Goal: Information Seeking & Learning: Learn about a topic

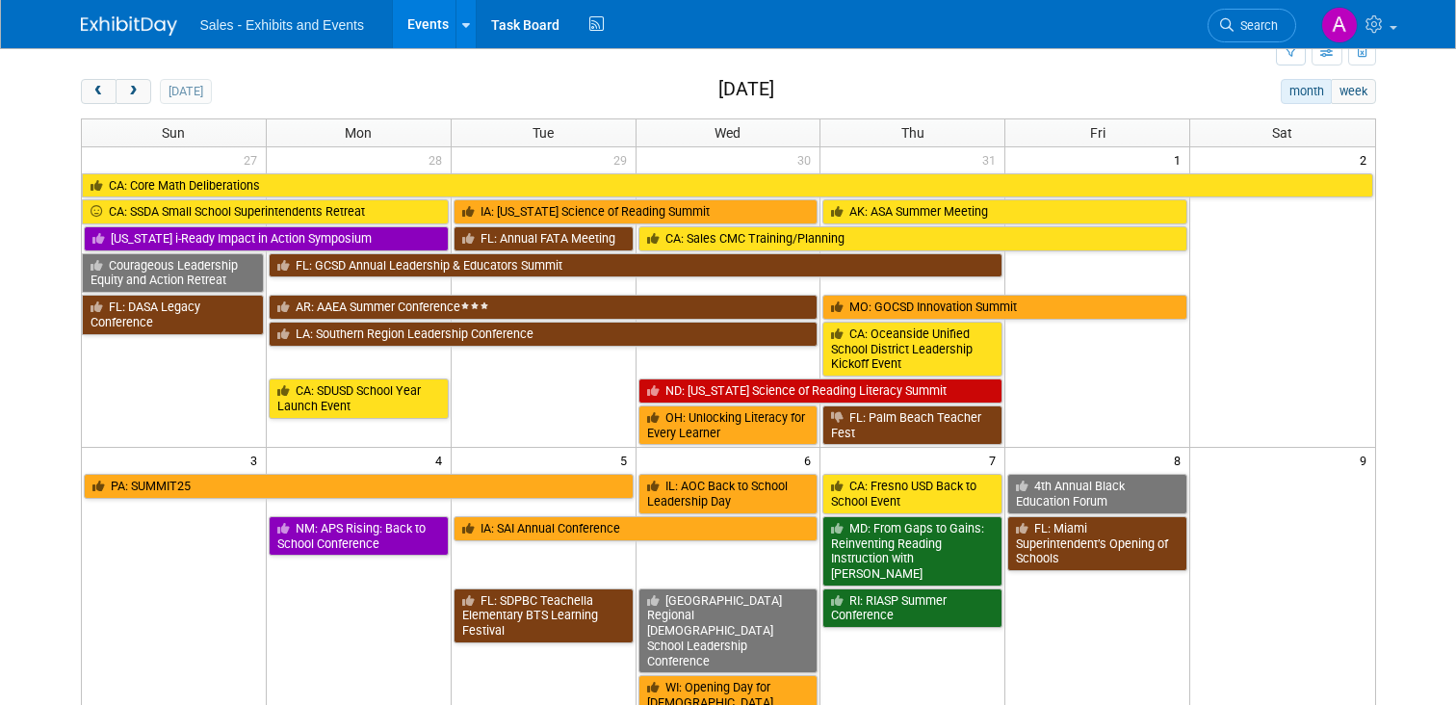
scroll to position [52, 0]
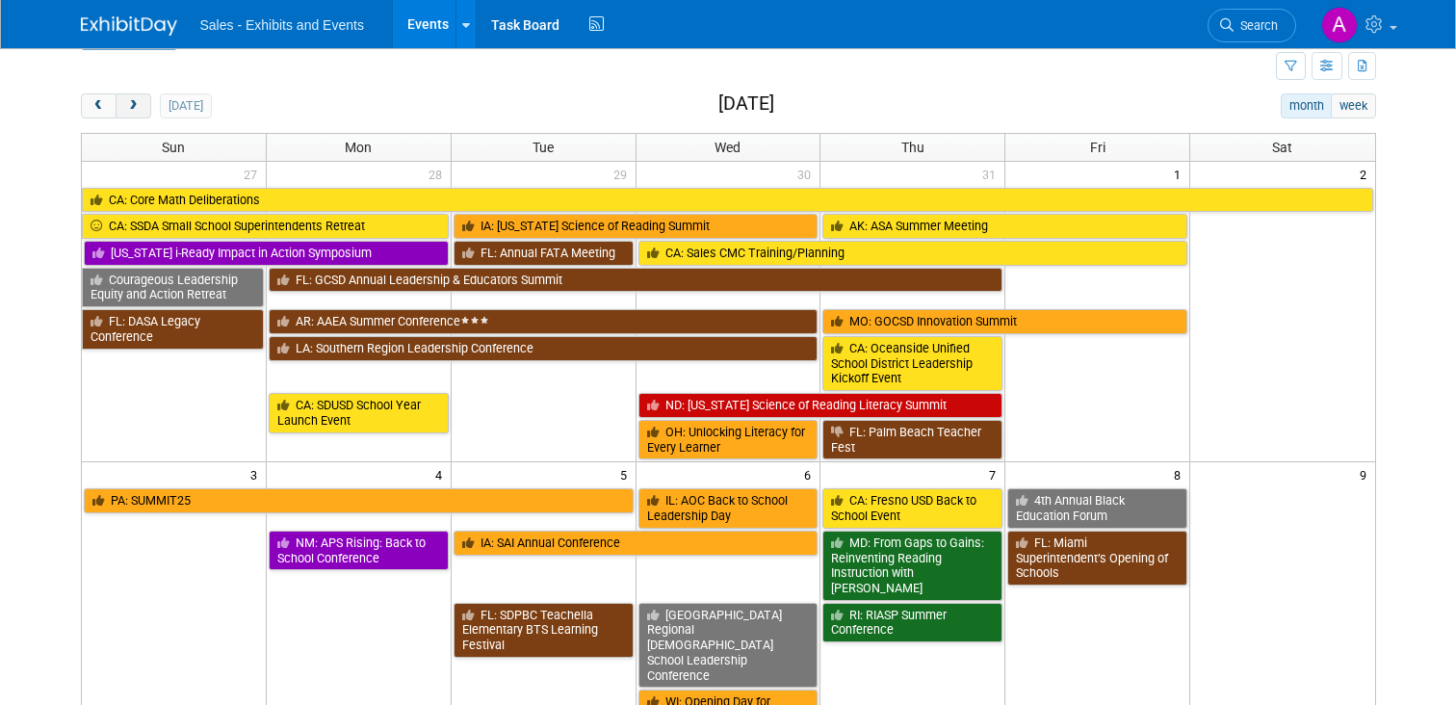
click at [139, 107] on span "next" at bounding box center [133, 106] width 14 height 13
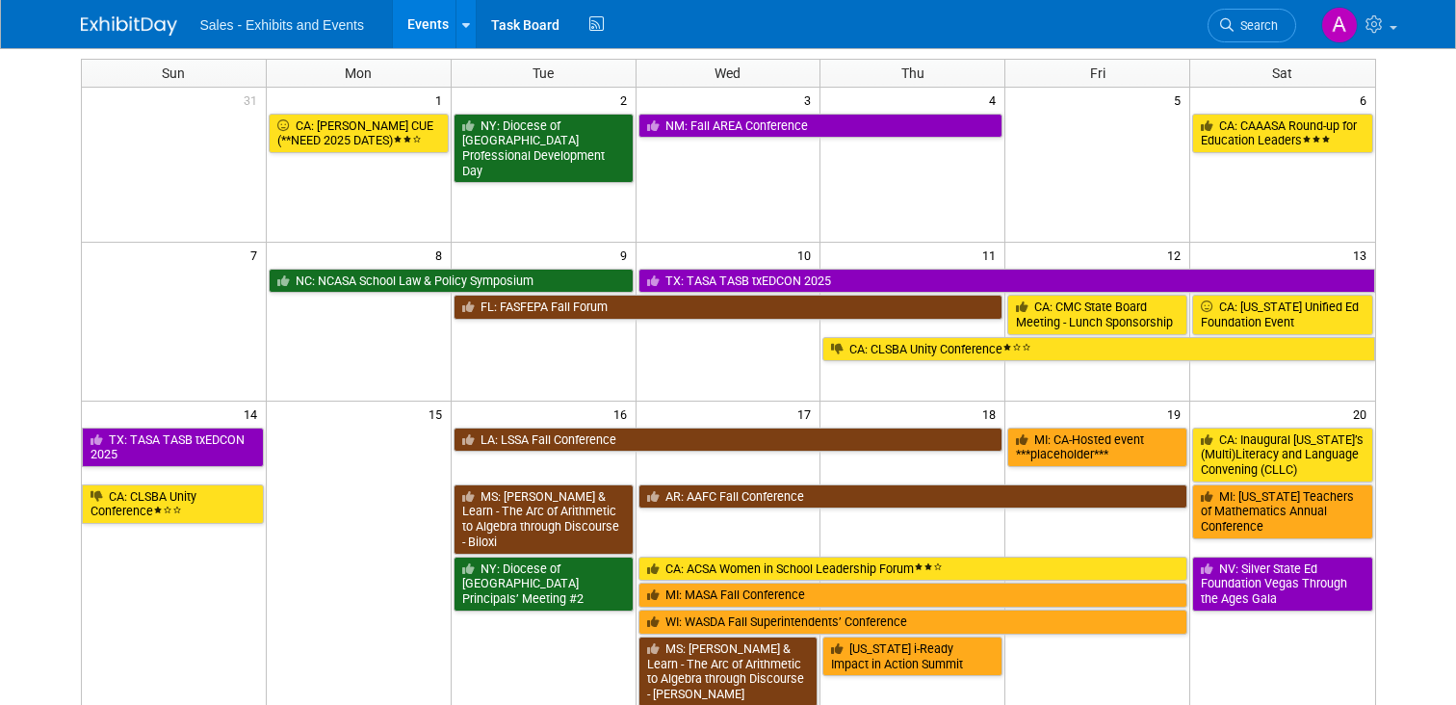
scroll to position [0, 0]
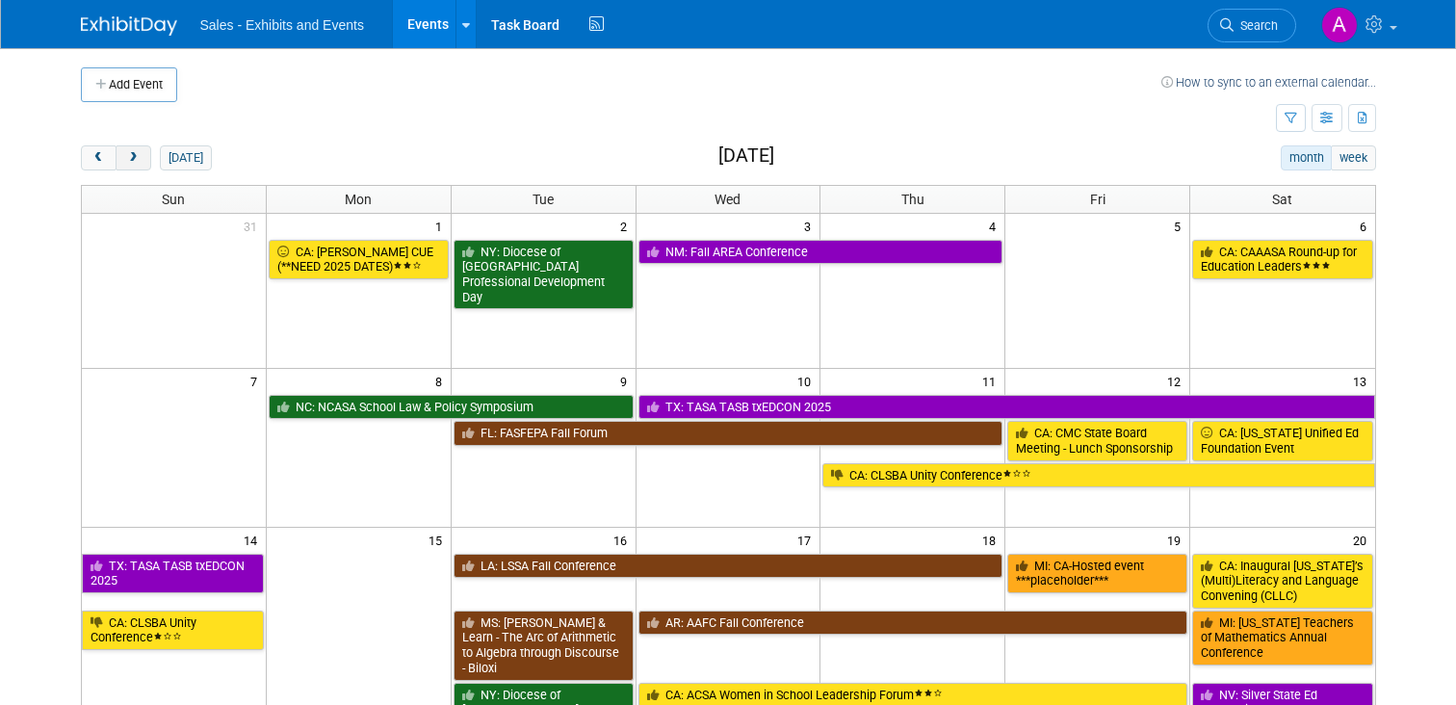
click at [134, 156] on span "next" at bounding box center [133, 158] width 14 height 13
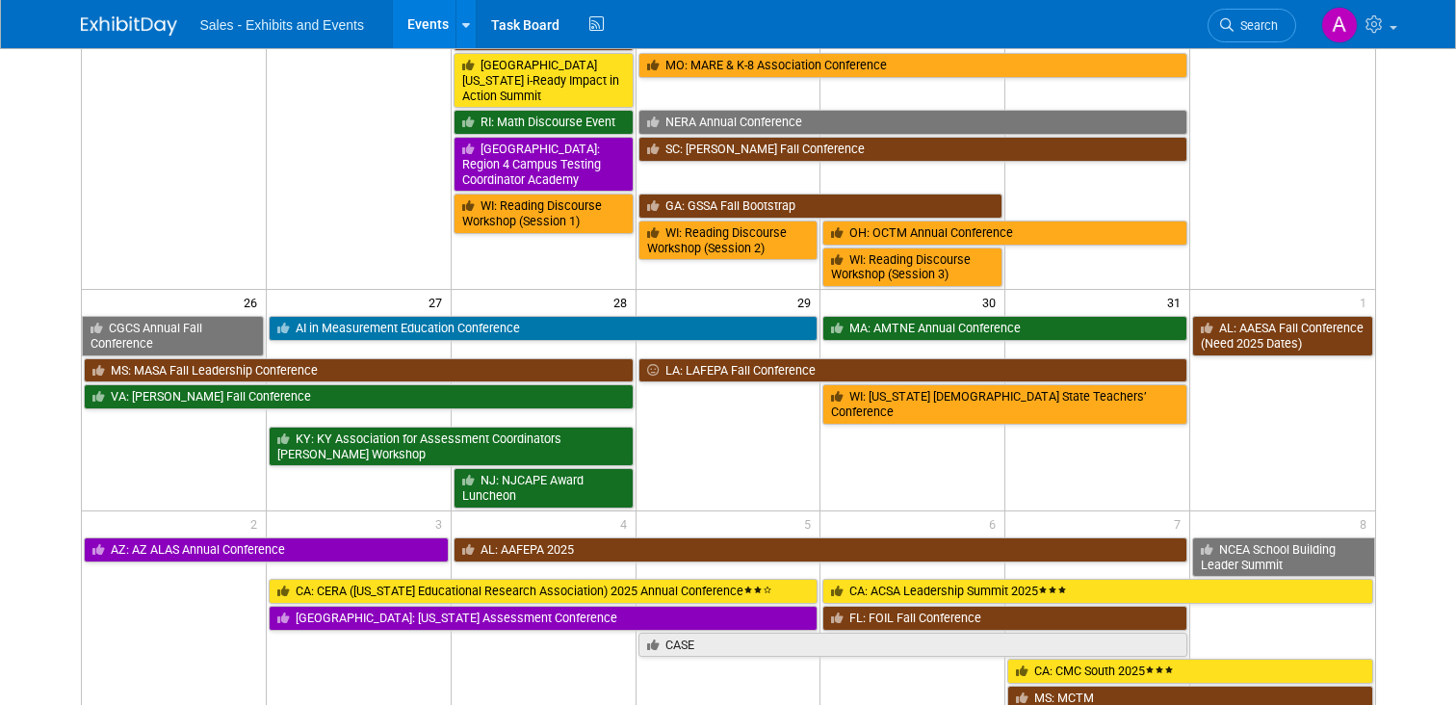
scroll to position [1437, 0]
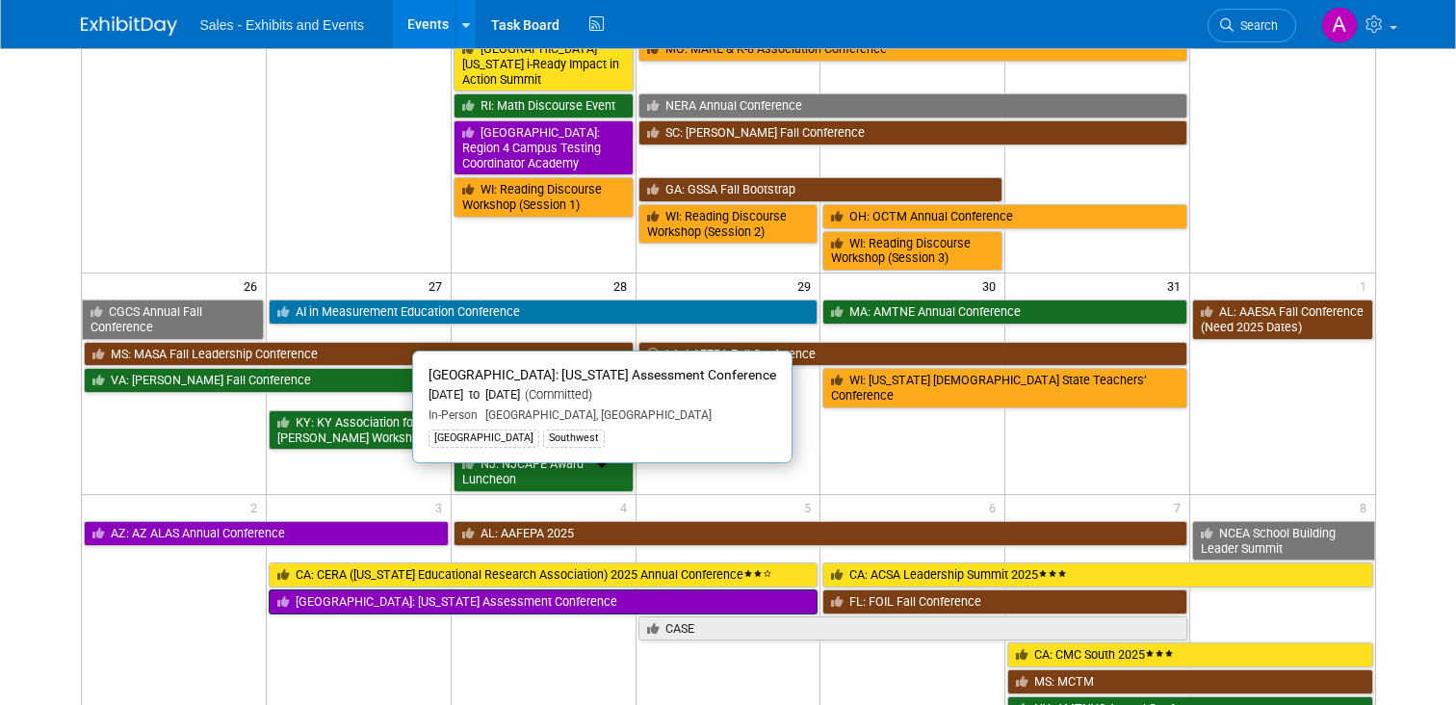
click at [348, 589] on link "[GEOGRAPHIC_DATA]: [US_STATE] Assessment Conference" at bounding box center [544, 601] width 550 height 25
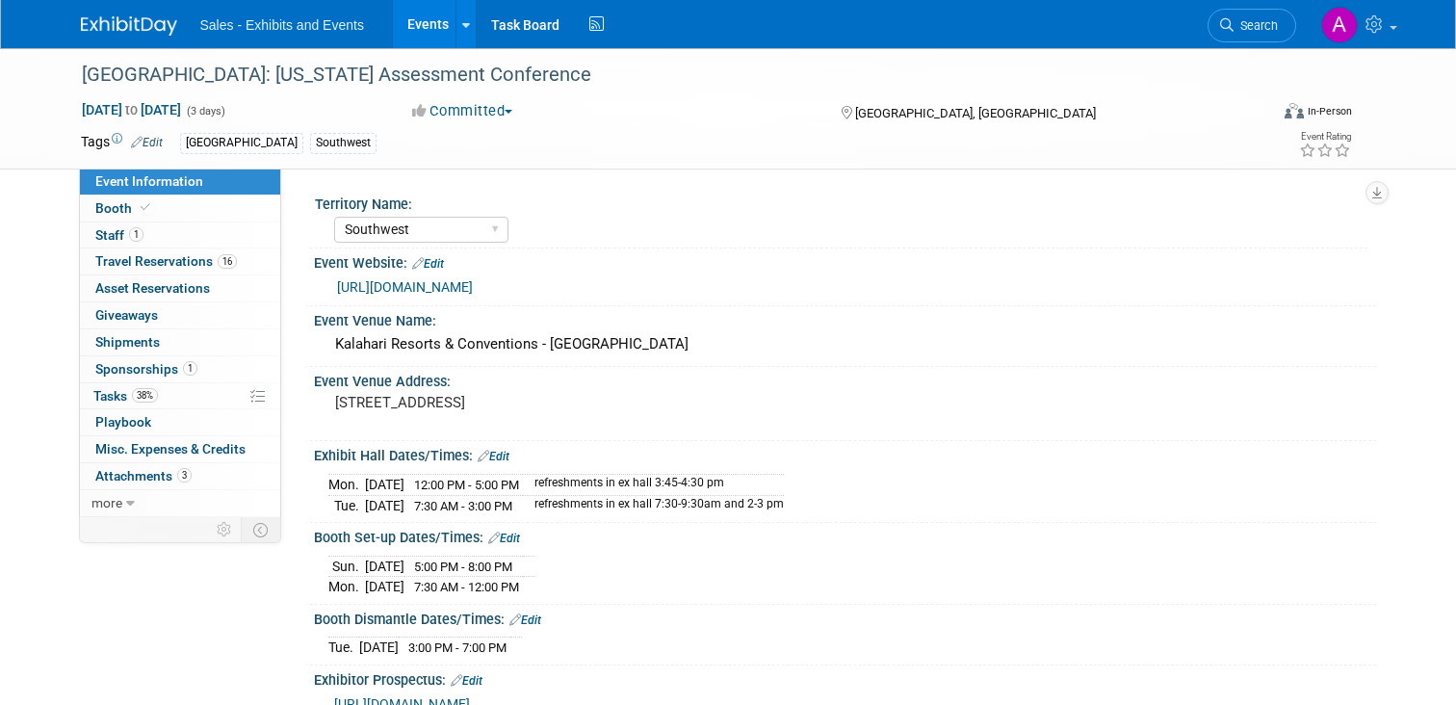
select select "Southwest"
click at [142, 255] on span "Travel Reservations 16" at bounding box center [166, 260] width 142 height 15
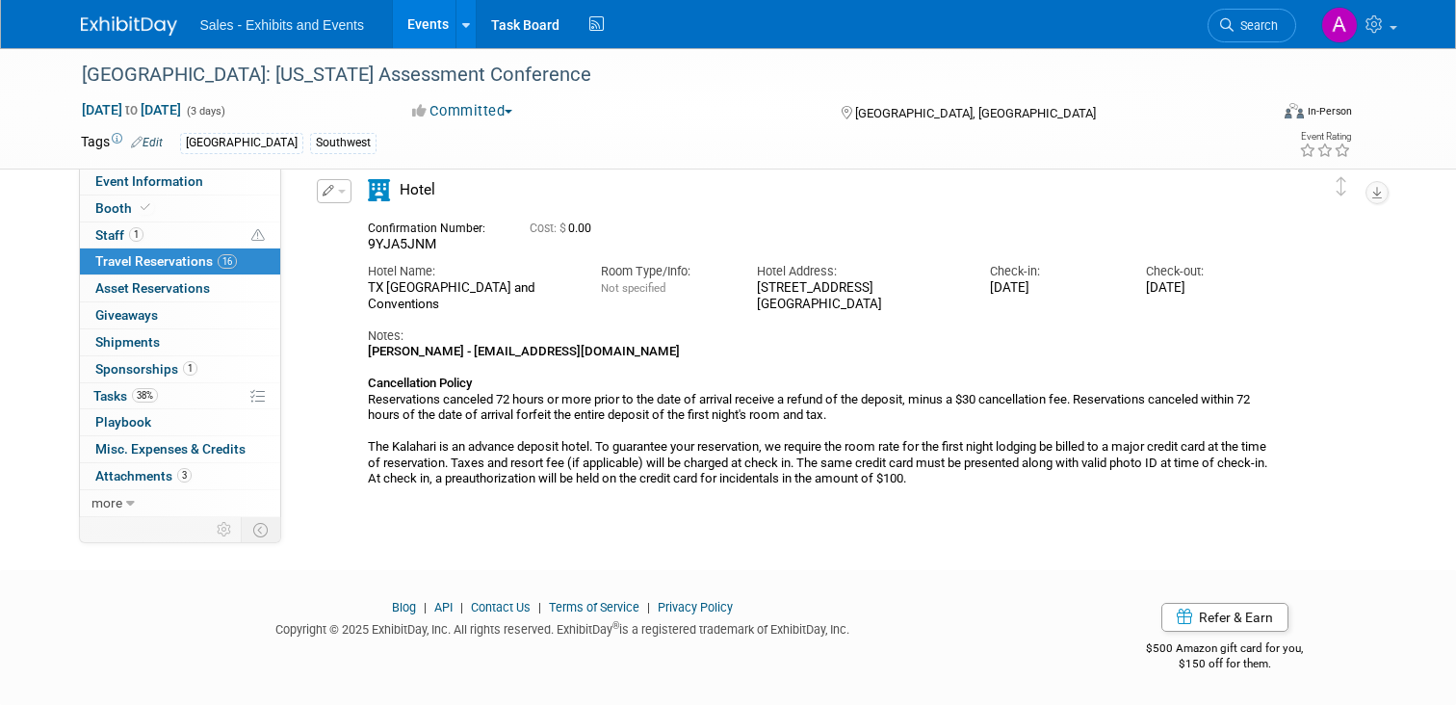
scroll to position [5069, 0]
click at [118, 186] on span "Event Information" at bounding box center [149, 180] width 108 height 15
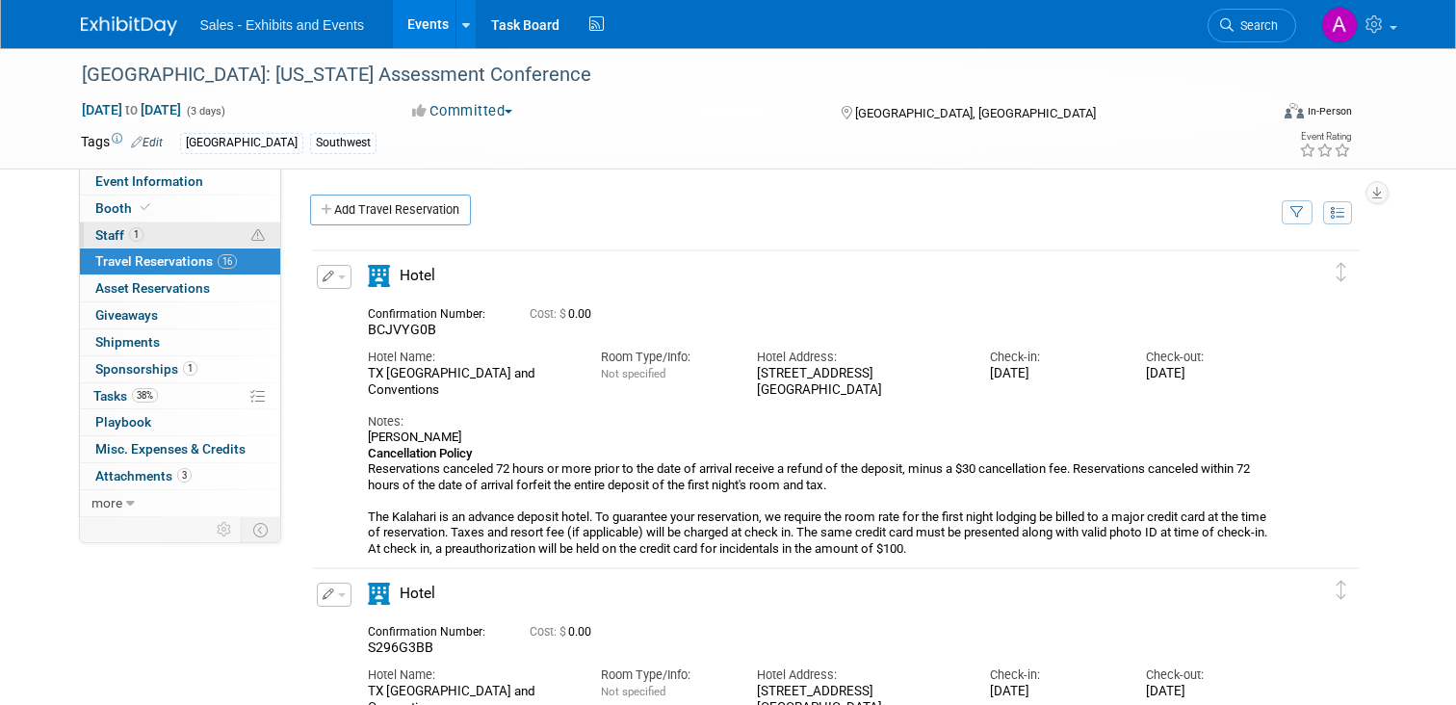
select select "Southwest"
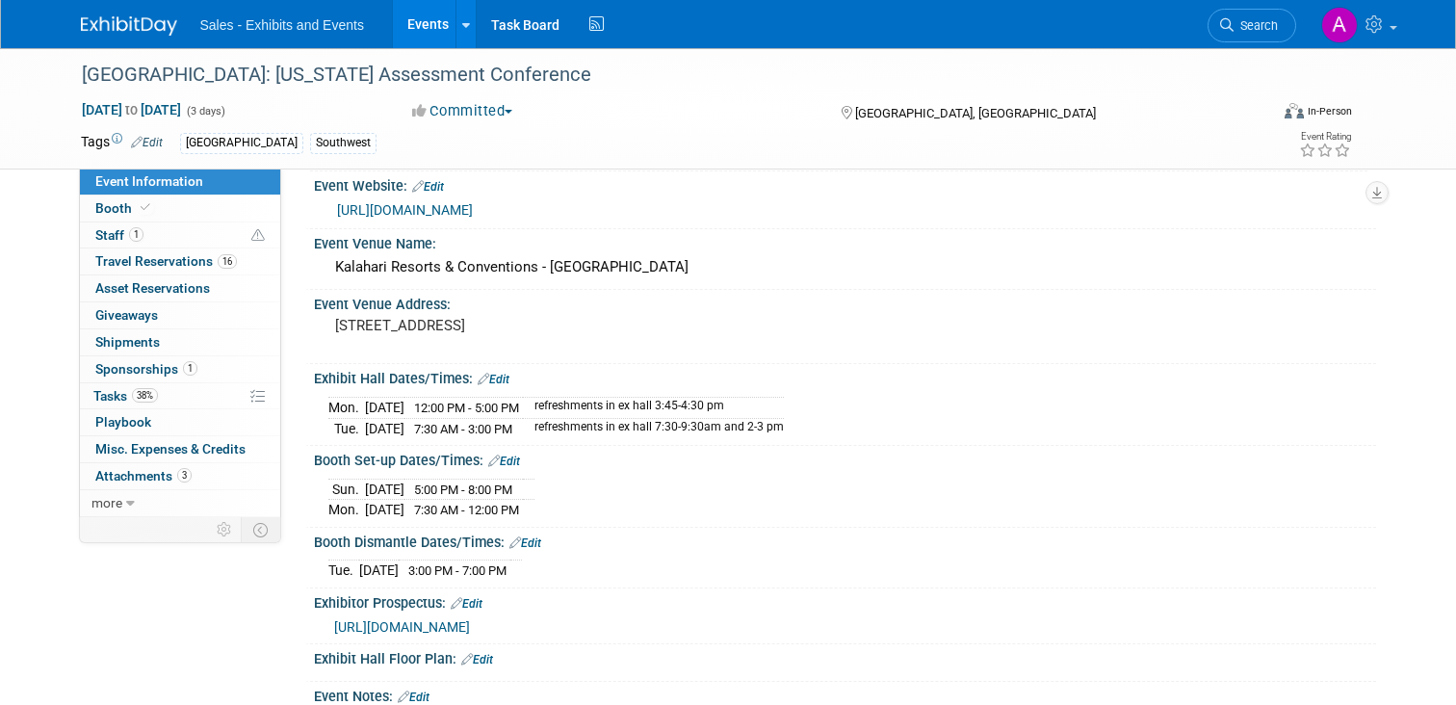
scroll to position [90, 0]
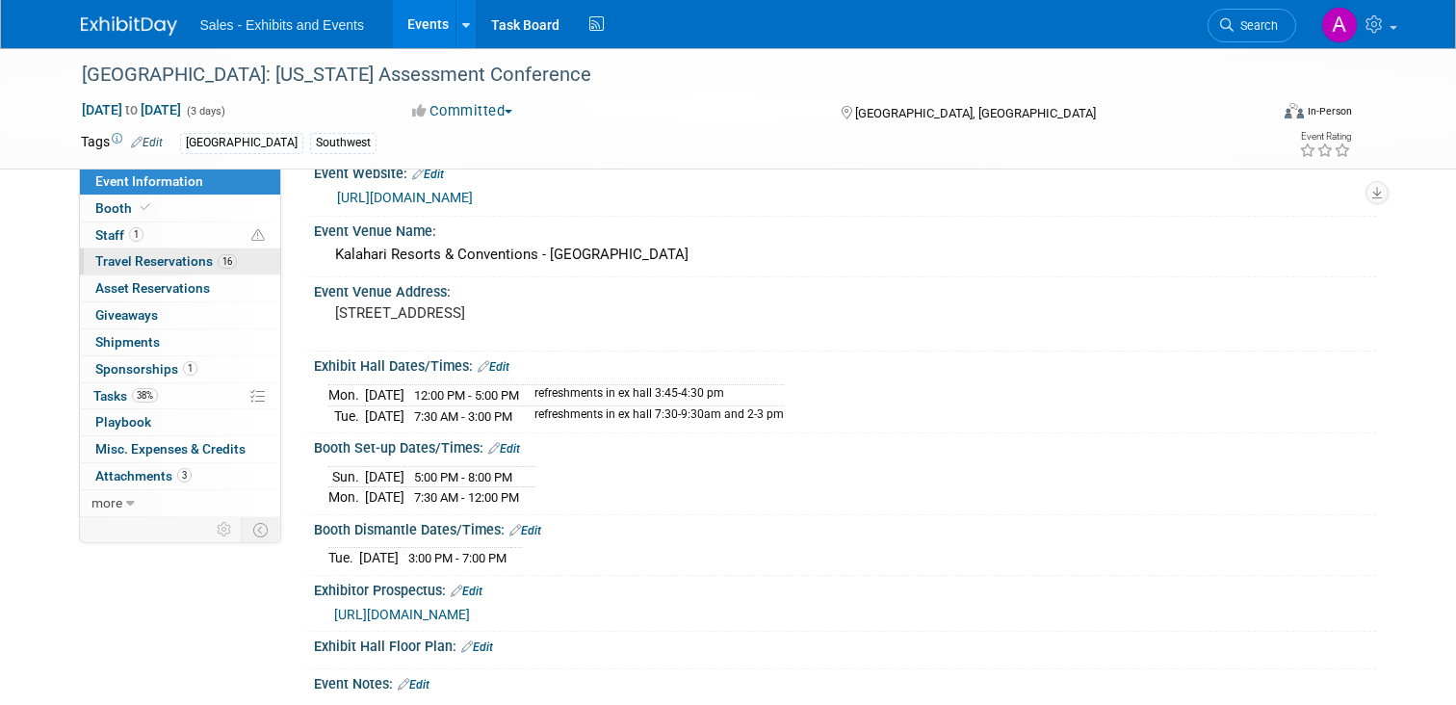
click at [158, 260] on span "Travel Reservations 16" at bounding box center [166, 260] width 142 height 15
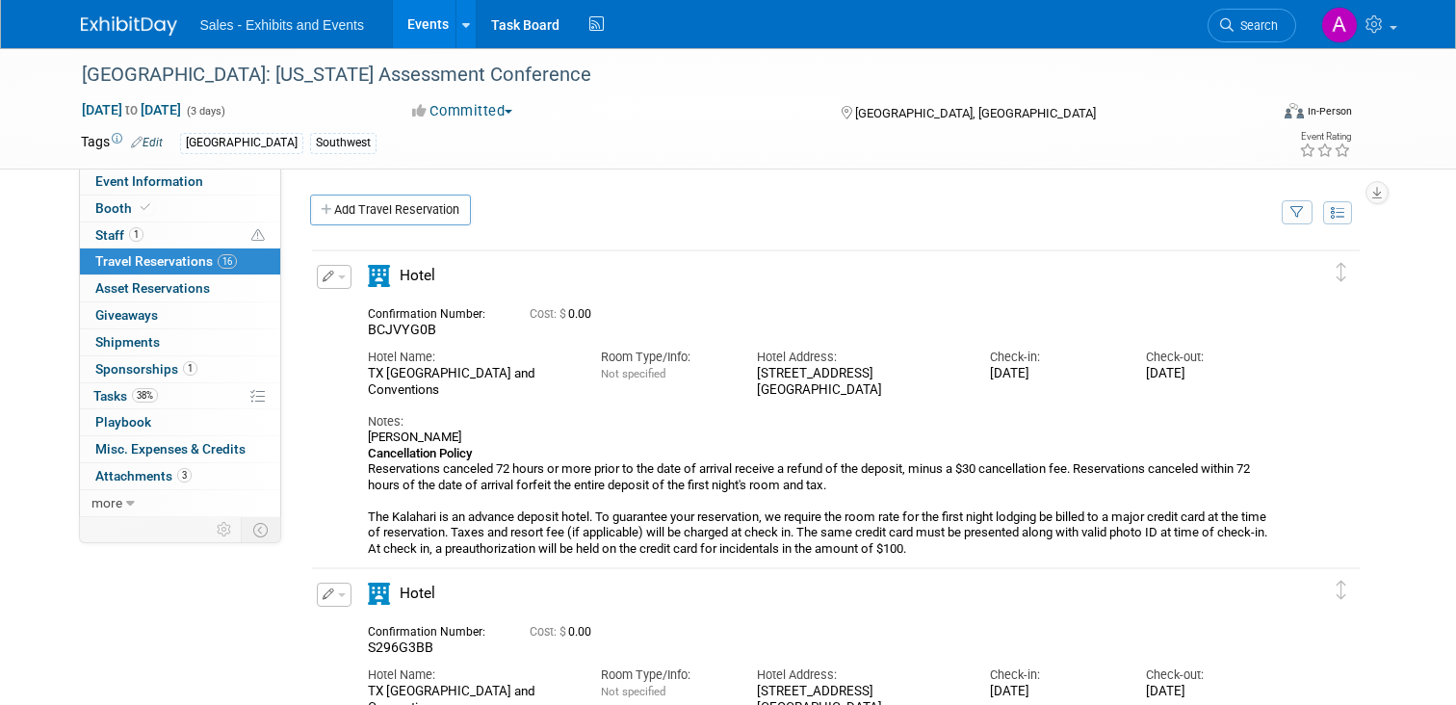
scroll to position [35, 0]
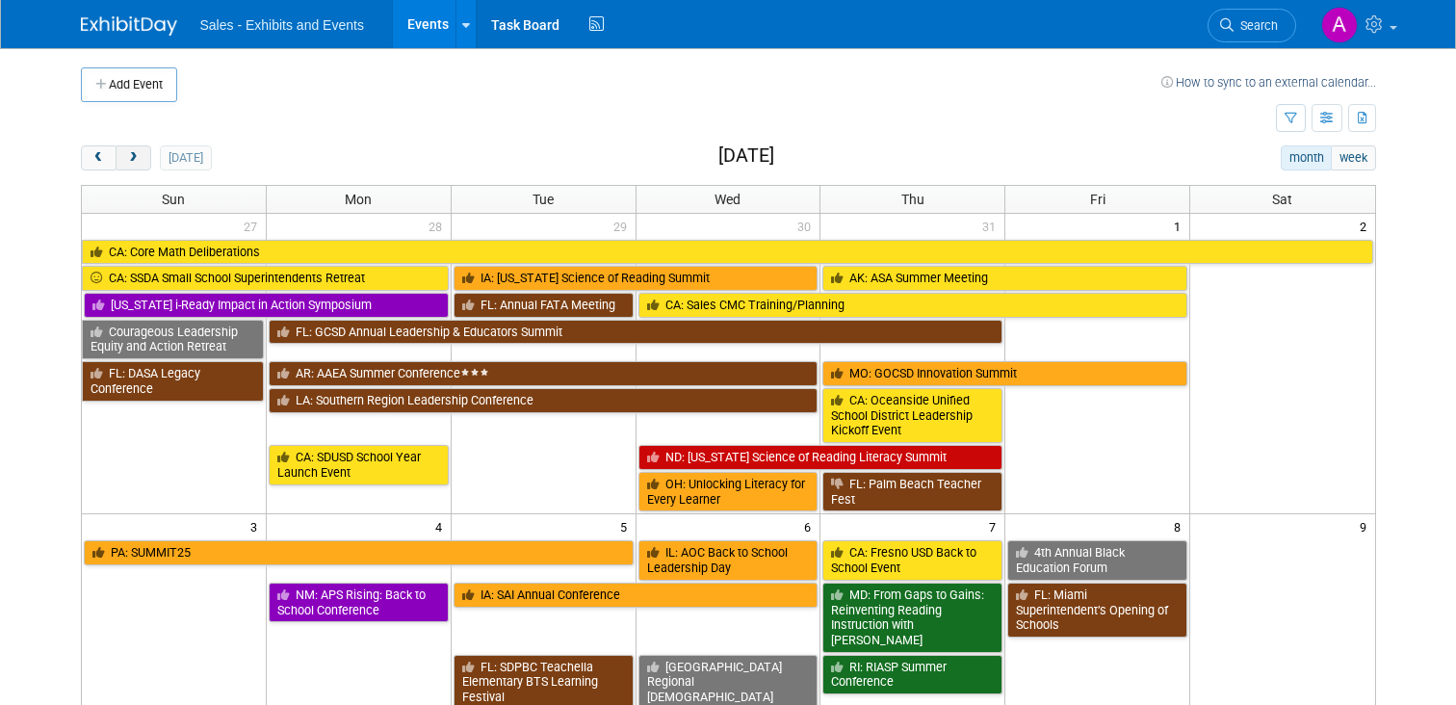
click at [138, 156] on span "next" at bounding box center [133, 158] width 14 height 13
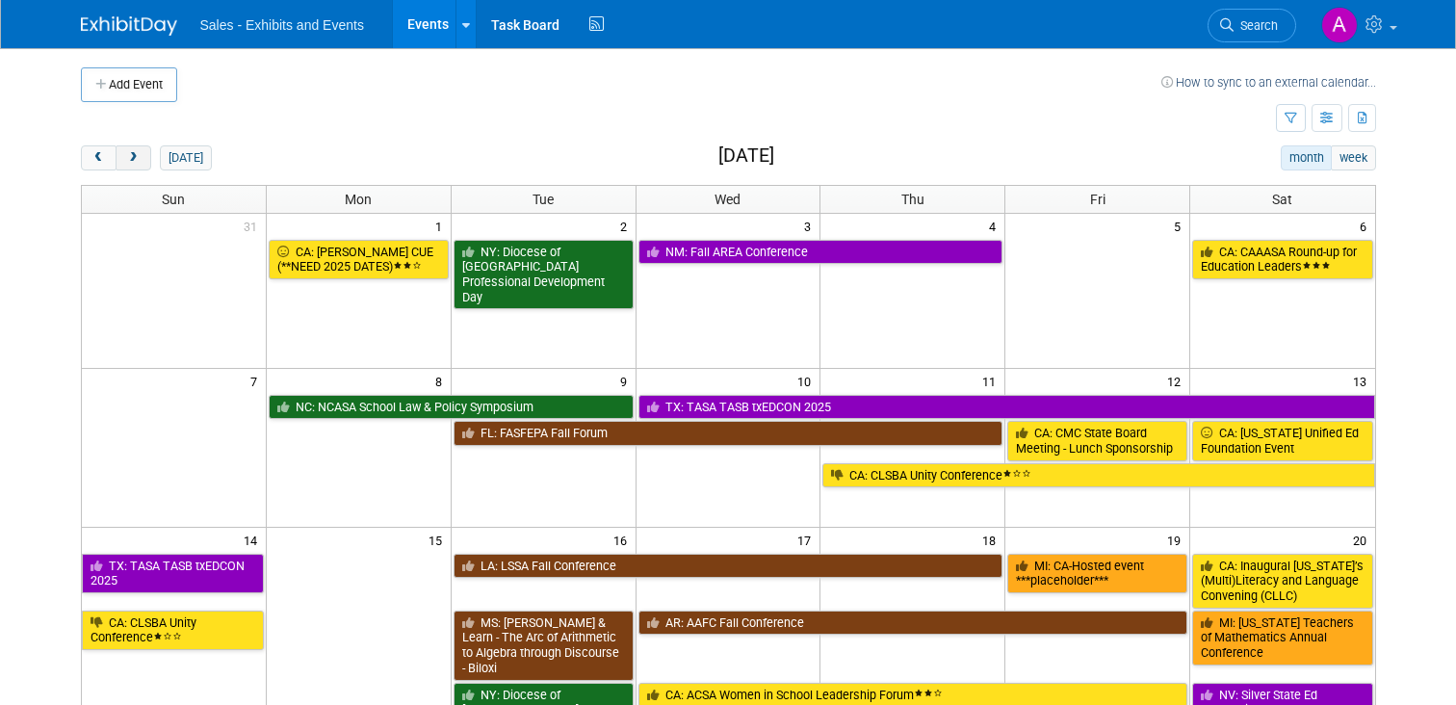
click at [138, 156] on span "next" at bounding box center [133, 158] width 14 height 13
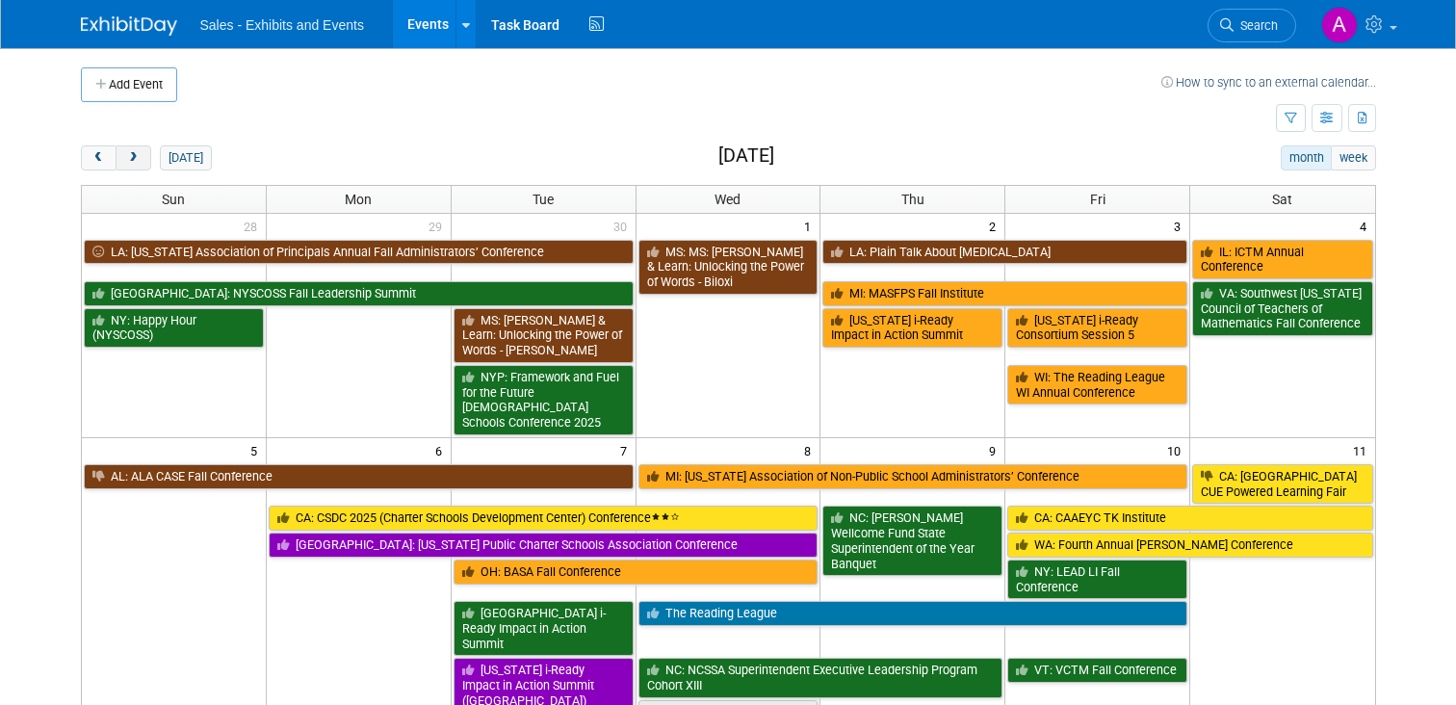
click at [138, 156] on span "next" at bounding box center [133, 158] width 14 height 13
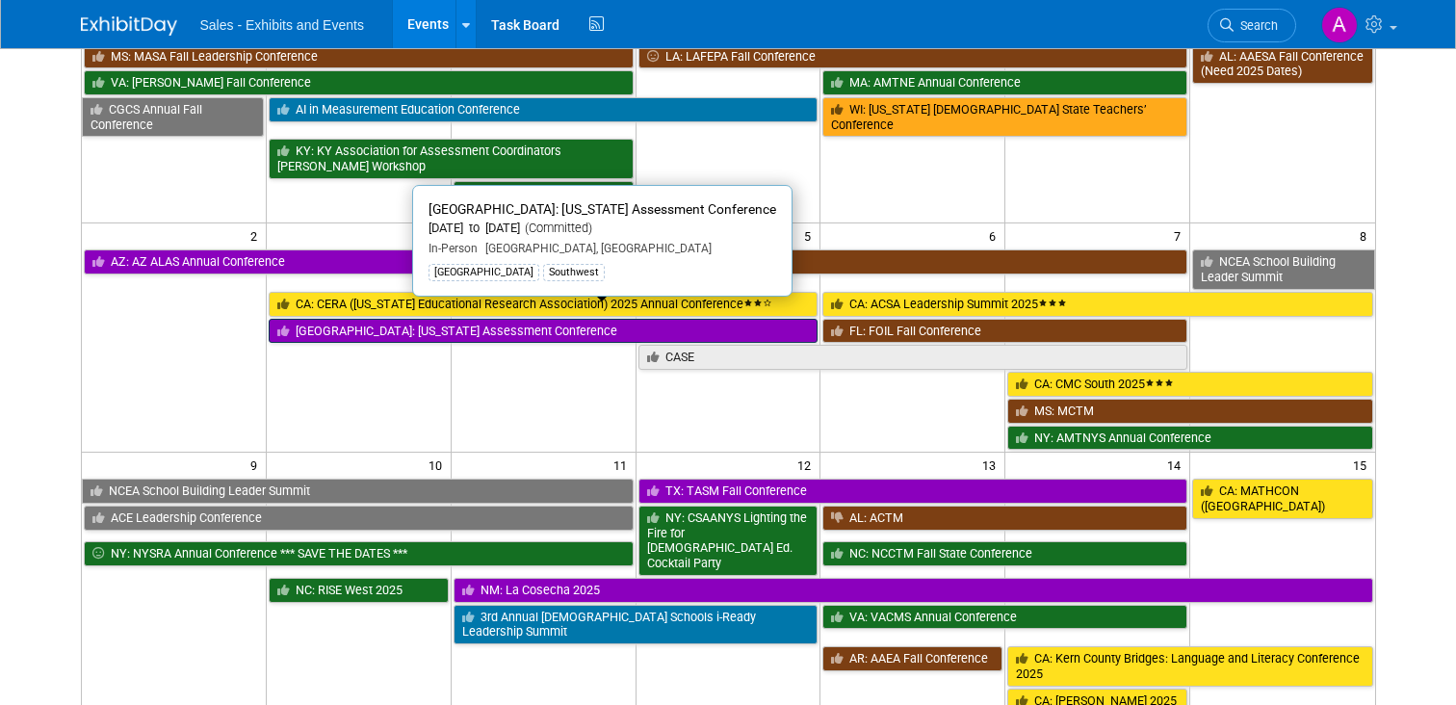
scroll to position [208, 0]
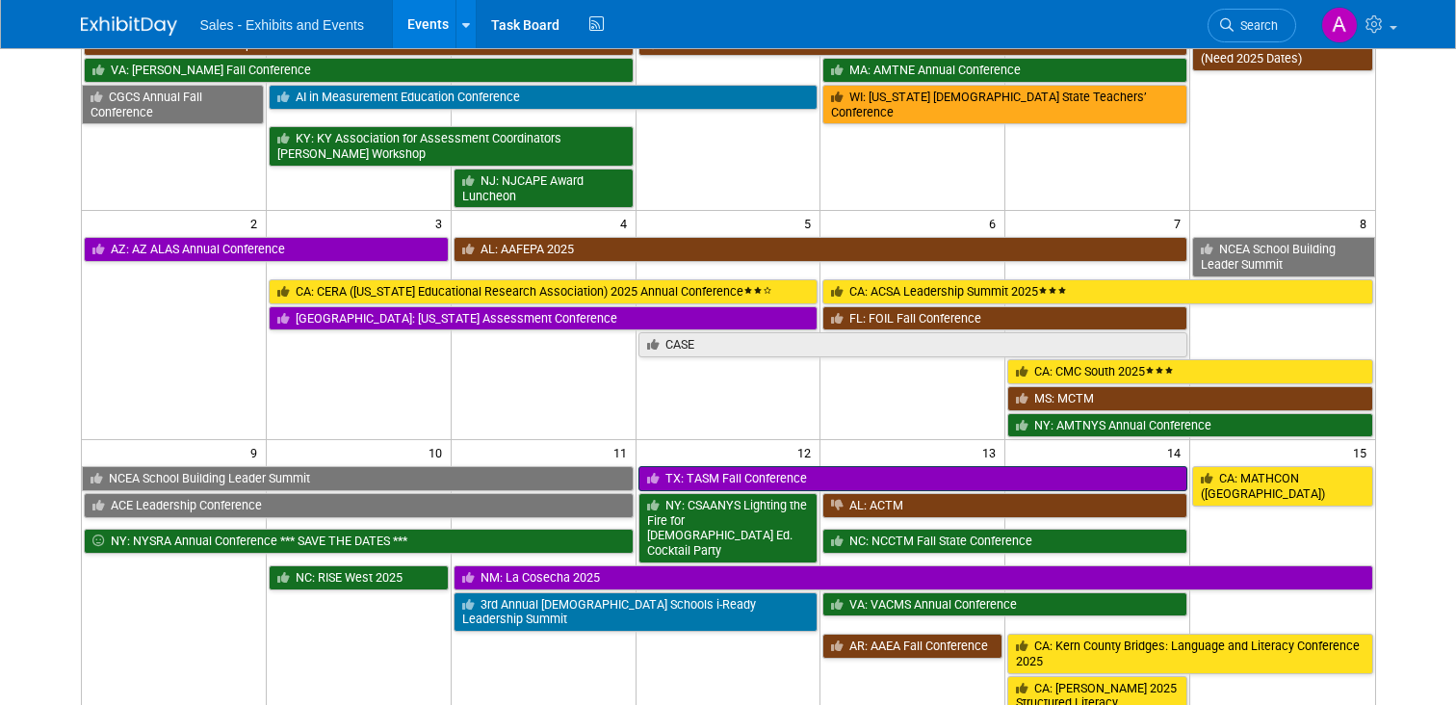
click at [717, 466] on link "TX: TASM Fall Conference" at bounding box center [913, 478] width 550 height 25
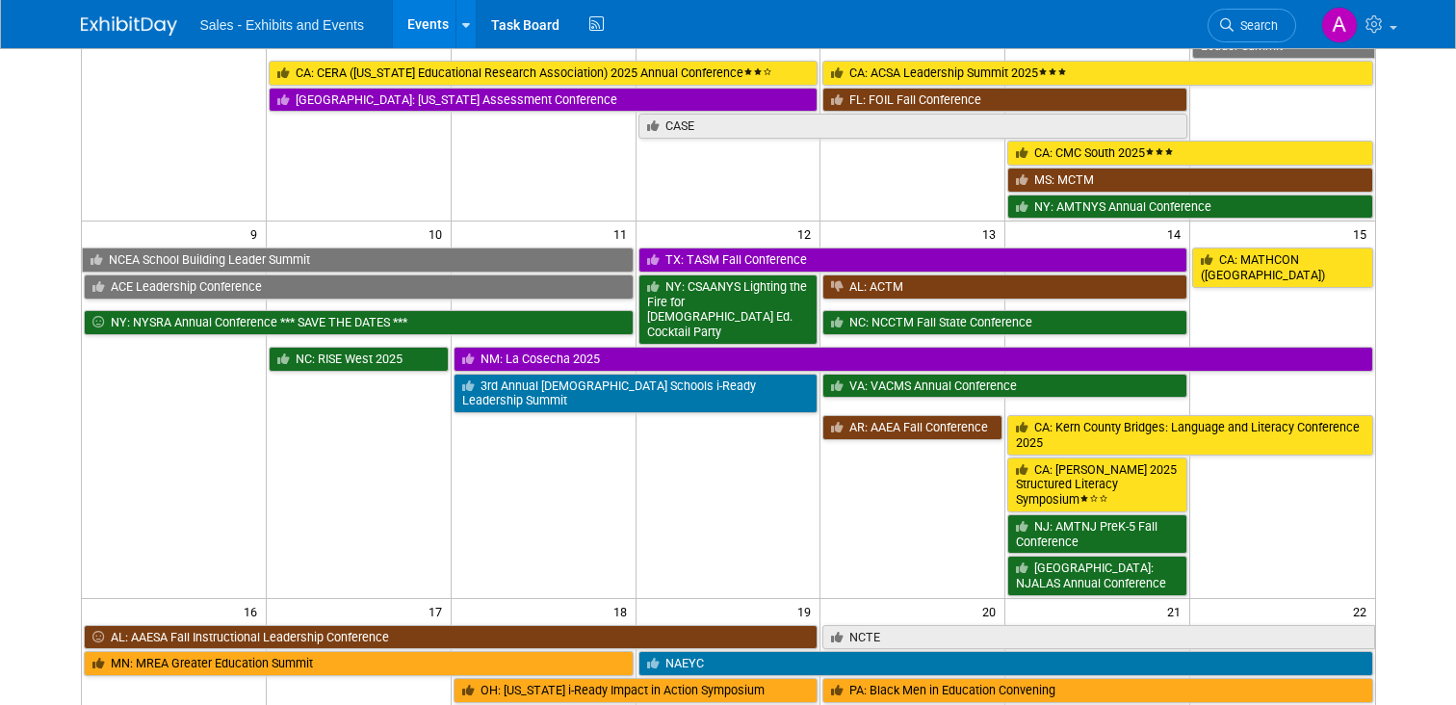
scroll to position [458, 0]
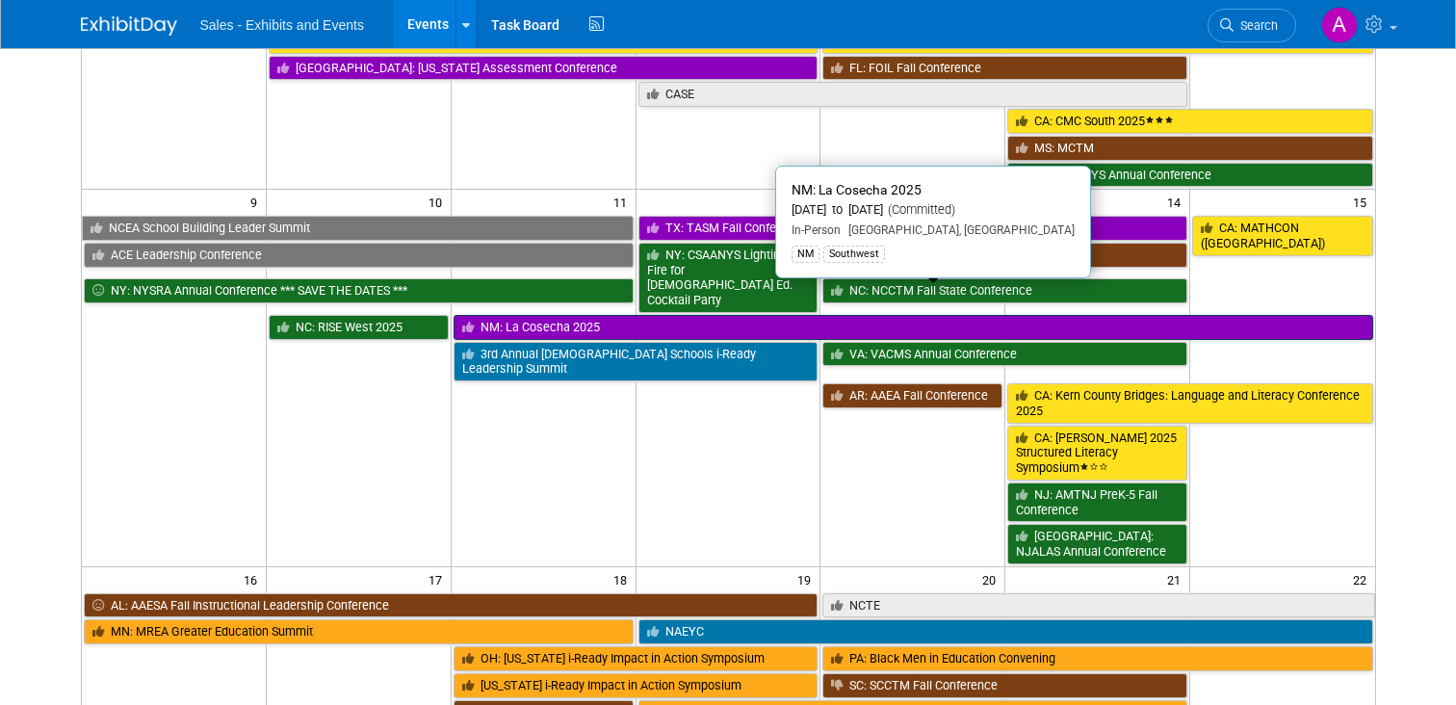
click at [552, 315] on link "NM: La Cosecha 2025" at bounding box center [914, 327] width 920 height 25
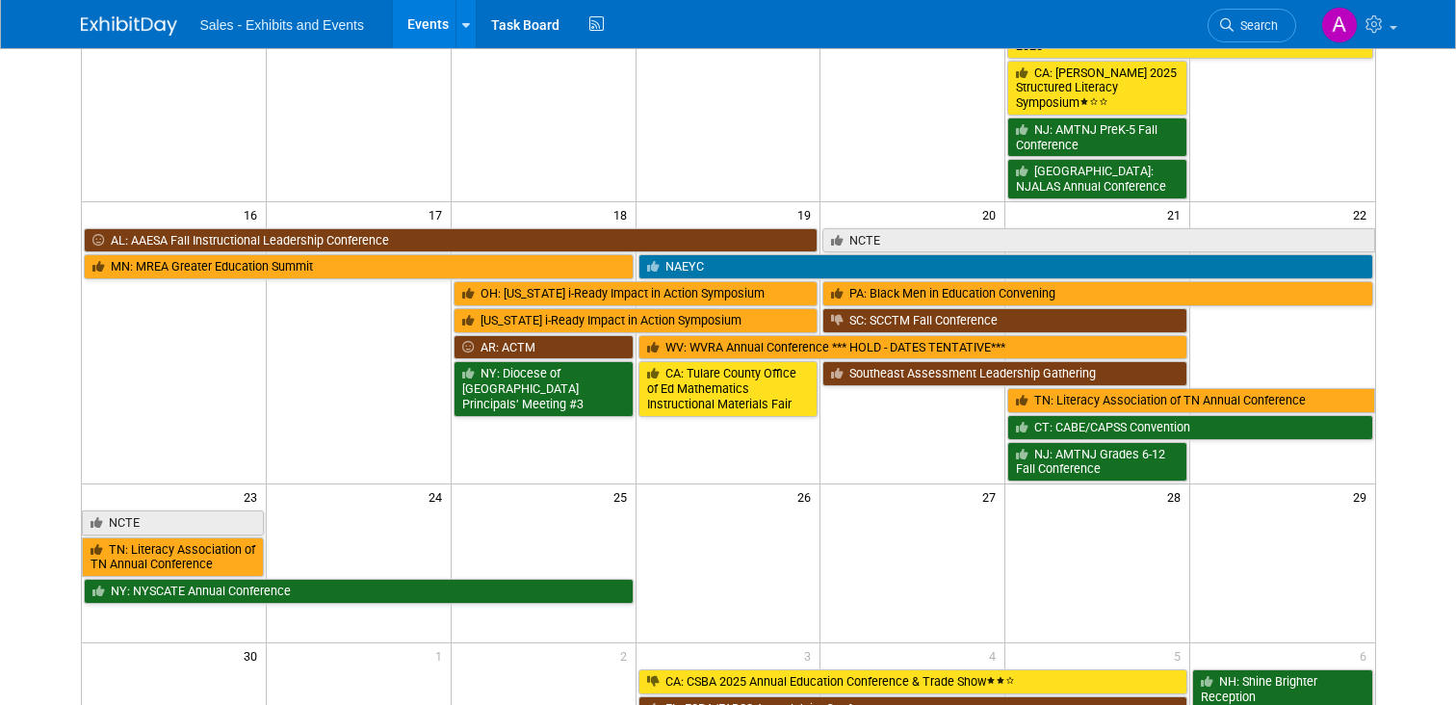
scroll to position [0, 0]
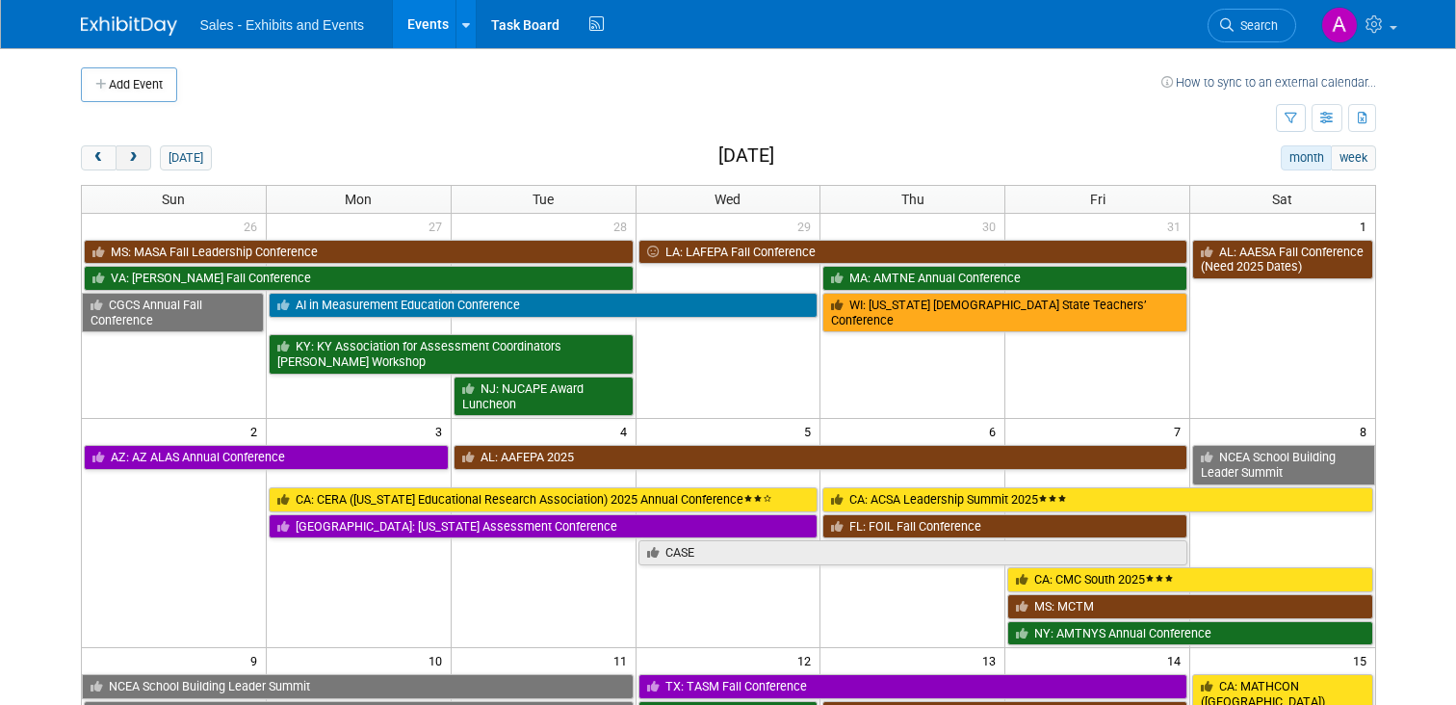
click at [146, 157] on button "next" at bounding box center [134, 157] width 36 height 25
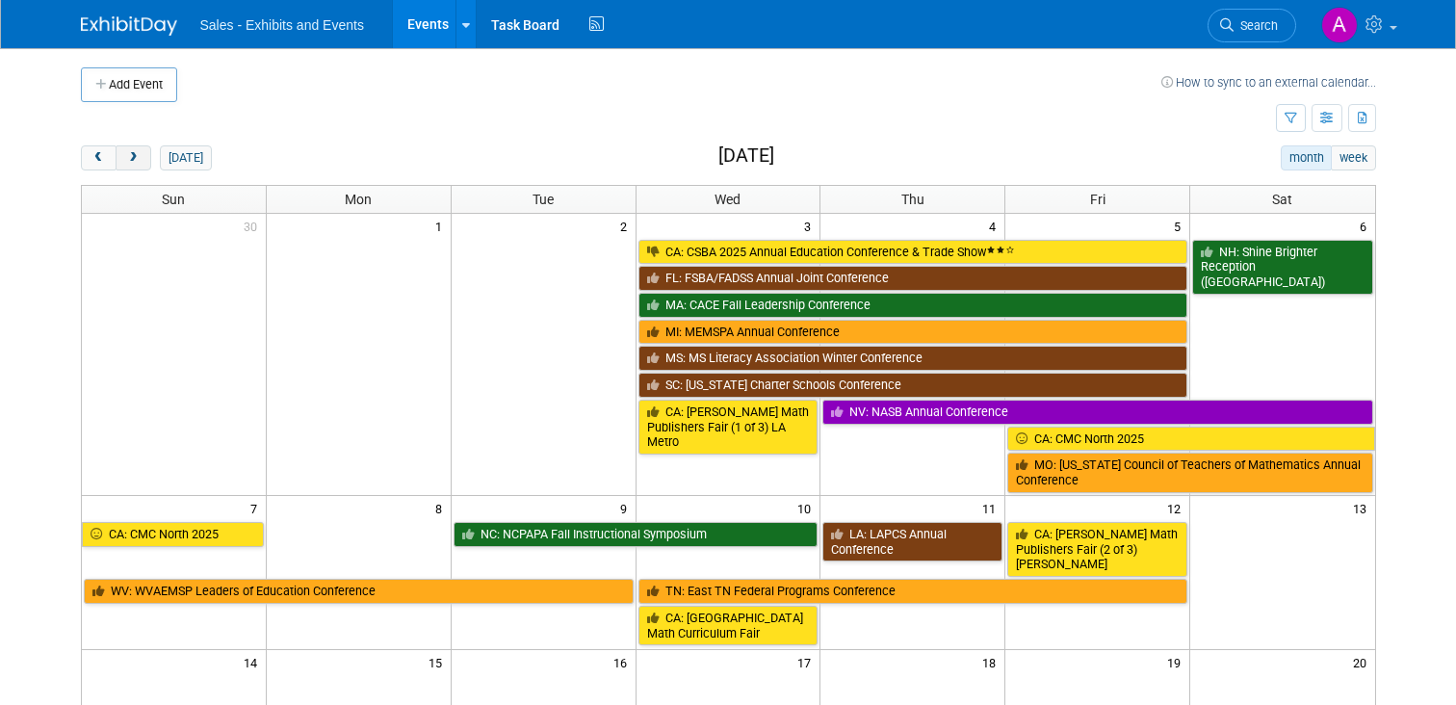
click at [133, 158] on span "next" at bounding box center [133, 158] width 14 height 13
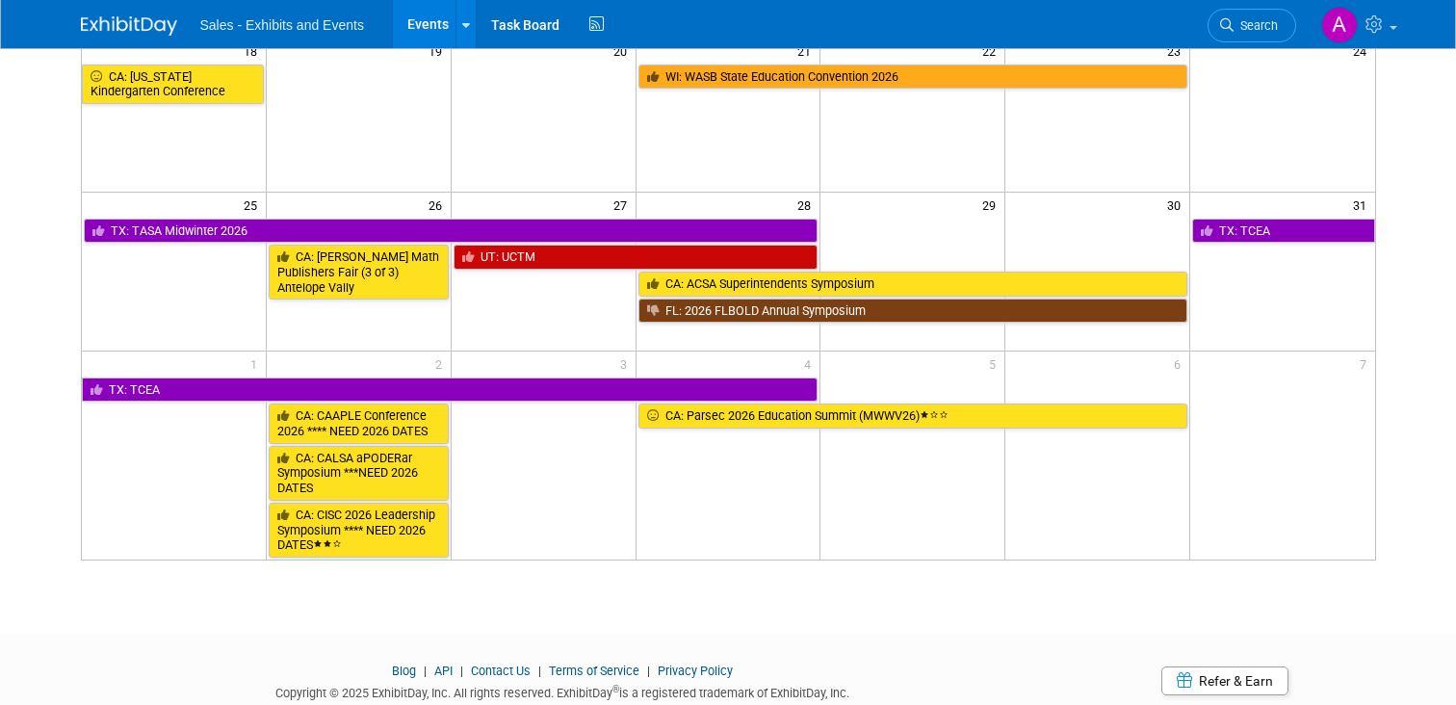
scroll to position [645, 0]
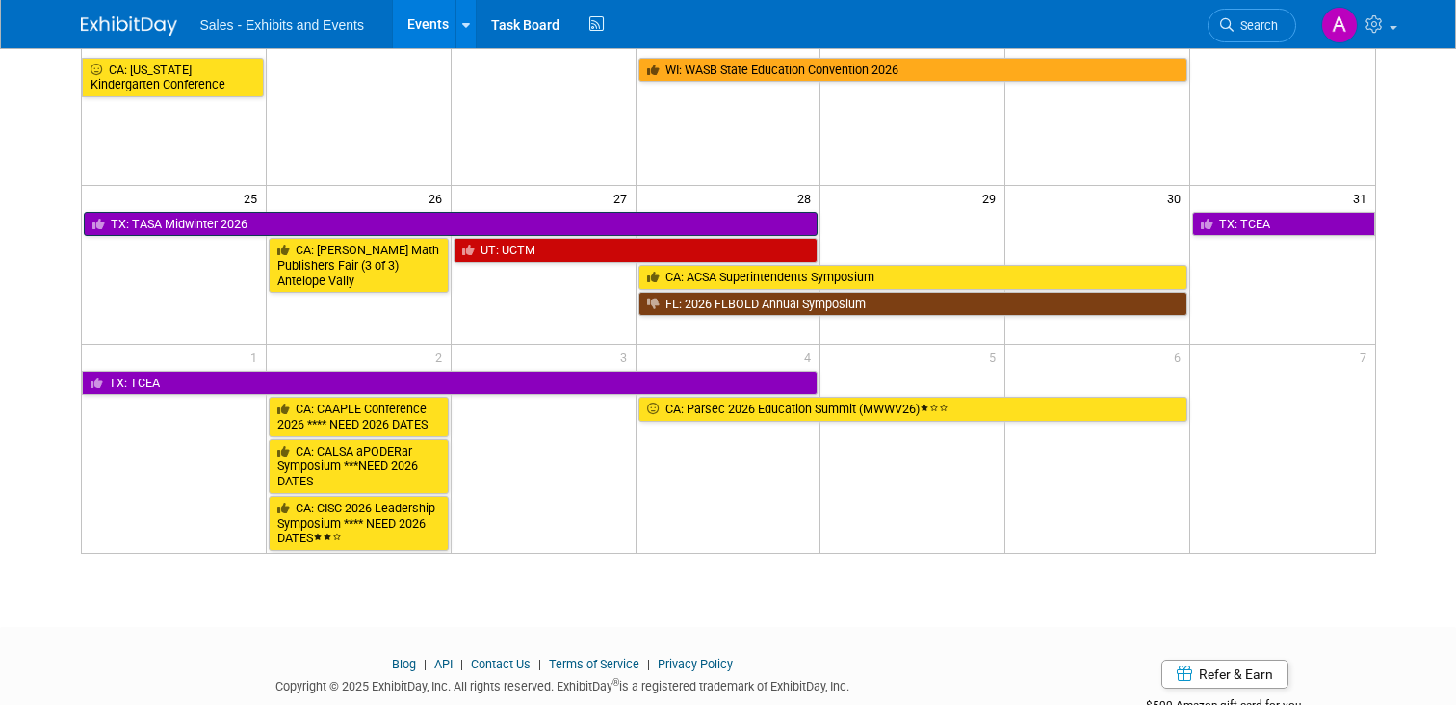
click at [357, 221] on link "TX: TASA Midwinter 2026" at bounding box center [451, 224] width 735 height 25
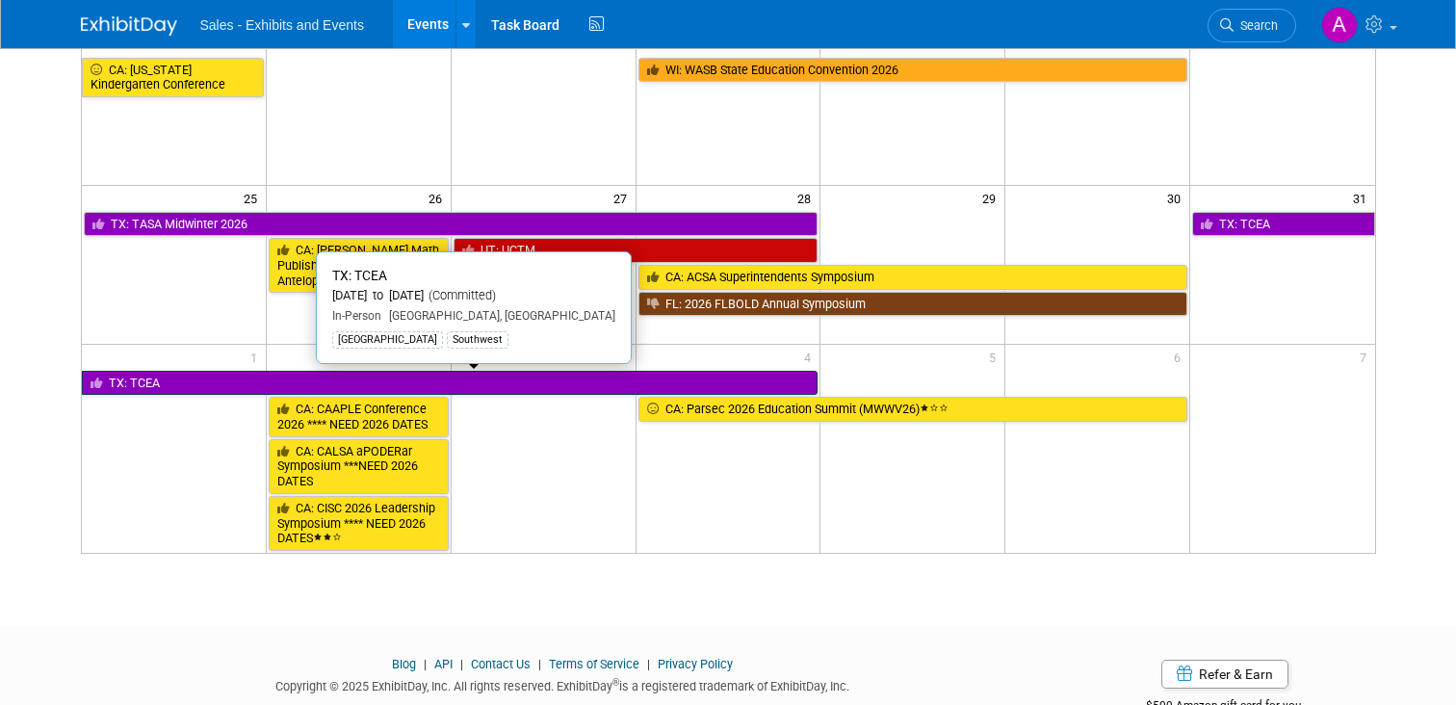
click at [224, 383] on link "TX: TCEA" at bounding box center [450, 383] width 737 height 25
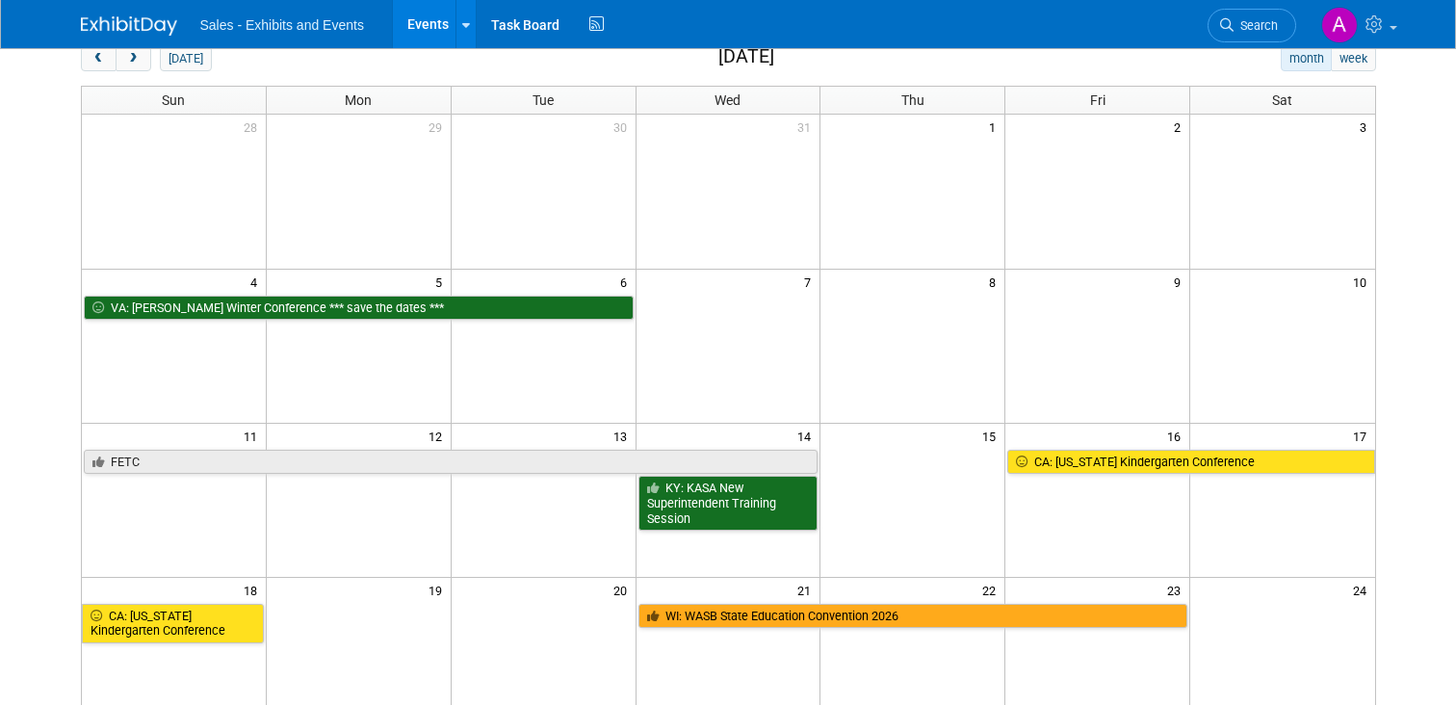
scroll to position [0, 0]
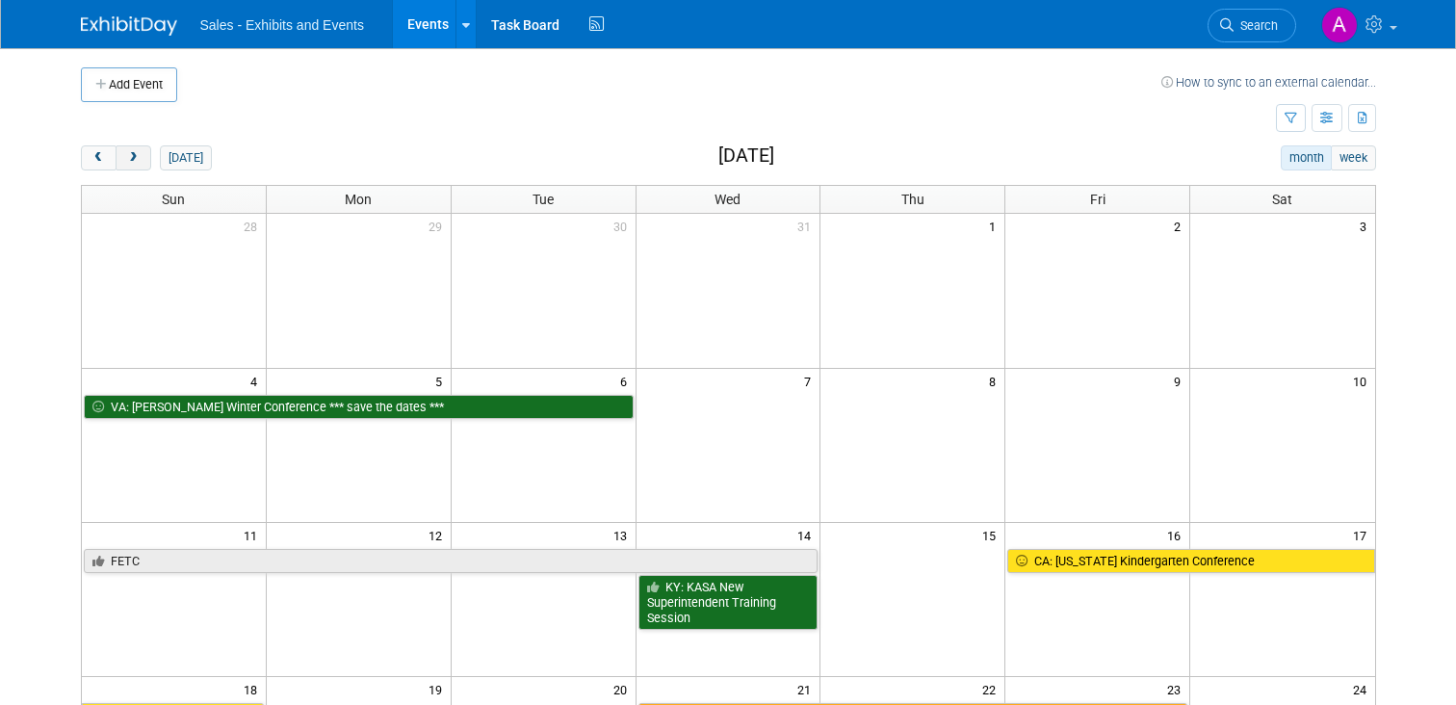
click at [133, 161] on span "next" at bounding box center [133, 158] width 14 height 13
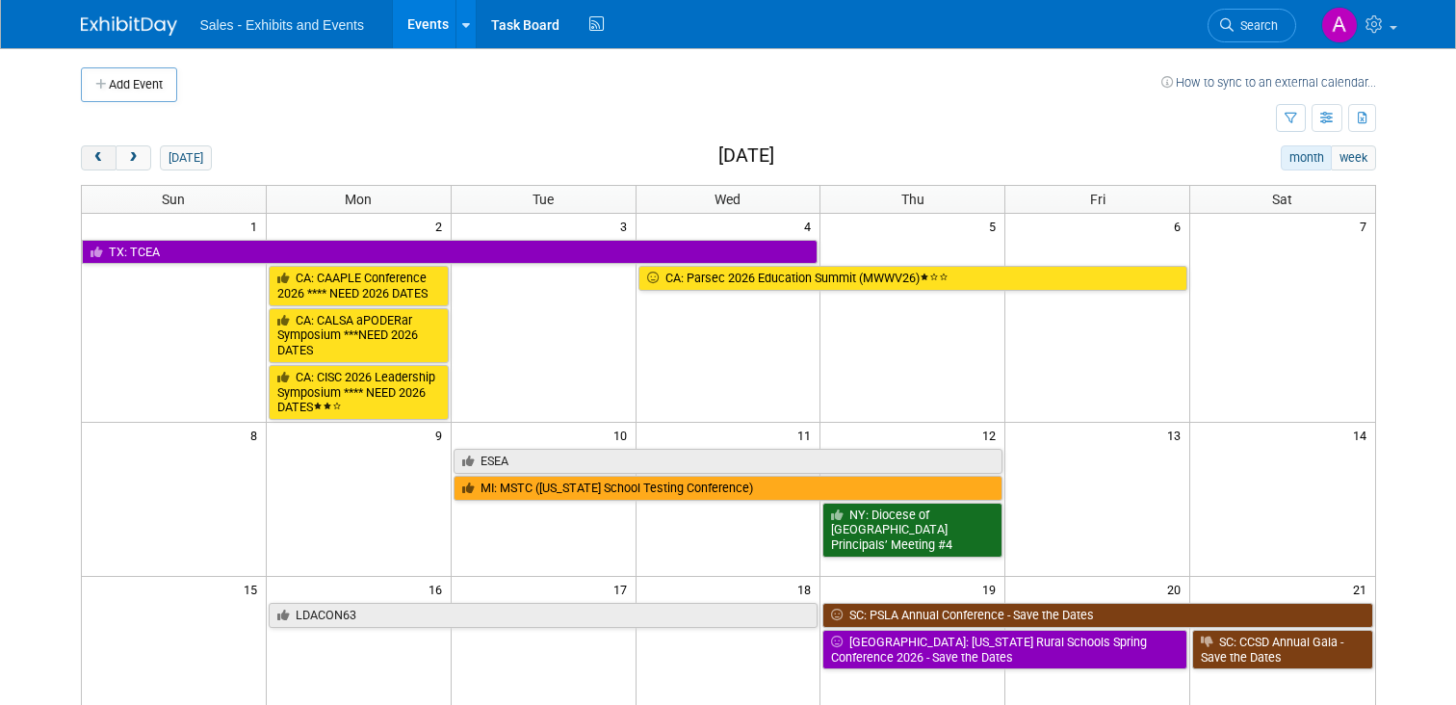
click at [100, 166] on button "prev" at bounding box center [99, 157] width 36 height 25
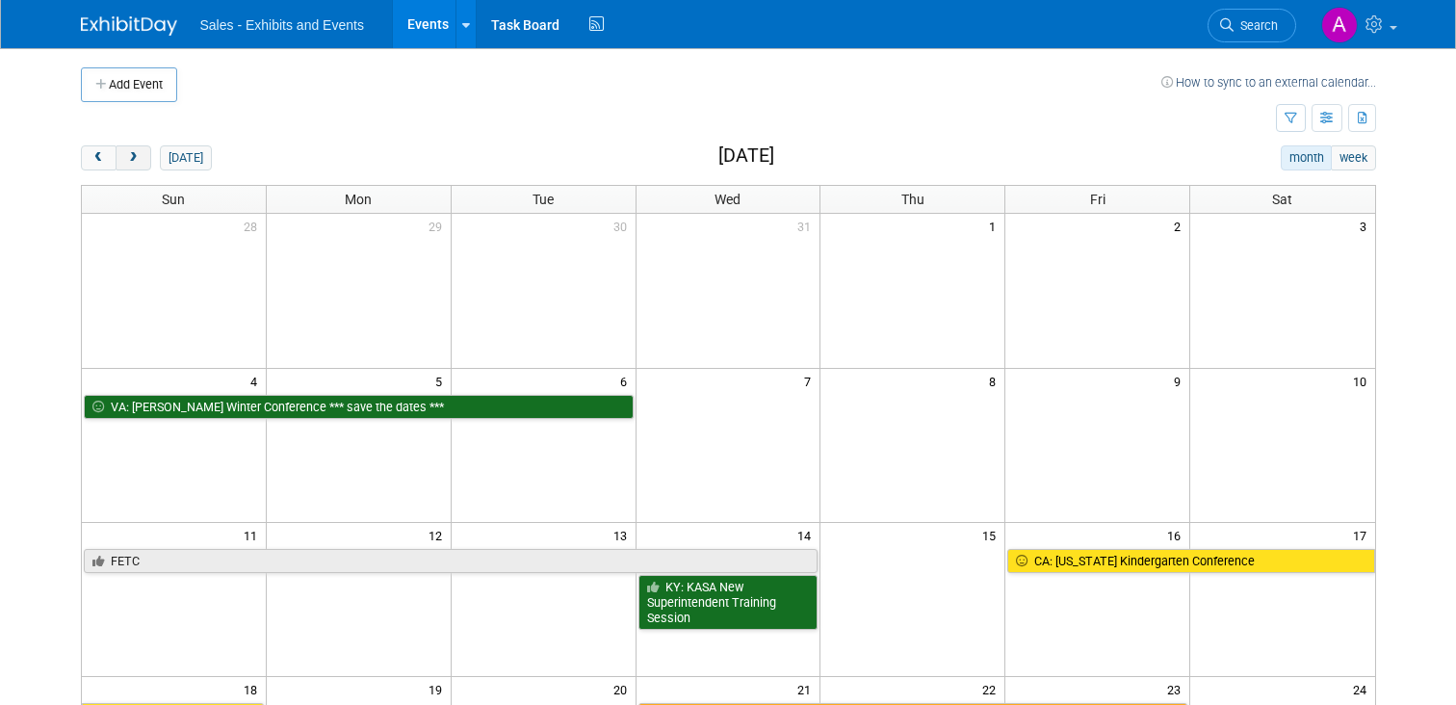
click at [122, 157] on button "next" at bounding box center [134, 157] width 36 height 25
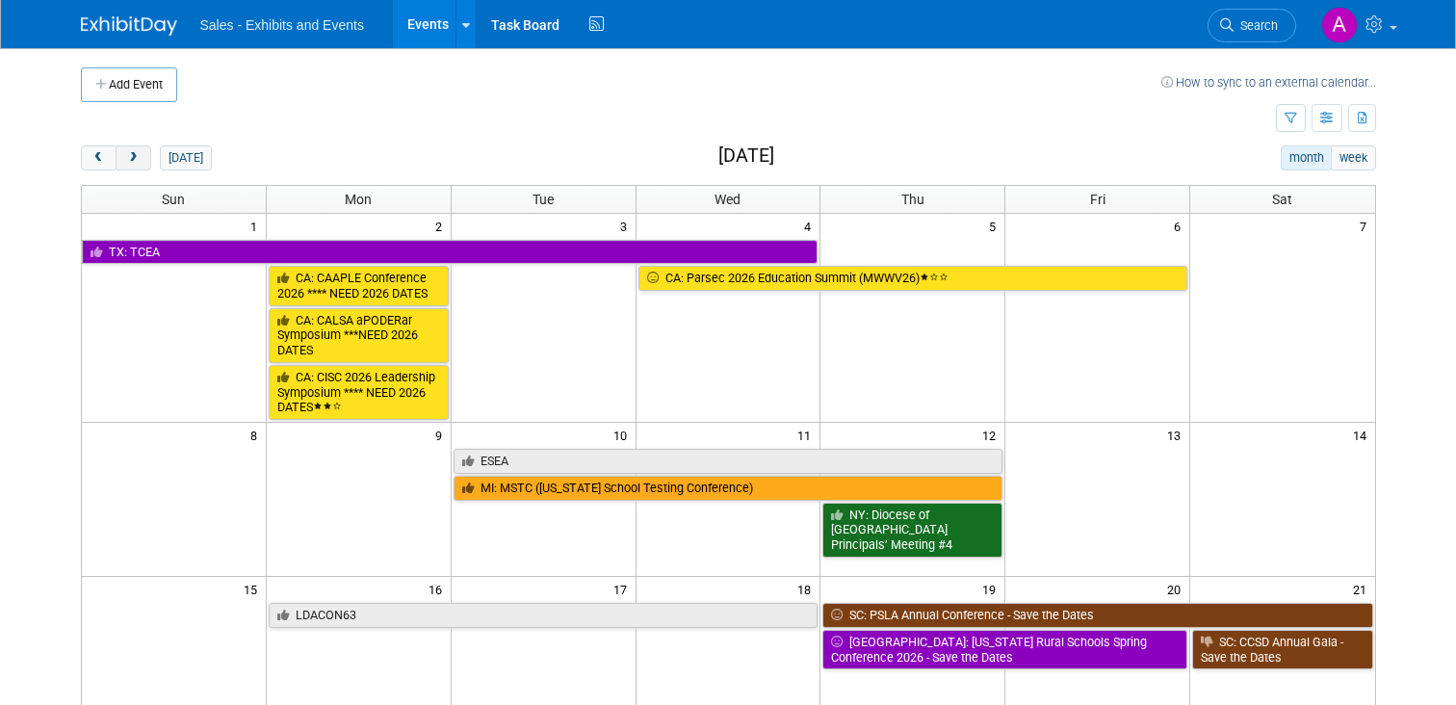
click at [133, 163] on span "next" at bounding box center [133, 158] width 14 height 13
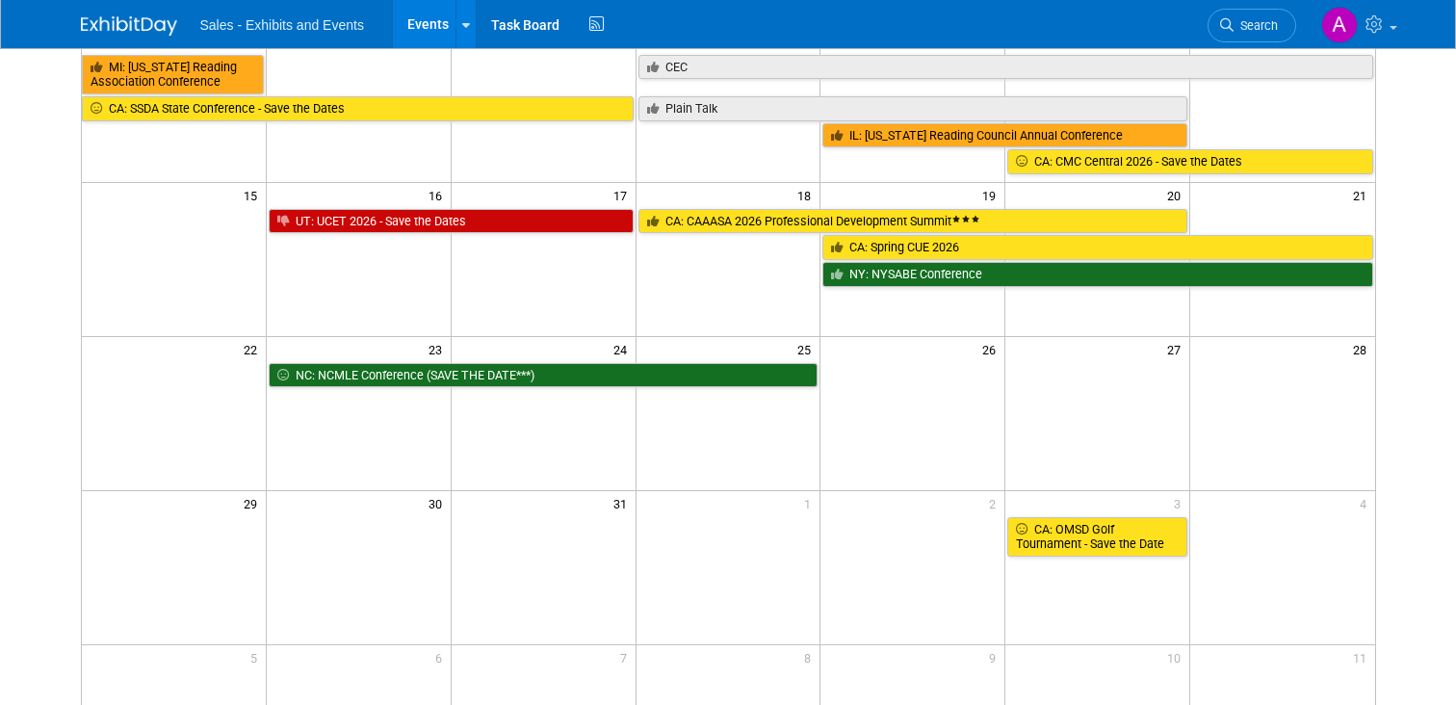
scroll to position [42, 0]
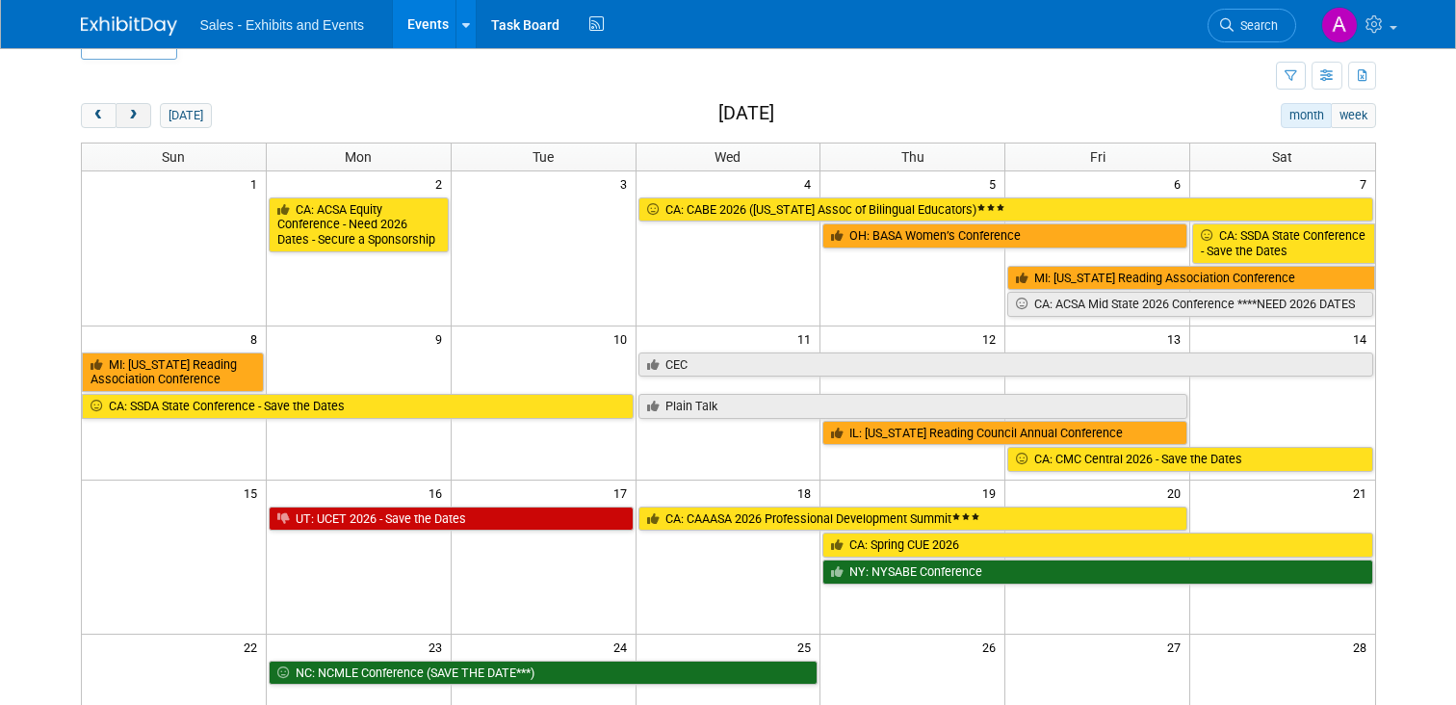
click at [128, 110] on span "next" at bounding box center [133, 116] width 14 height 13
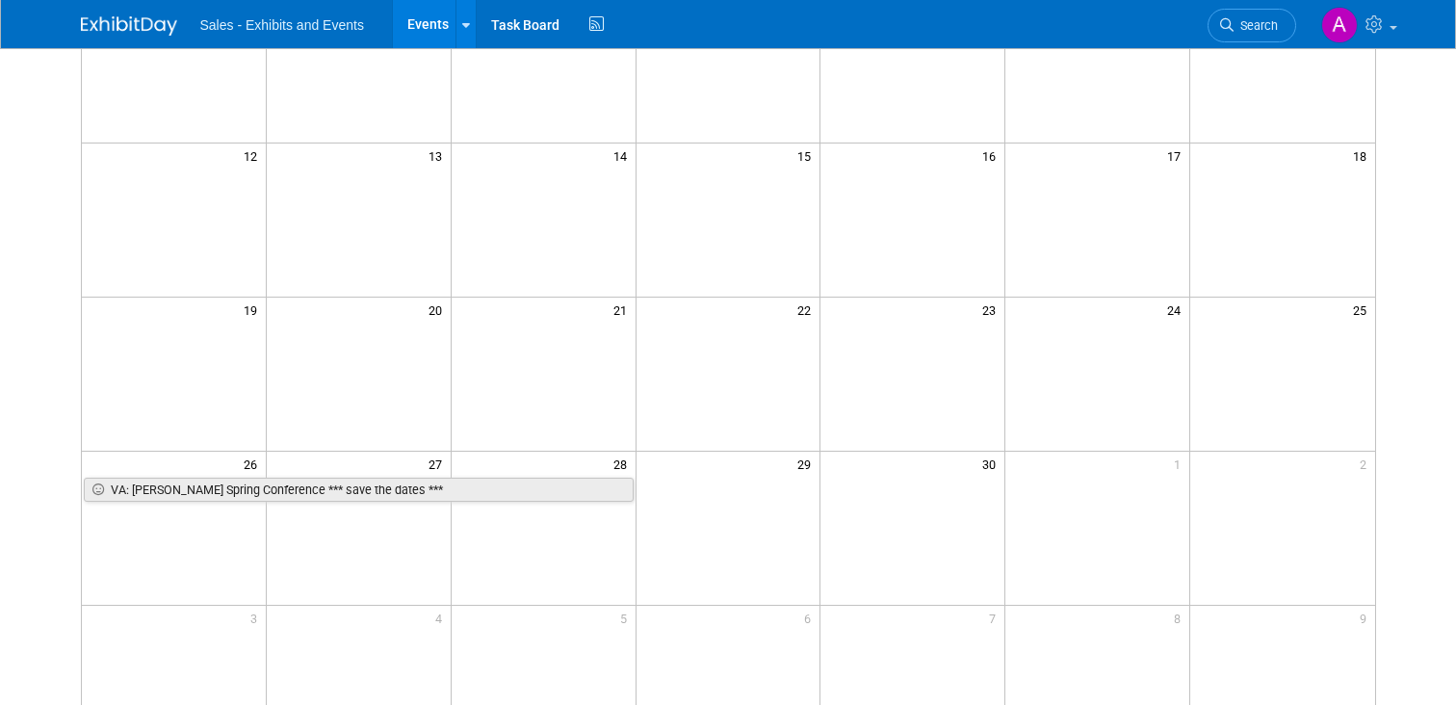
scroll to position [41, 0]
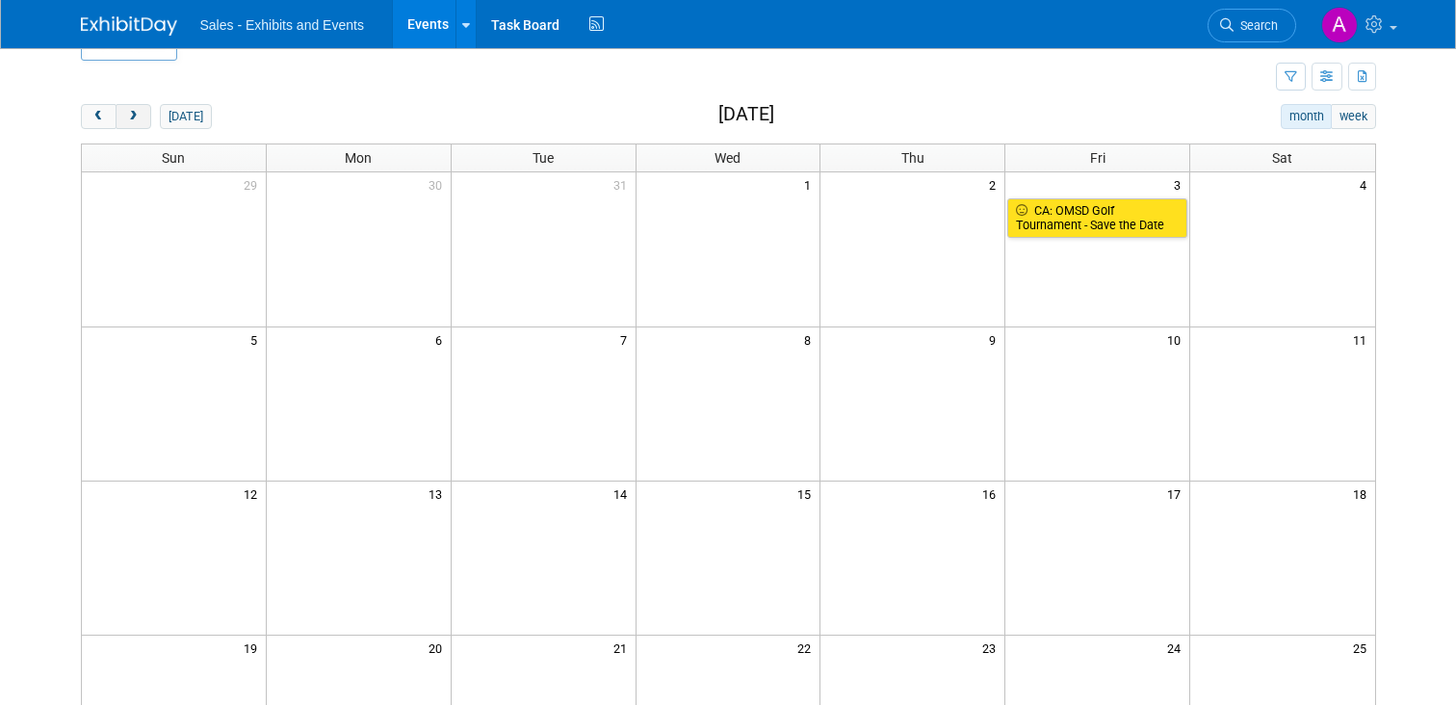
click at [129, 115] on span "next" at bounding box center [133, 117] width 14 height 13
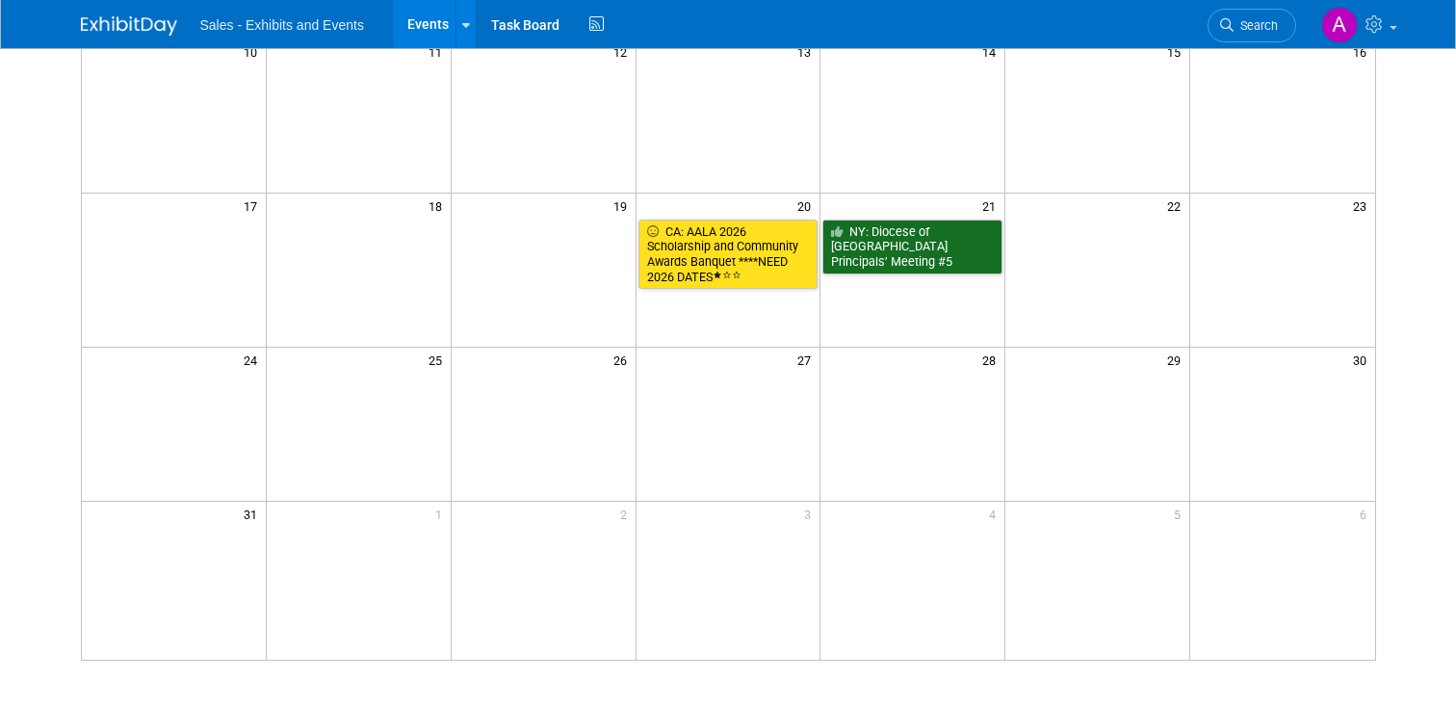
scroll to position [0, 0]
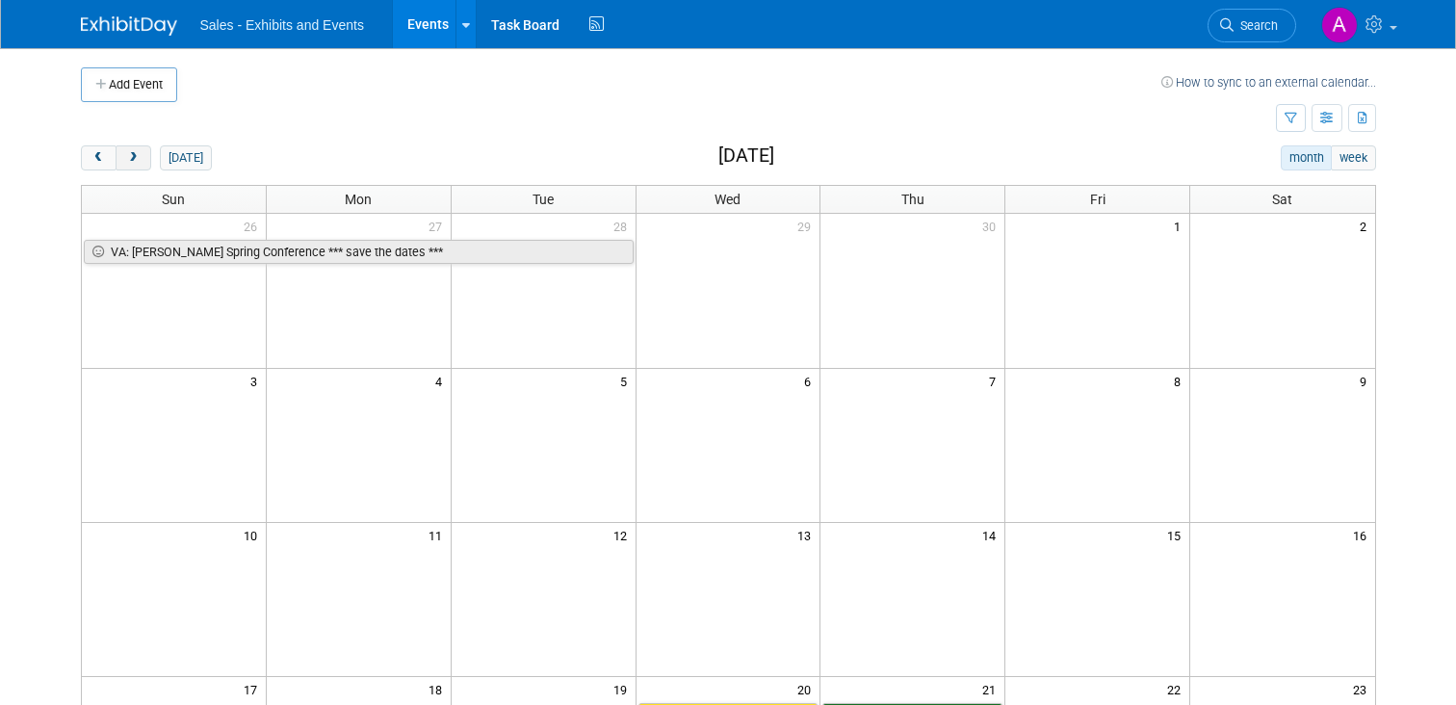
click at [134, 154] on span "next" at bounding box center [133, 158] width 14 height 13
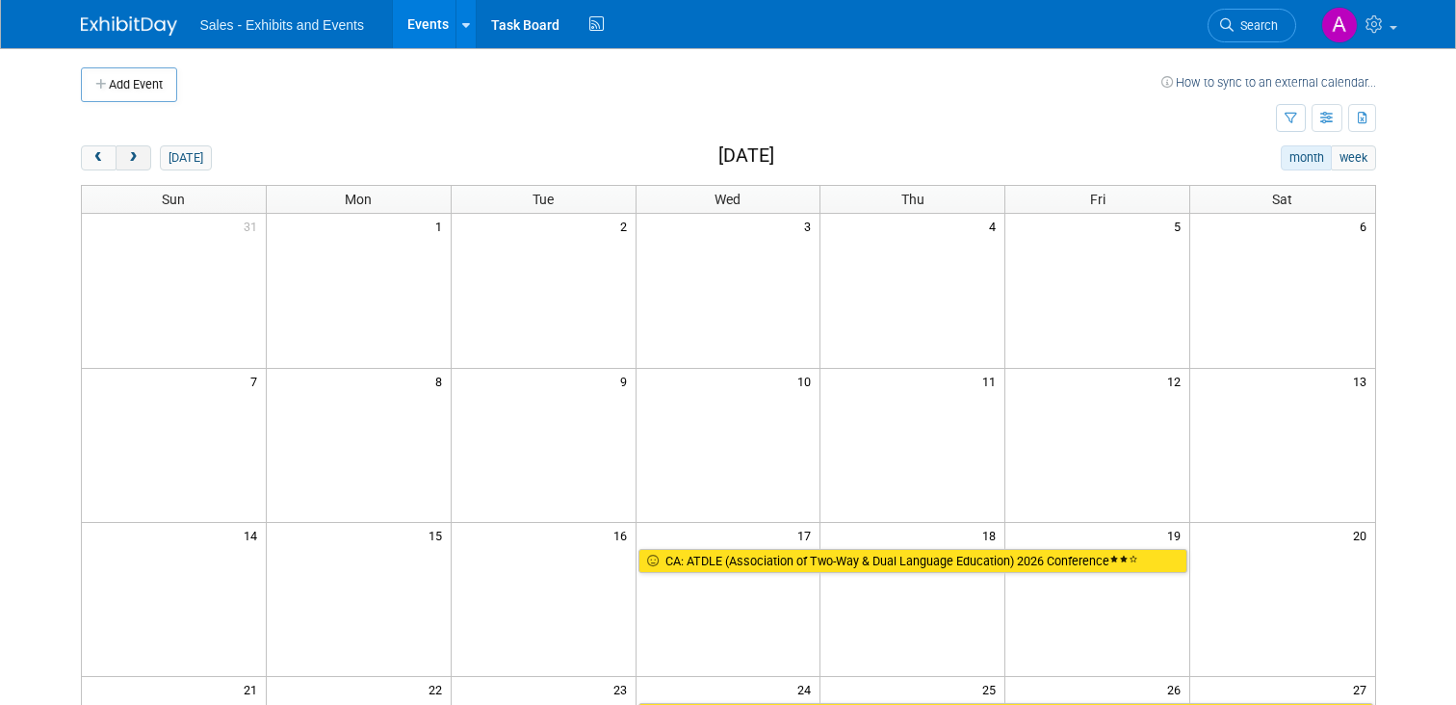
click at [135, 150] on button "next" at bounding box center [134, 157] width 36 height 25
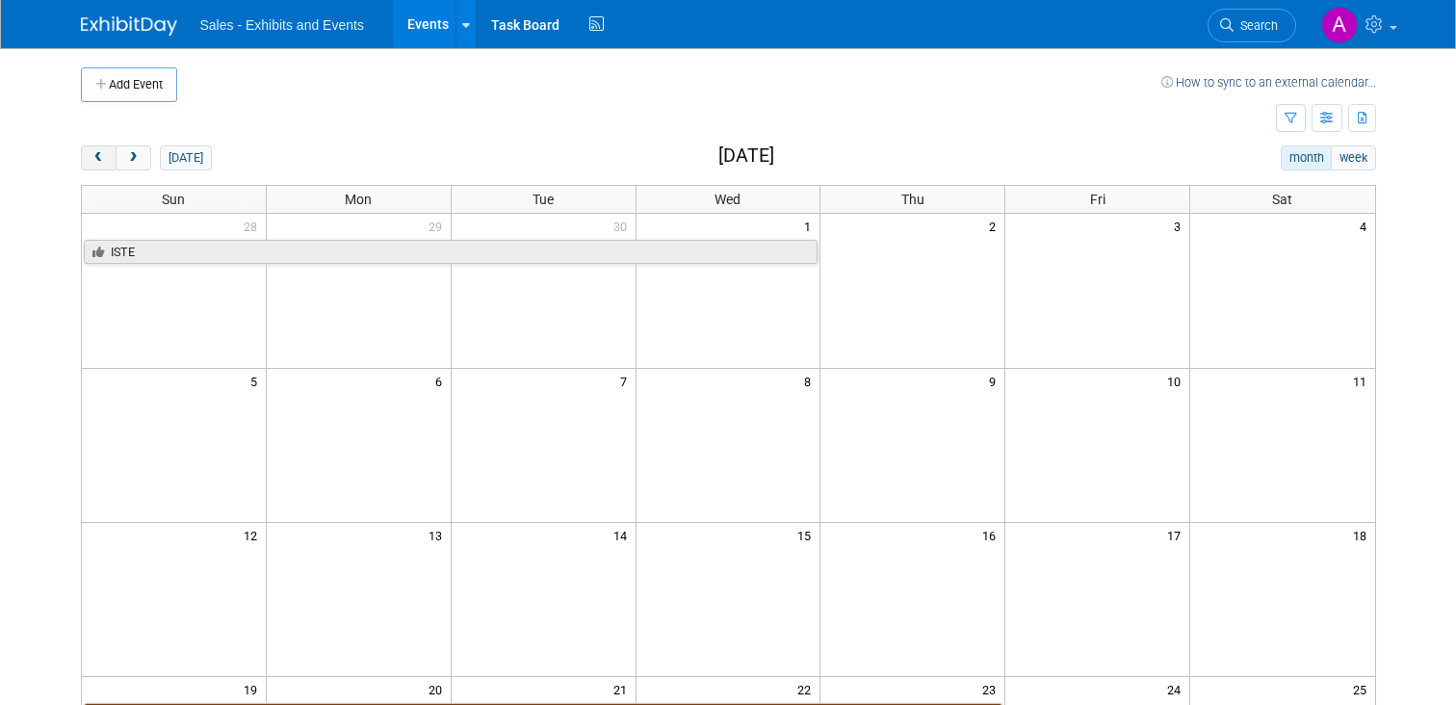
click at [96, 152] on span "prev" at bounding box center [98, 158] width 14 height 13
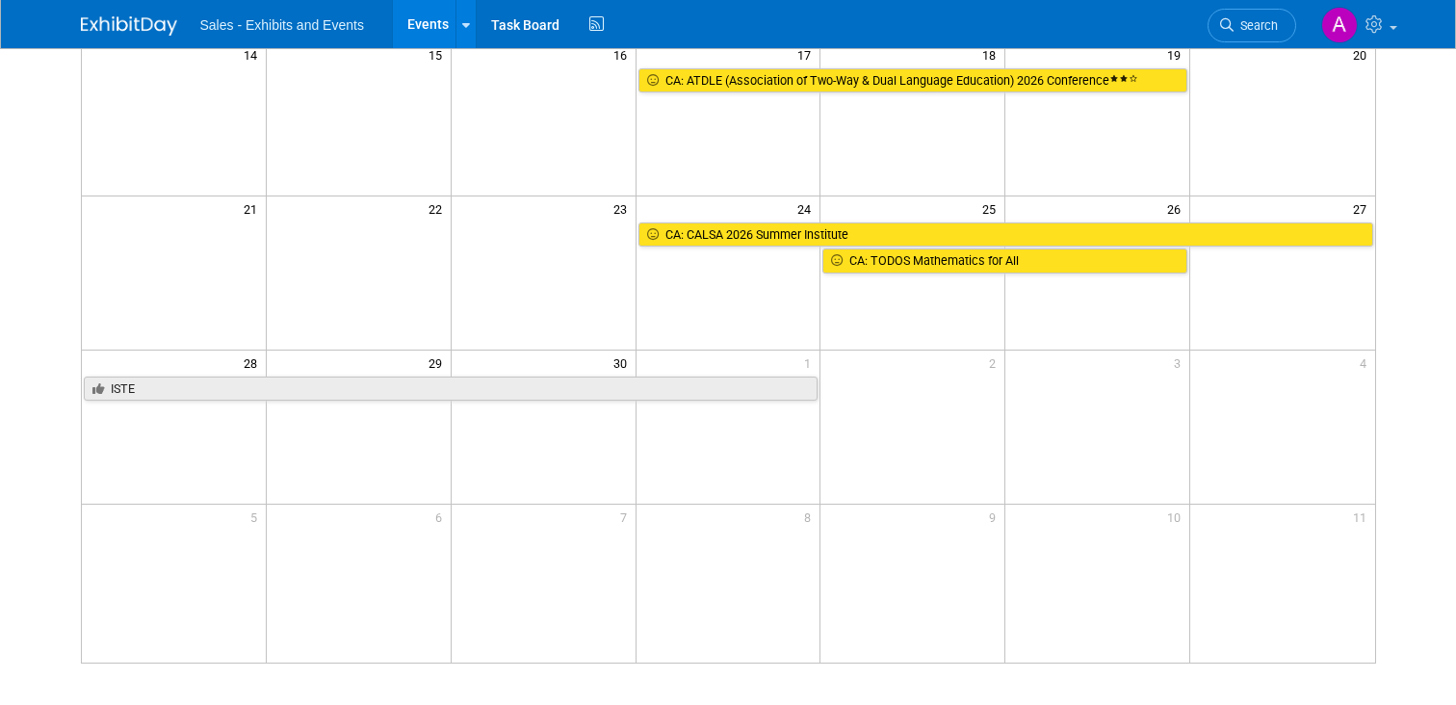
scroll to position [473, 0]
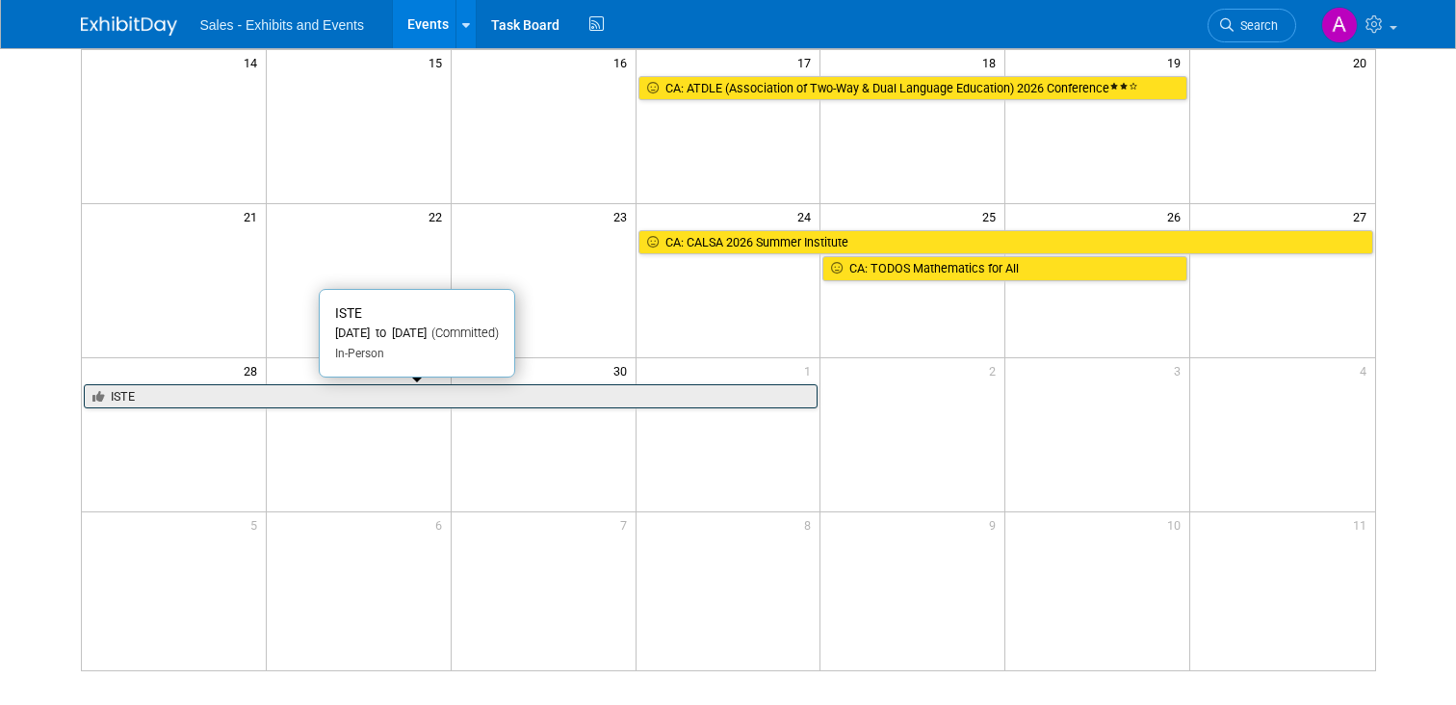
click at [401, 395] on link "ISTE" at bounding box center [451, 396] width 735 height 25
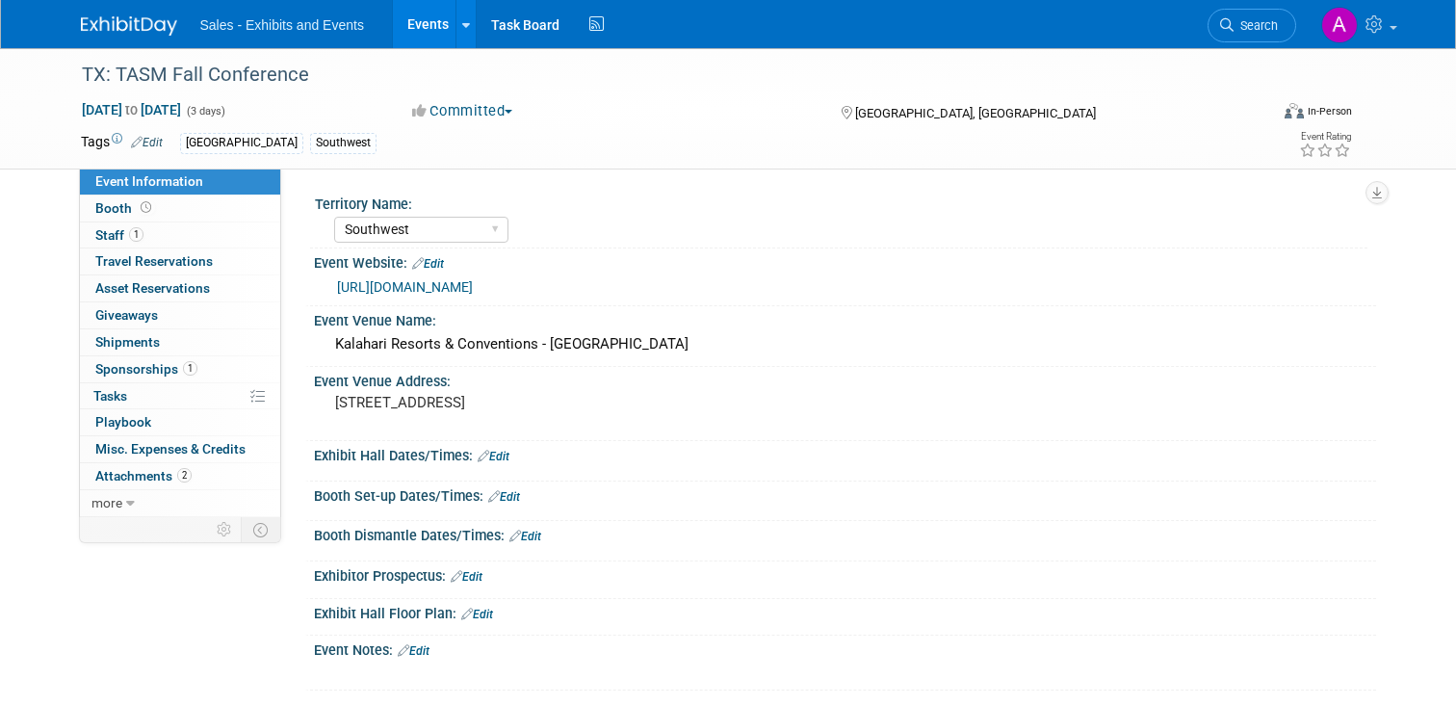
select select "Southwest"
click at [124, 258] on span "Travel Reservations 0" at bounding box center [153, 260] width 117 height 15
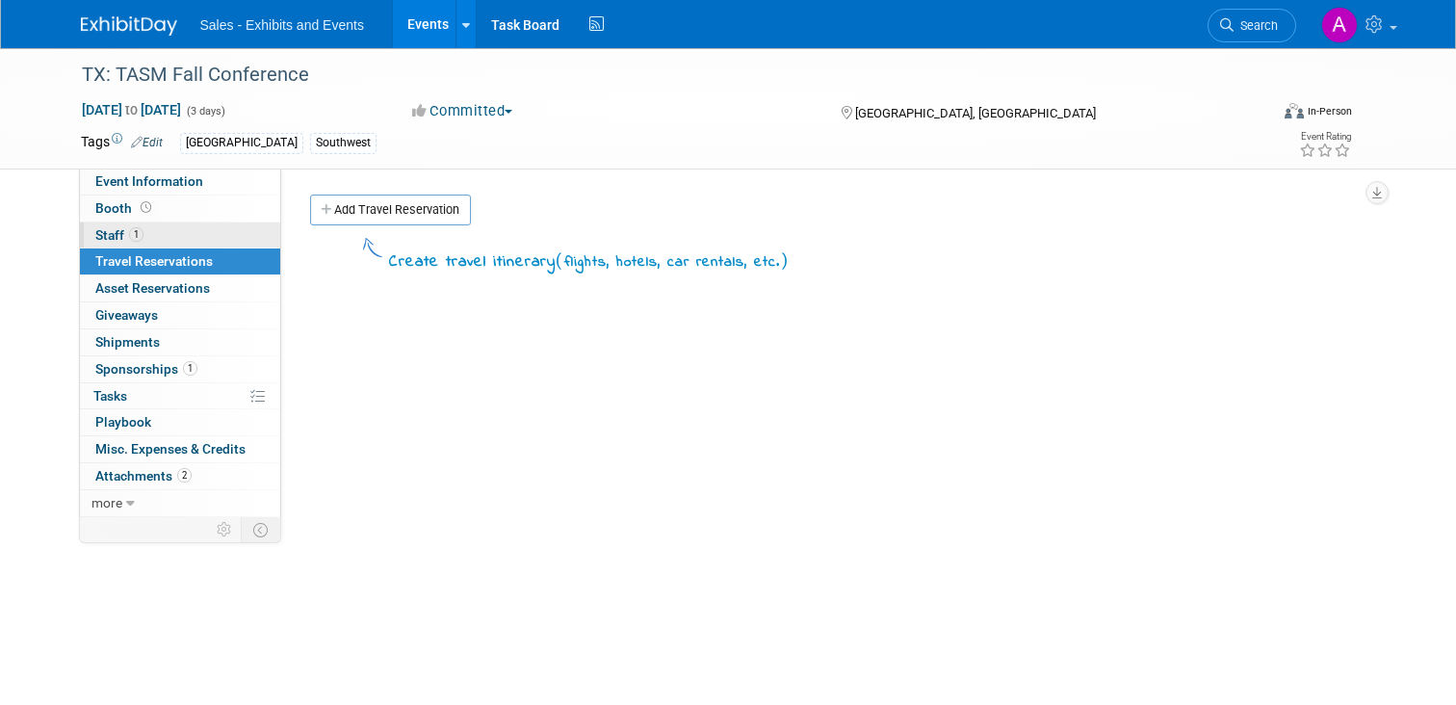
click at [115, 241] on span "Staff 1" at bounding box center [119, 234] width 48 height 15
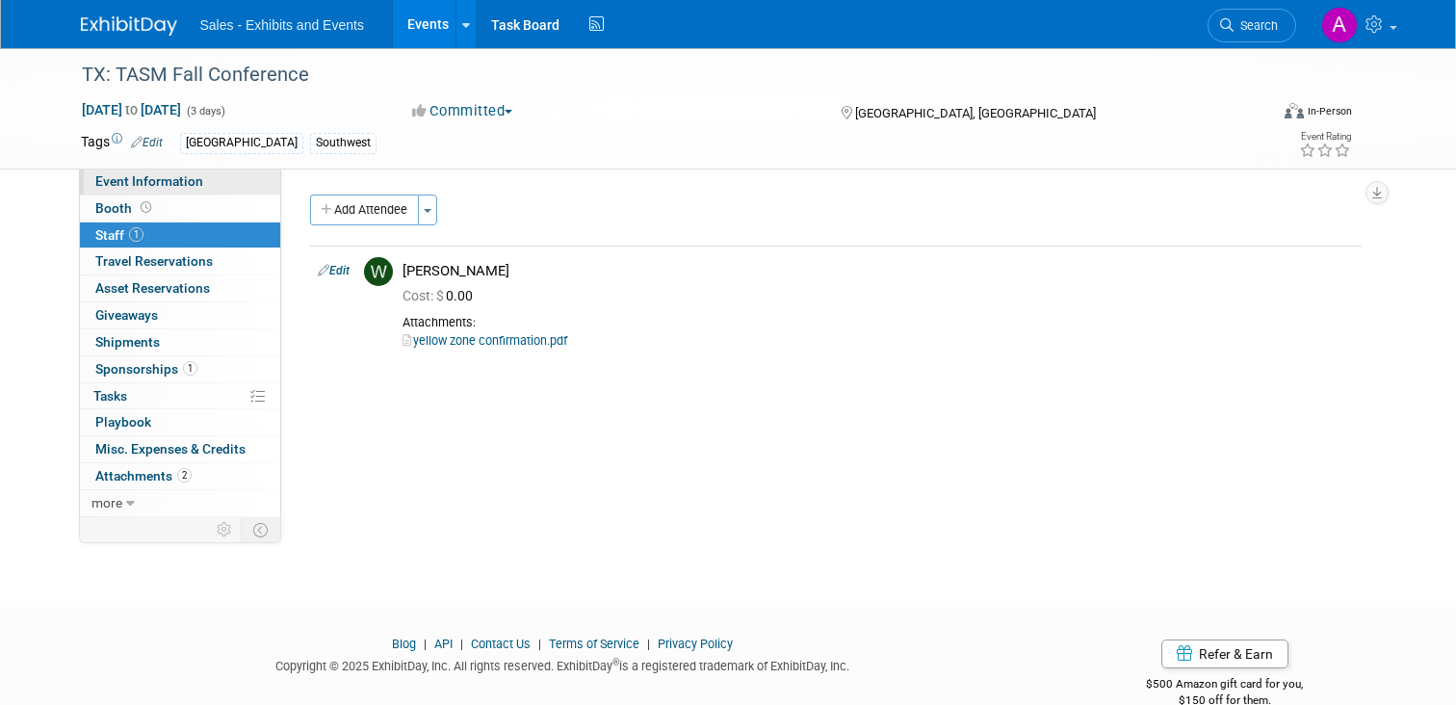
click at [123, 180] on span "Event Information" at bounding box center [149, 180] width 108 height 15
select select "Southwest"
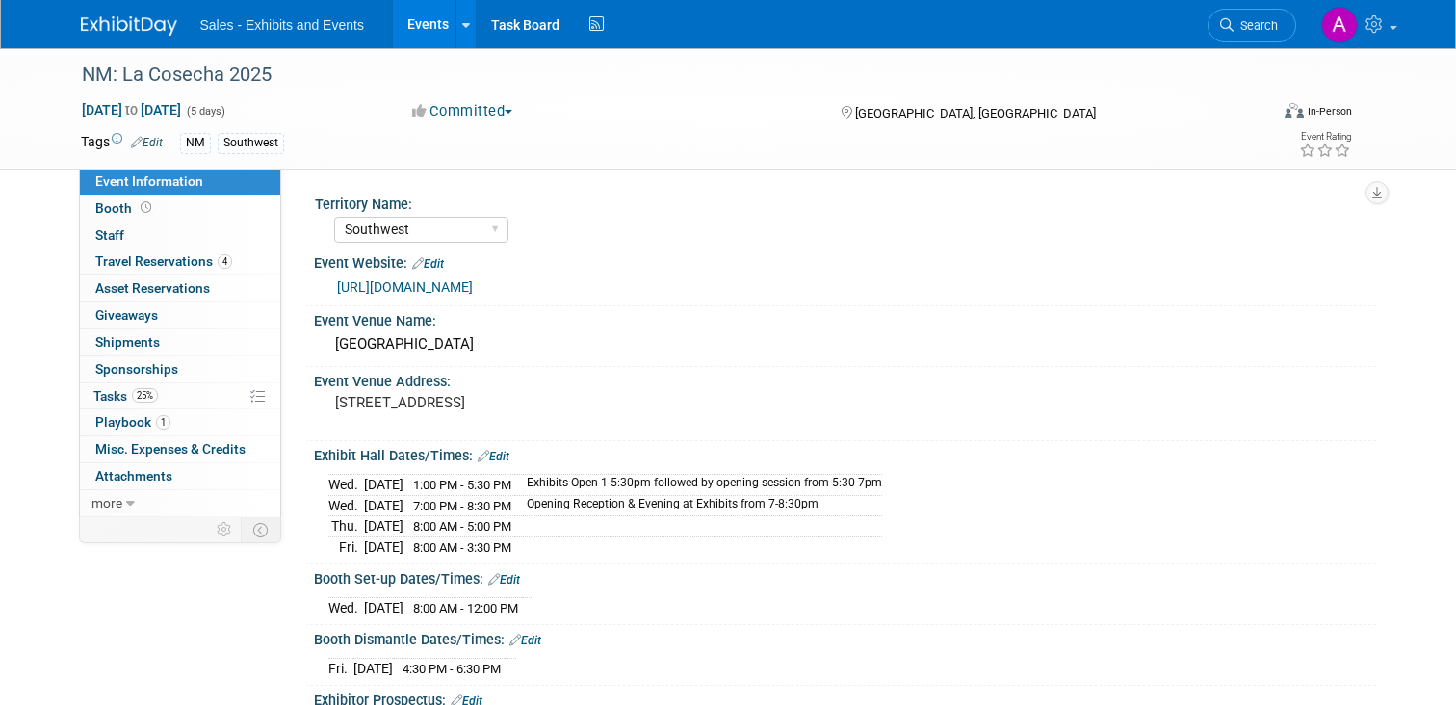
select select "Southwest"
click at [155, 252] on link "4 Travel Reservations 4" at bounding box center [180, 261] width 200 height 26
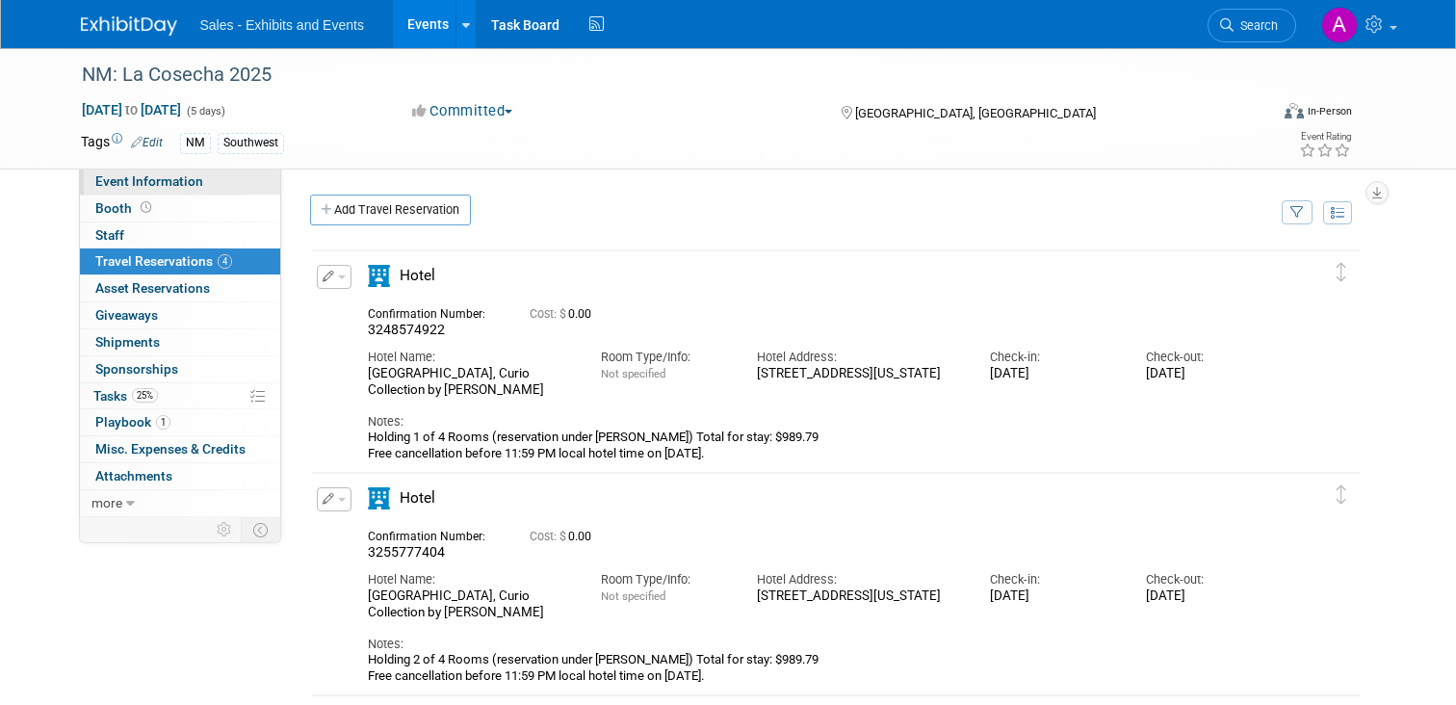
click at [116, 183] on span "Event Information" at bounding box center [149, 180] width 108 height 15
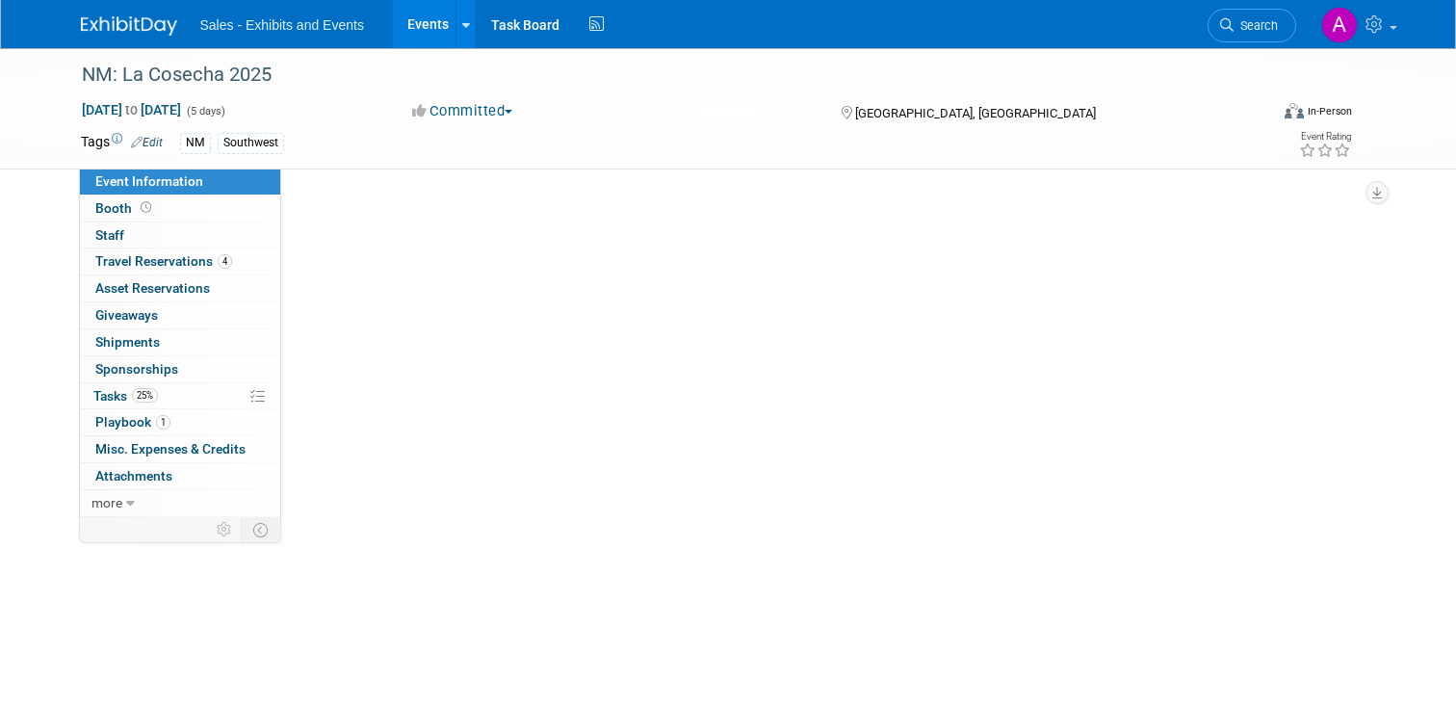
select select "Southwest"
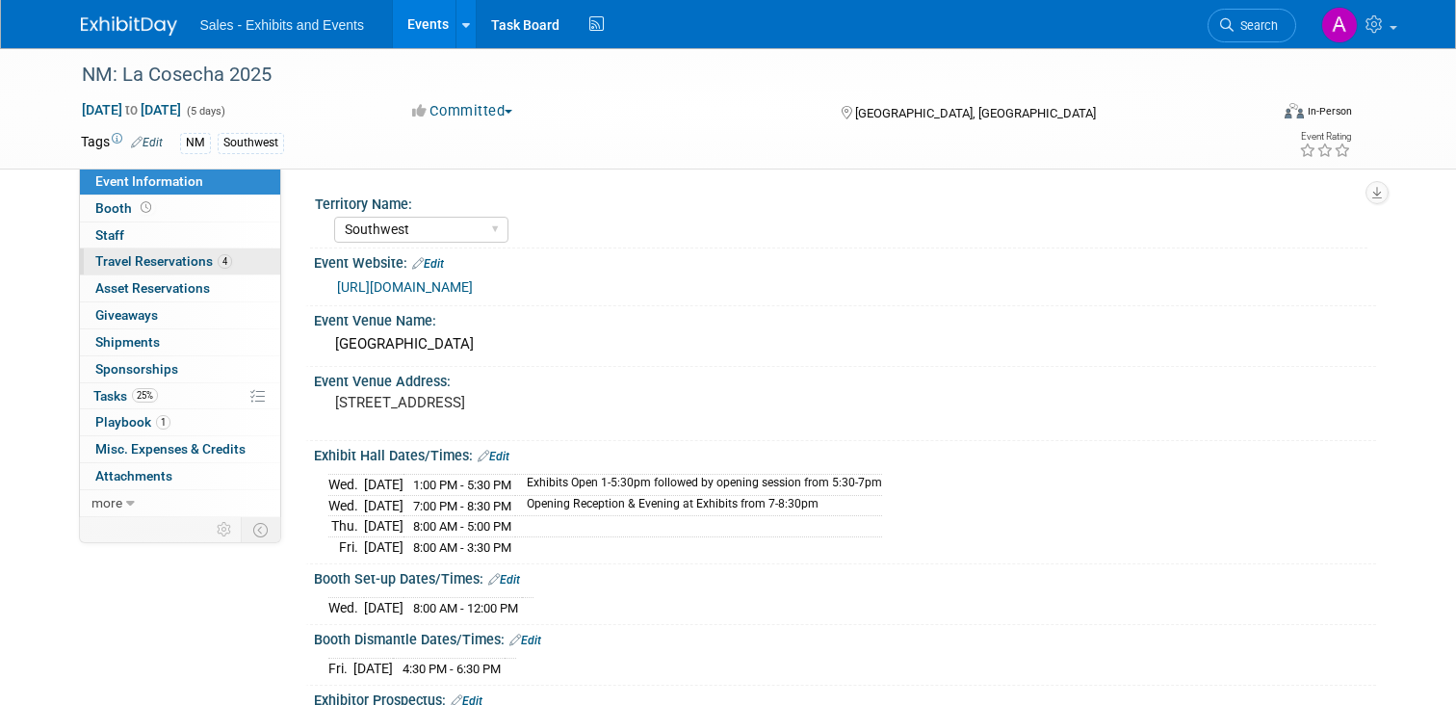
click at [133, 256] on span "Travel Reservations 4" at bounding box center [163, 260] width 137 height 15
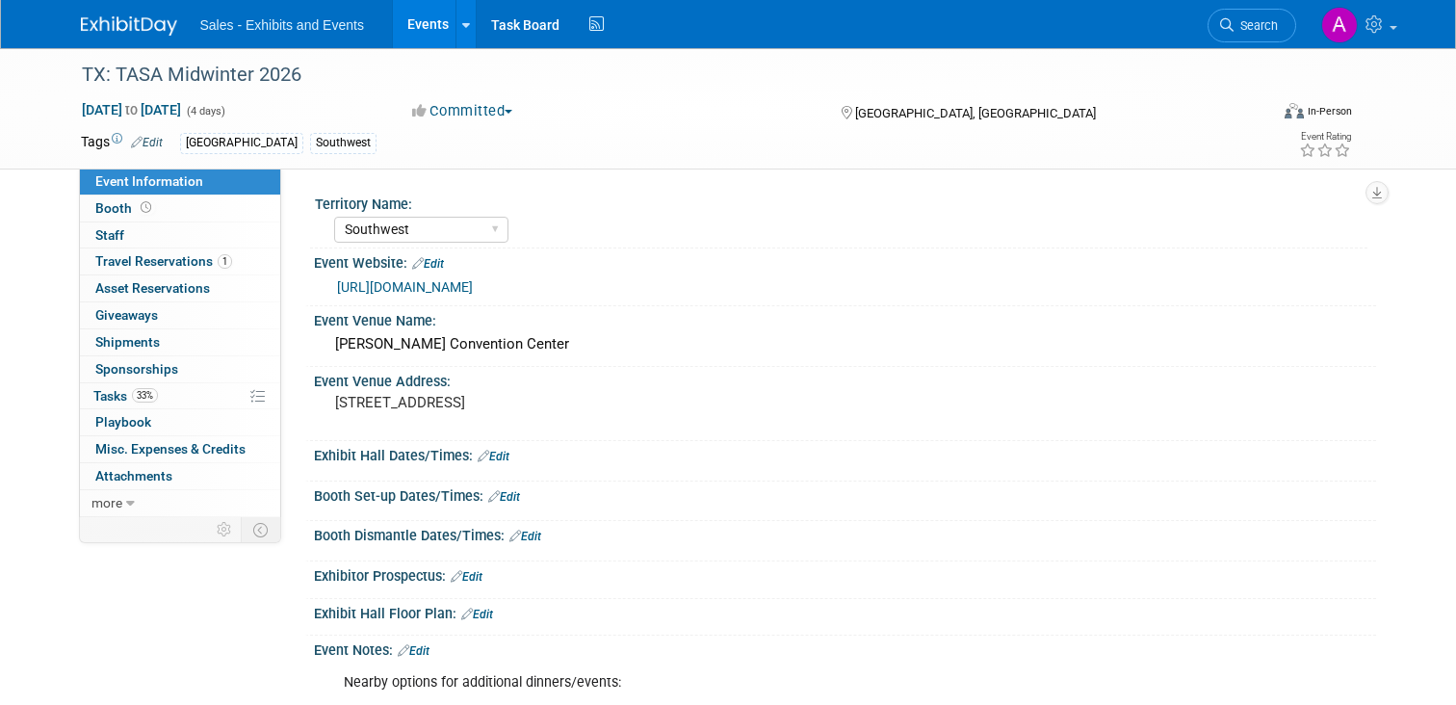
select select "Southwest"
click at [122, 263] on span "Travel Reservations 1" at bounding box center [163, 260] width 137 height 15
select select "Southwest"
click at [113, 234] on span "Staff 0" at bounding box center [109, 234] width 29 height 15
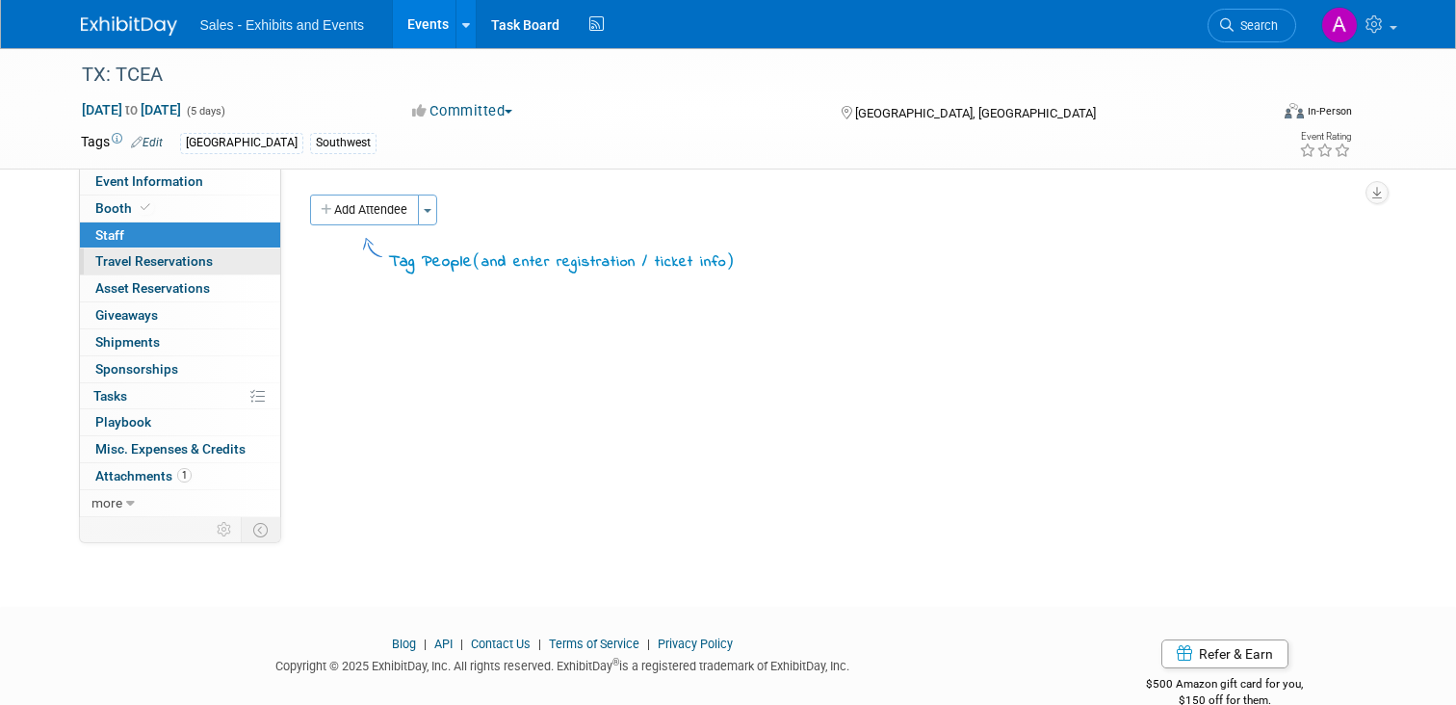
click at [130, 266] on span "Travel Reservations 0" at bounding box center [153, 260] width 117 height 15
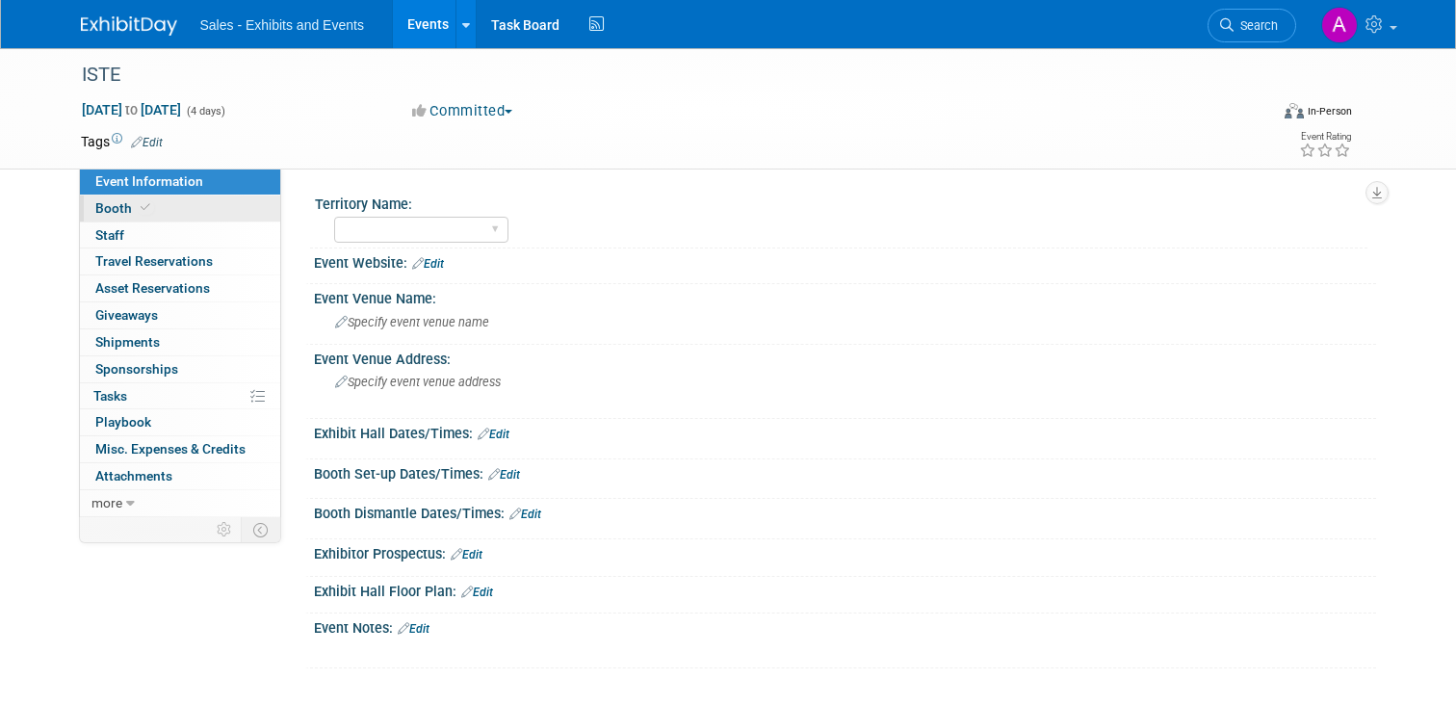
click at [127, 207] on span "Booth" at bounding box center [124, 207] width 59 height 15
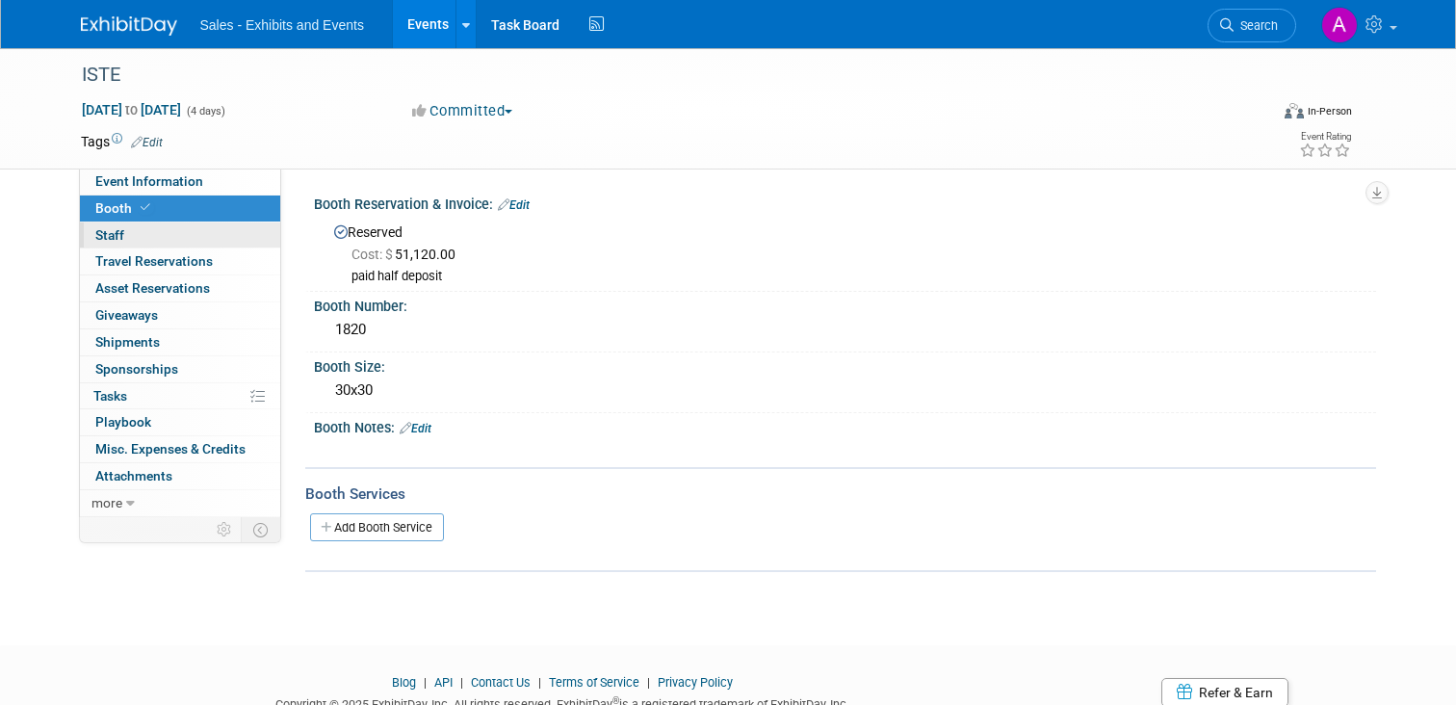
click at [113, 235] on span "Staff 0" at bounding box center [109, 234] width 29 height 15
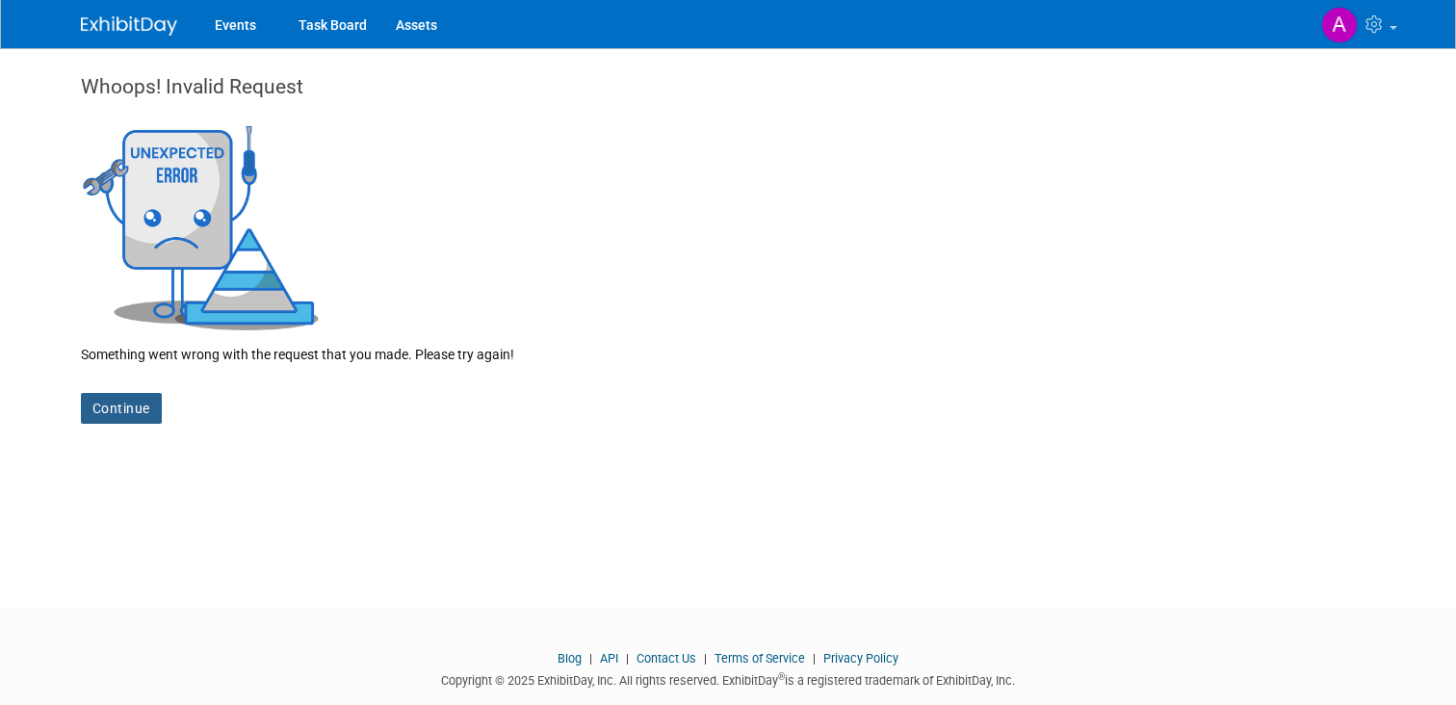
click at [89, 411] on link "Continue" at bounding box center [121, 408] width 81 height 31
click at [258, 25] on link "Events" at bounding box center [235, 24] width 70 height 48
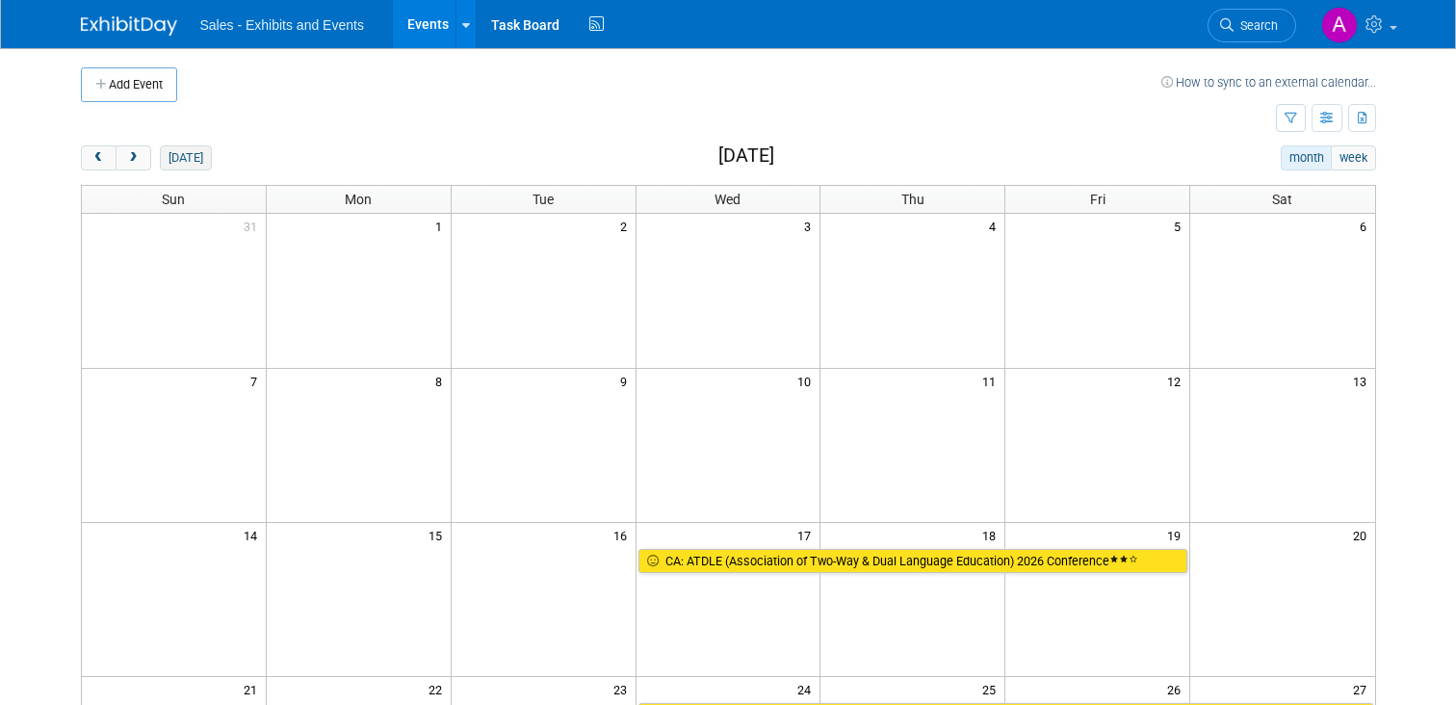
click at [180, 159] on button "today" at bounding box center [185, 157] width 51 height 25
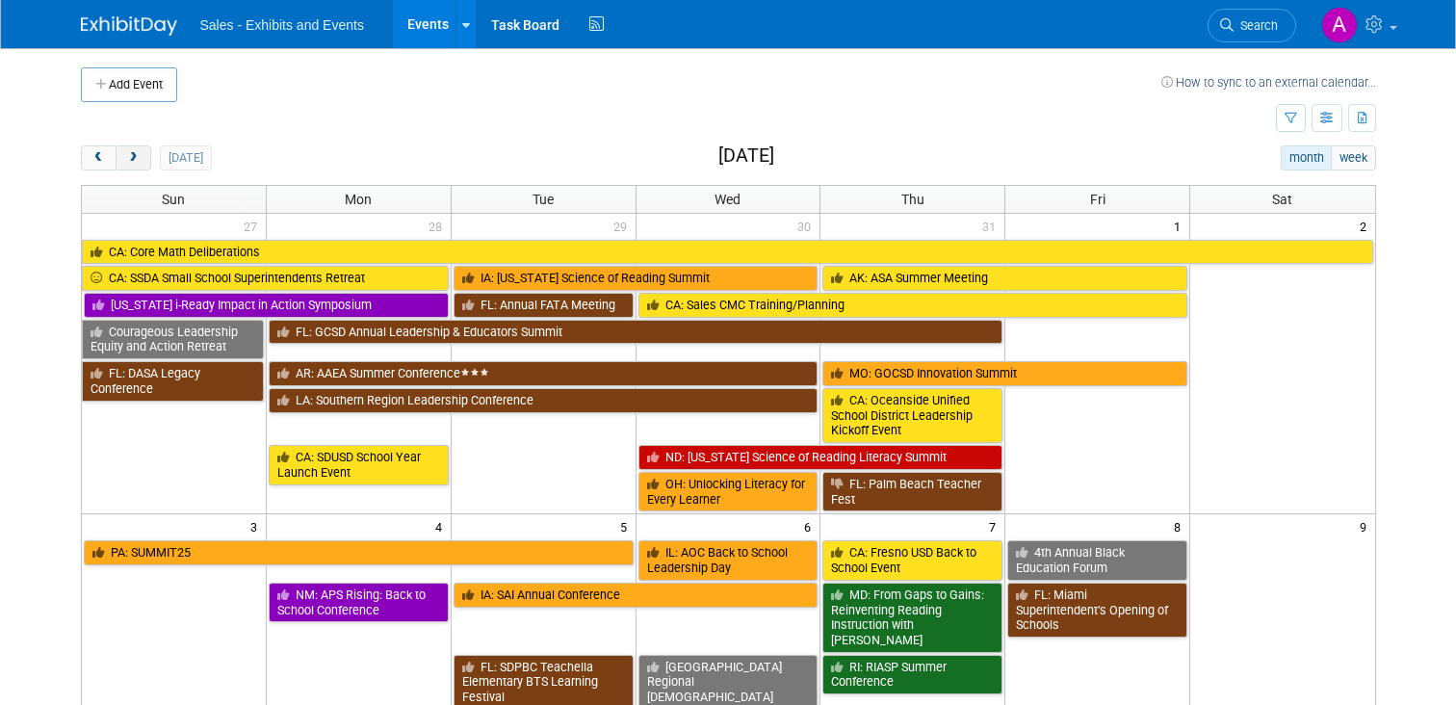
click at [137, 161] on span "next" at bounding box center [133, 158] width 14 height 13
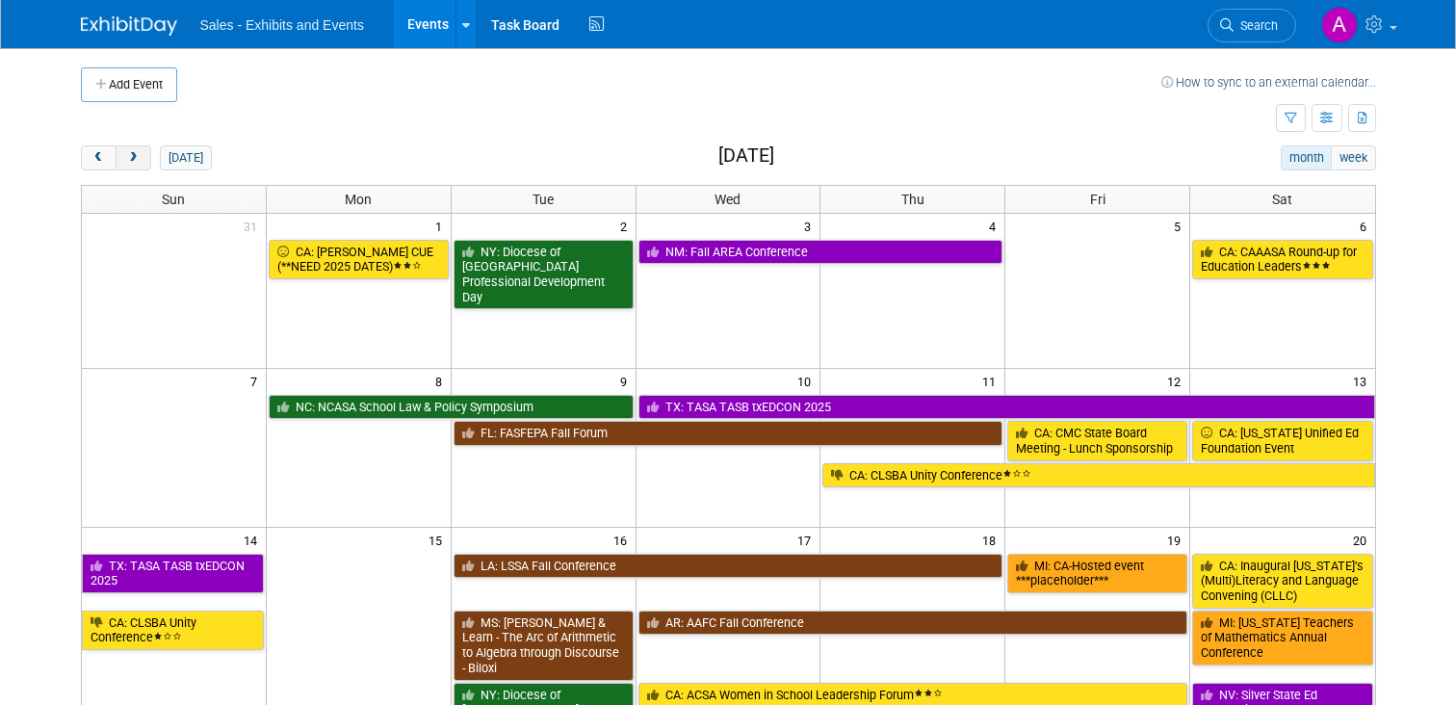
click at [137, 161] on span "next" at bounding box center [133, 158] width 14 height 13
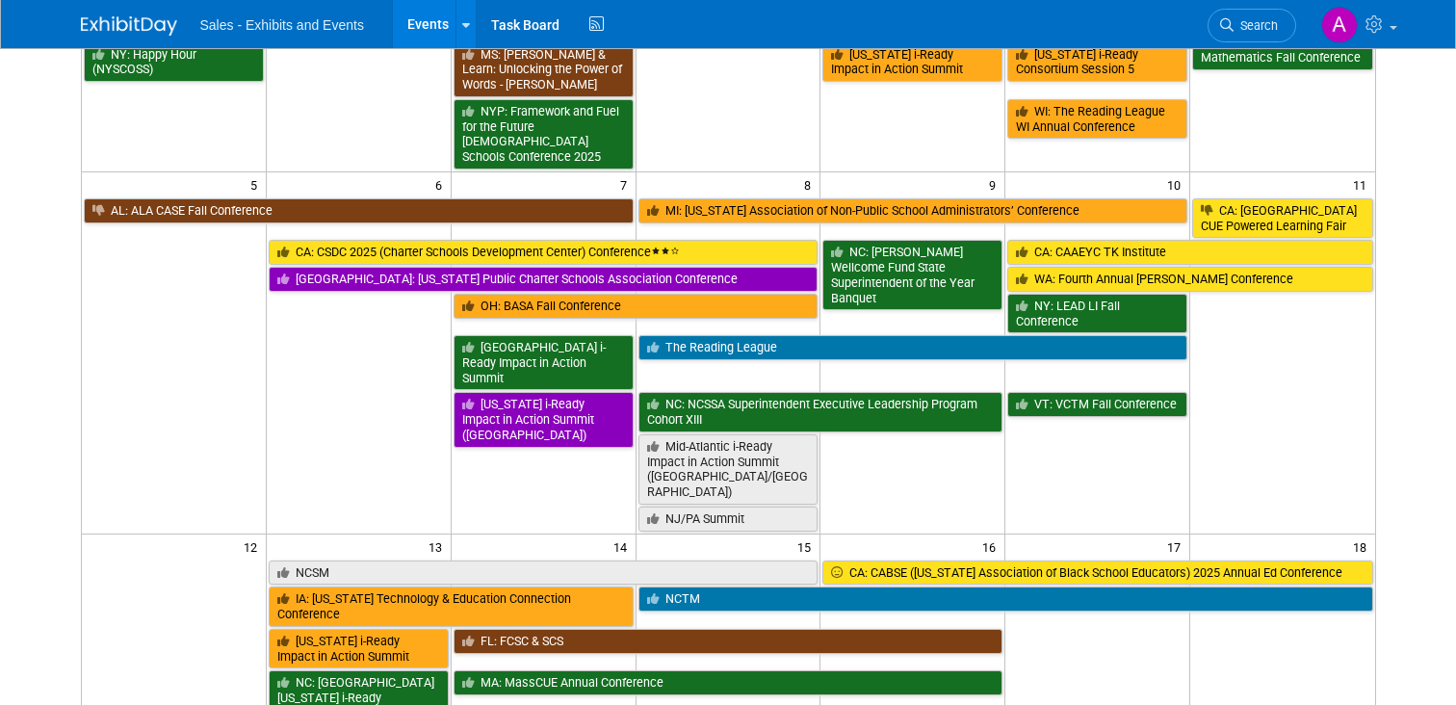
scroll to position [273, 0]
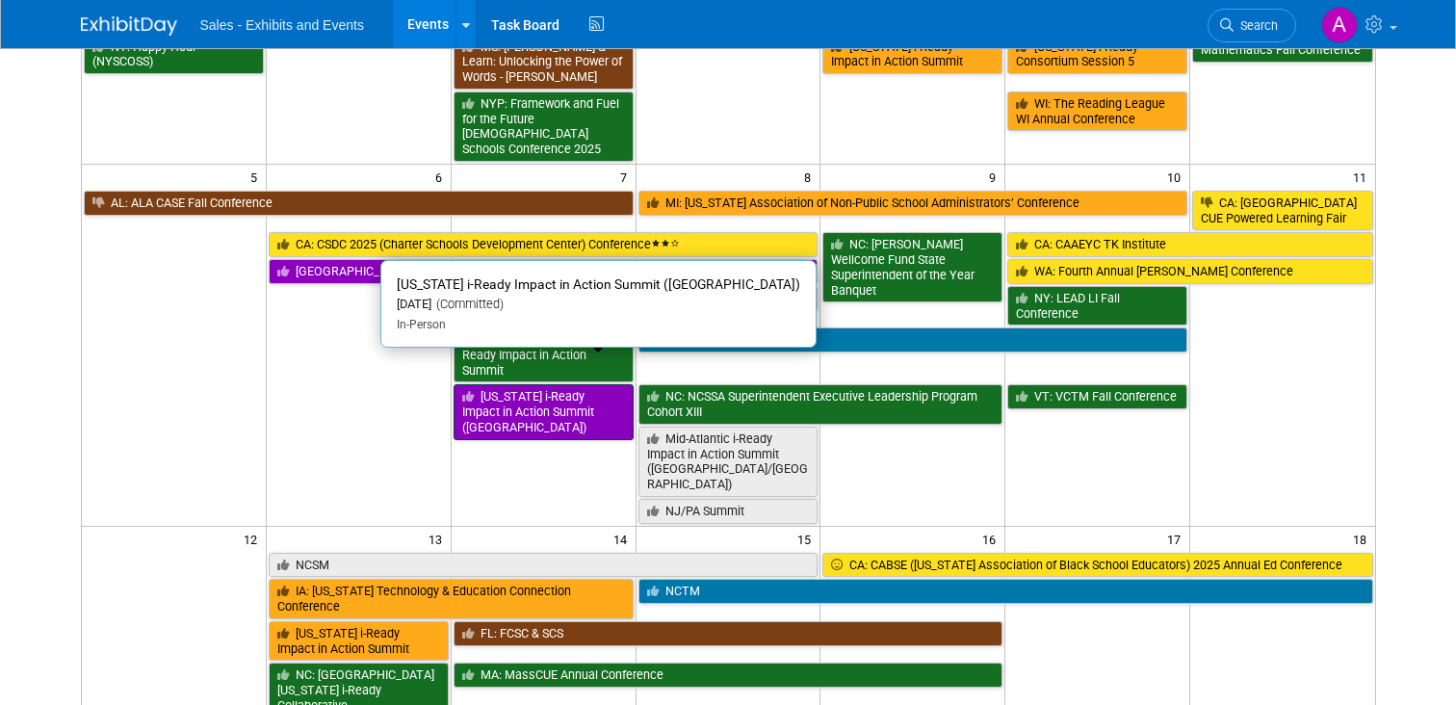
click at [535, 384] on link "[US_STATE] i-Ready Impact in Action Summit ([GEOGRAPHIC_DATA])" at bounding box center [544, 411] width 180 height 55
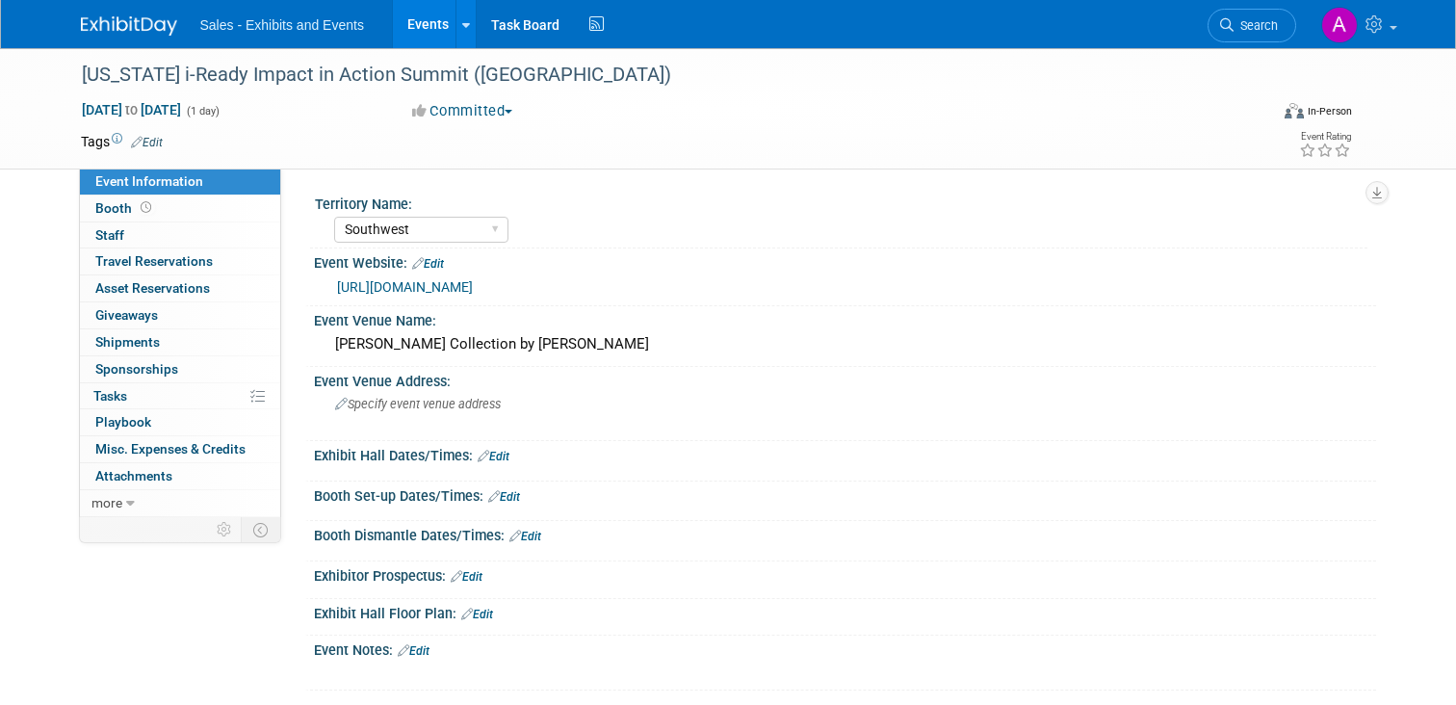
select select "Southwest"
click at [536, 381] on div "Territory Name: Atlantic Southeast Central Southwest Pacific Mountain National …" at bounding box center [836, 440] width 1052 height 501
click at [121, 234] on span "Staff 0" at bounding box center [109, 234] width 29 height 15
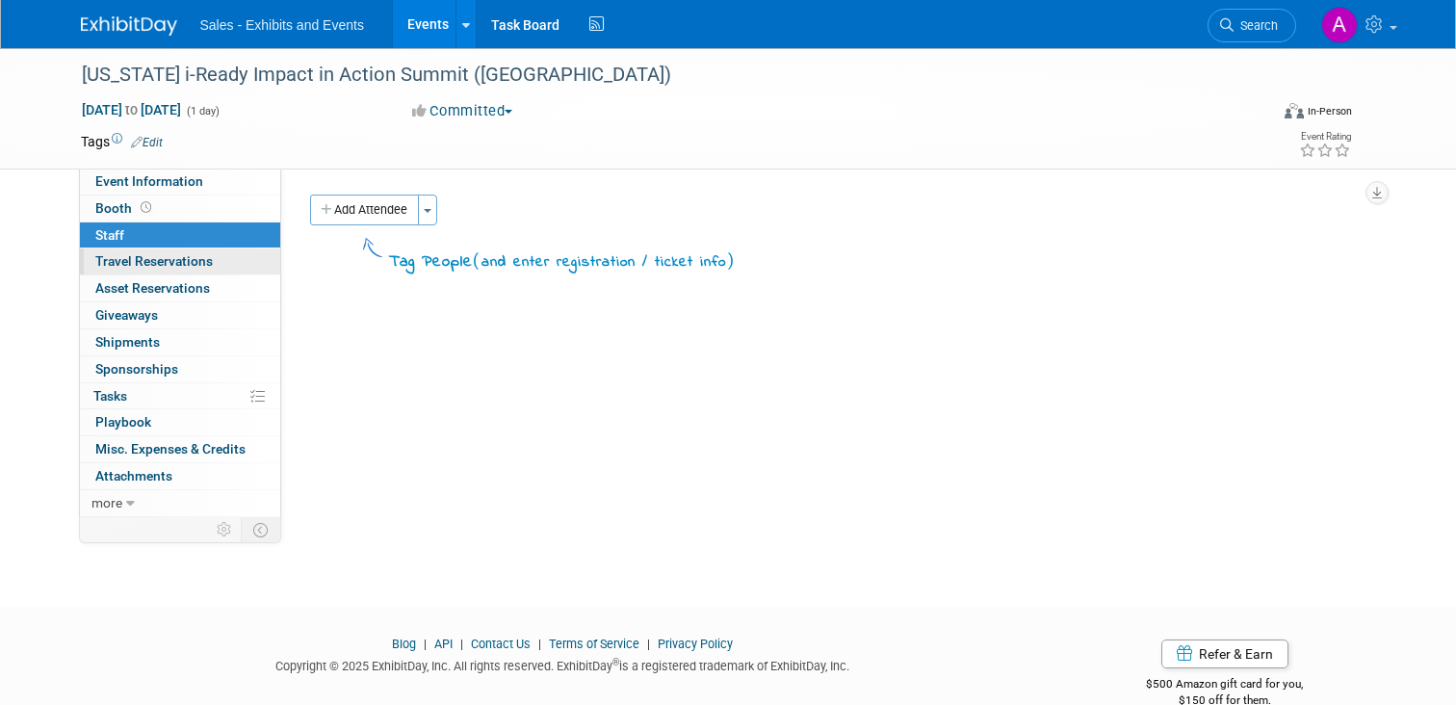
click at [136, 266] on span "Travel Reservations 0" at bounding box center [153, 260] width 117 height 15
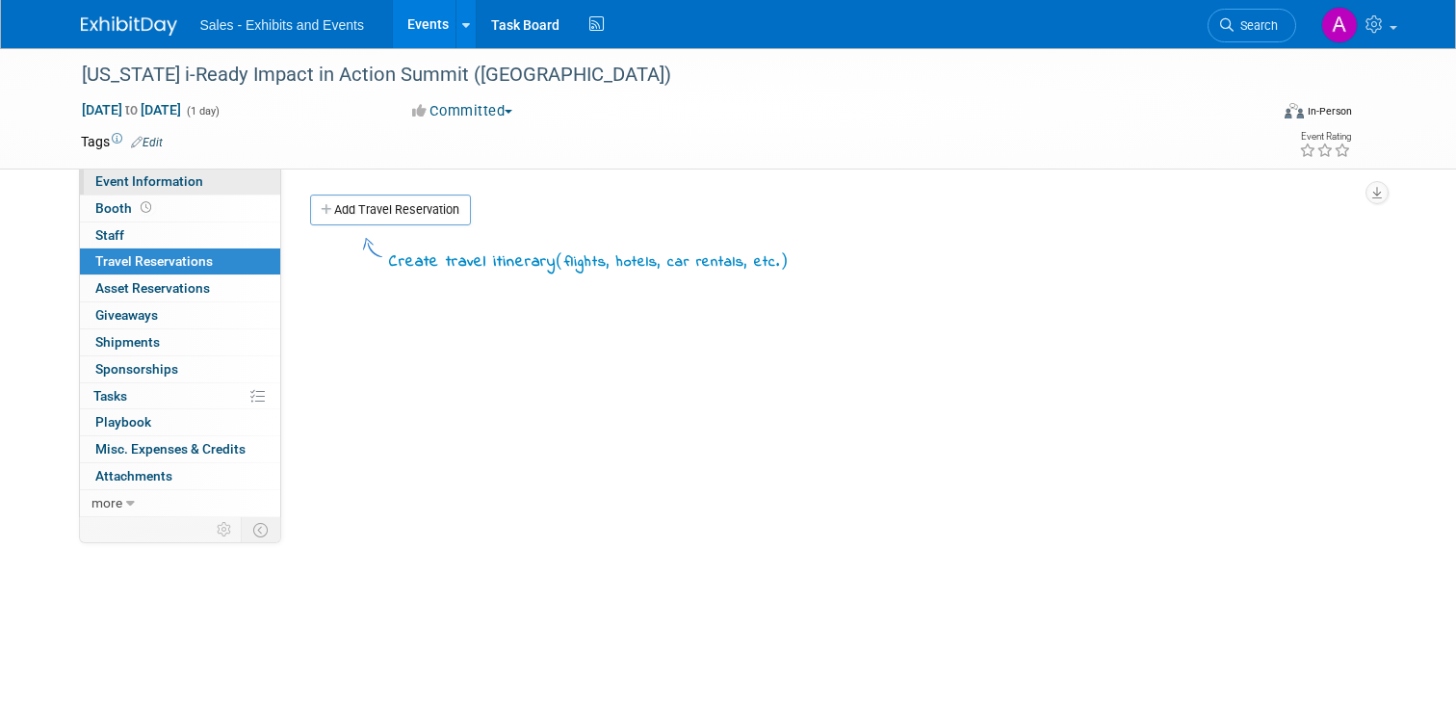
click at [119, 187] on span "Event Information" at bounding box center [149, 180] width 108 height 15
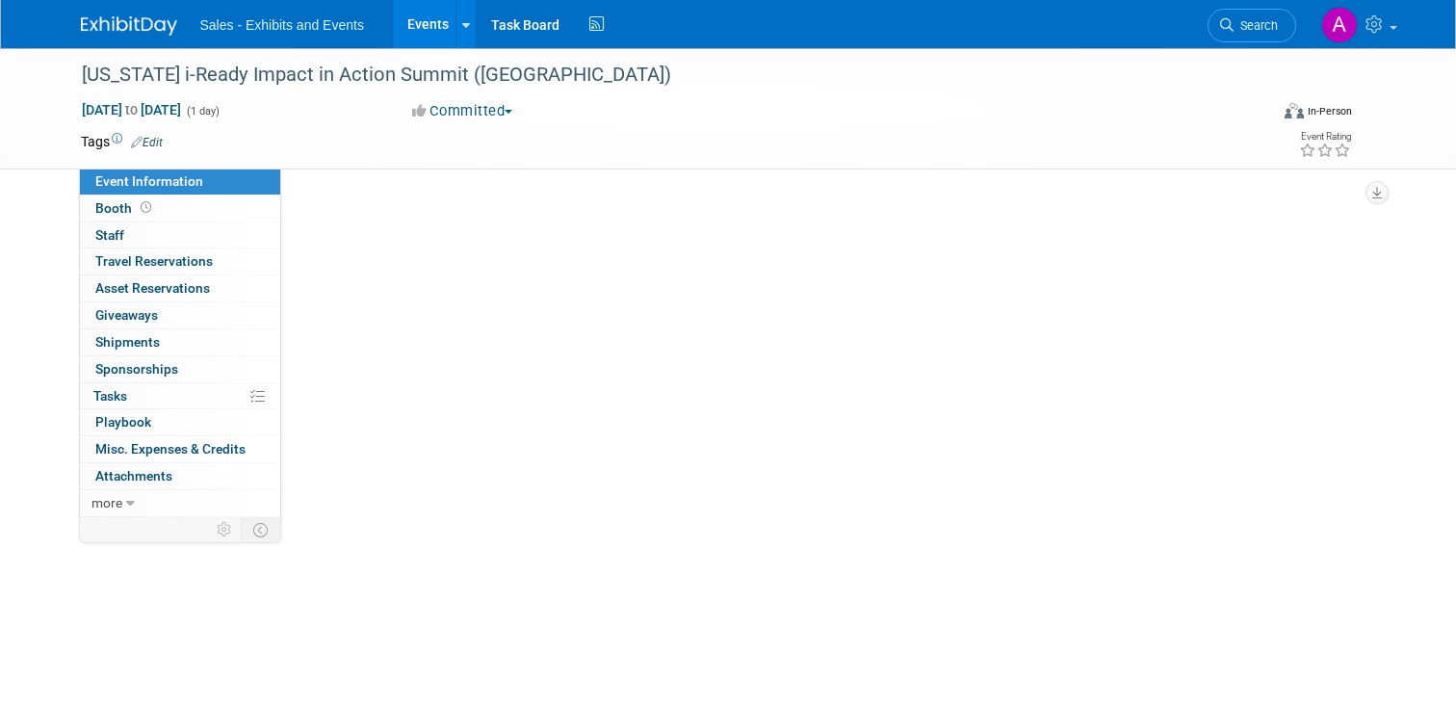
select select "Southwest"
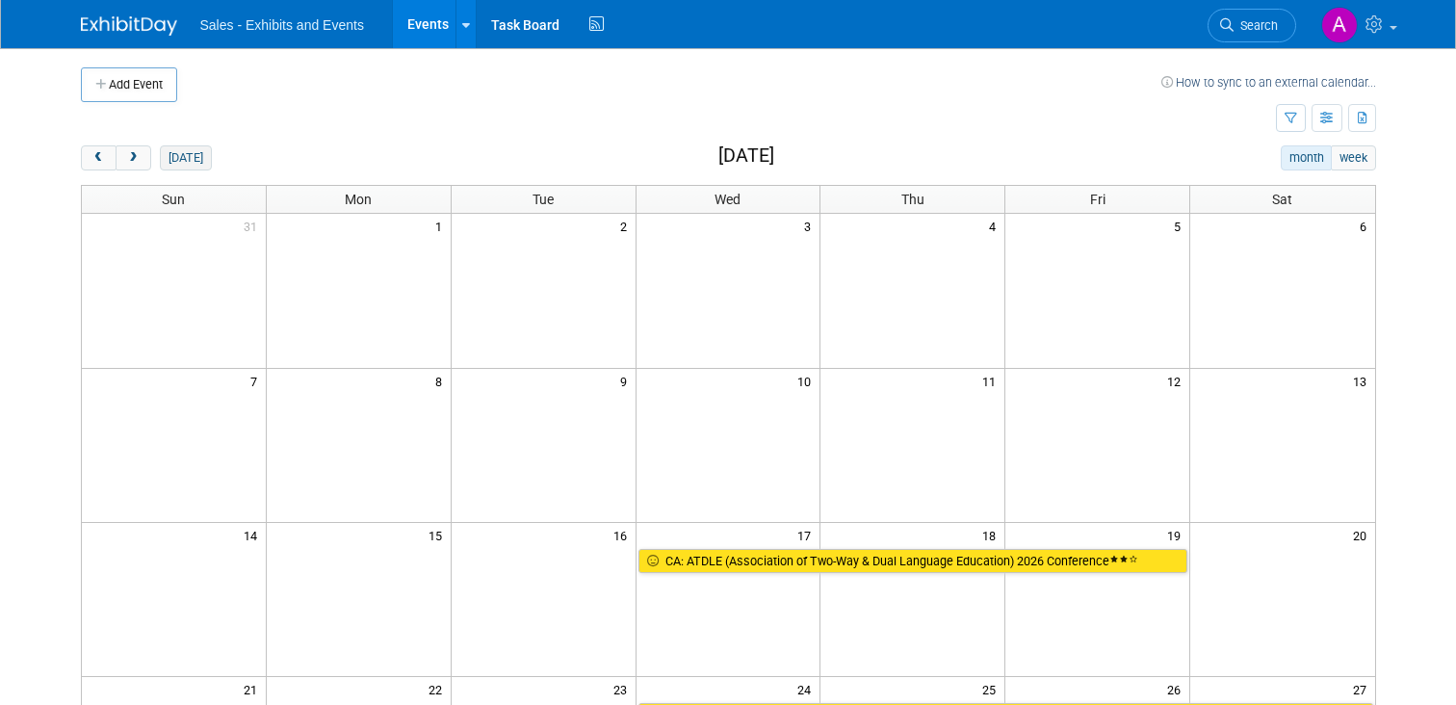
click at [191, 164] on button "[DATE]" at bounding box center [185, 157] width 51 height 25
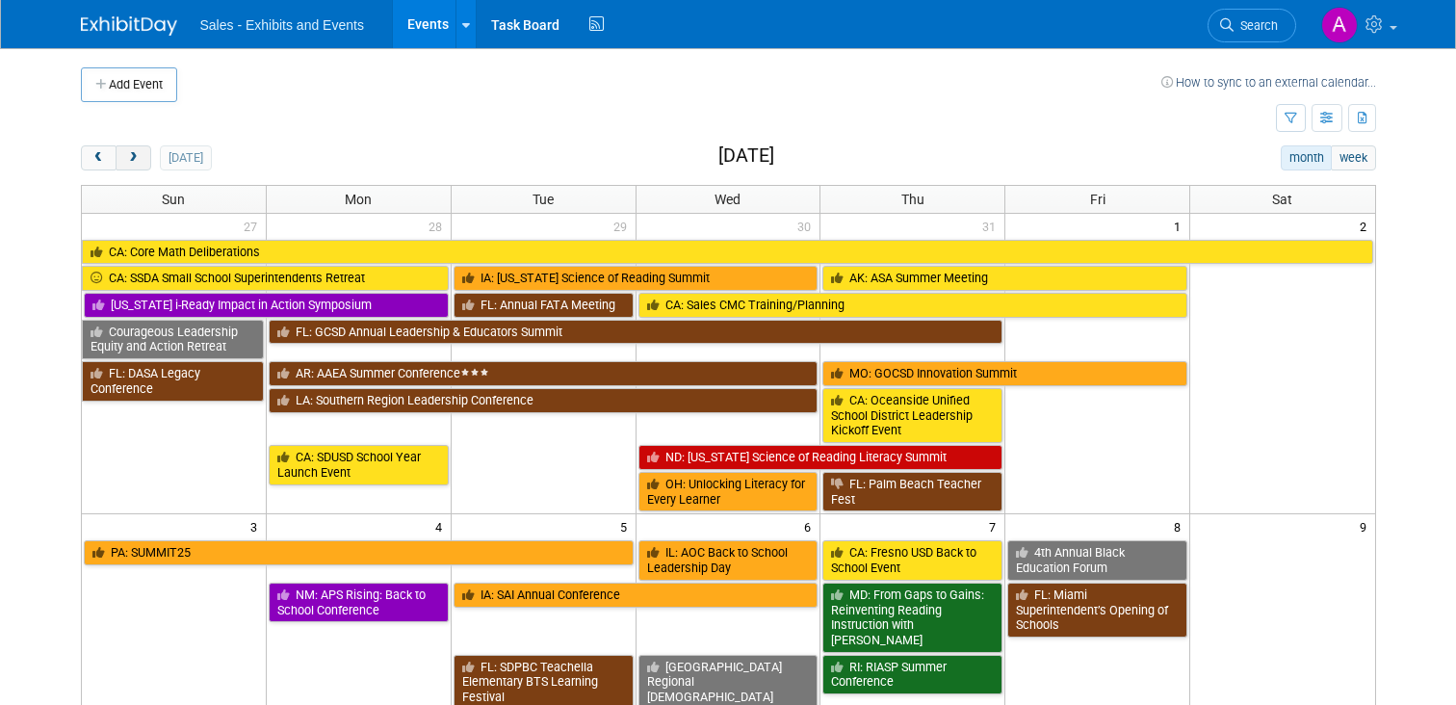
click at [138, 152] on span "next" at bounding box center [133, 158] width 14 height 13
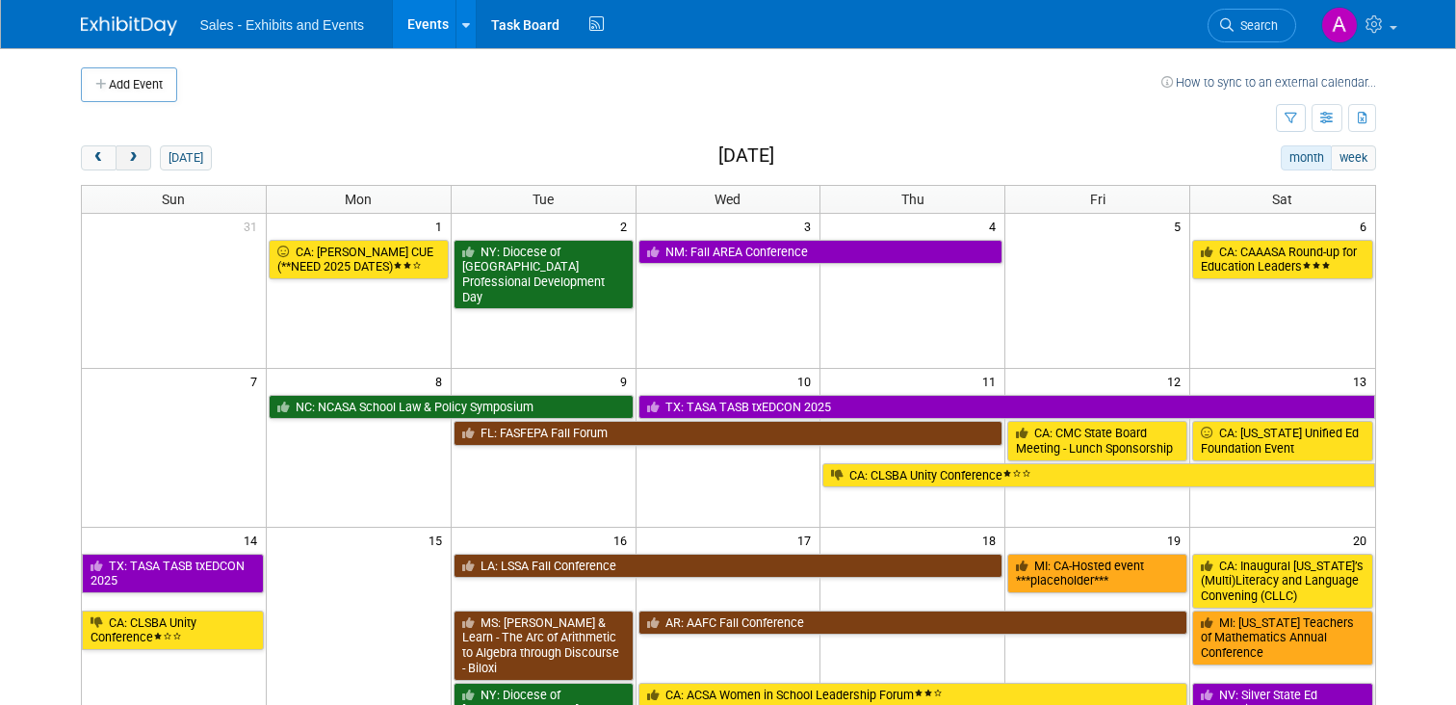
click at [138, 152] on span "next" at bounding box center [133, 158] width 14 height 13
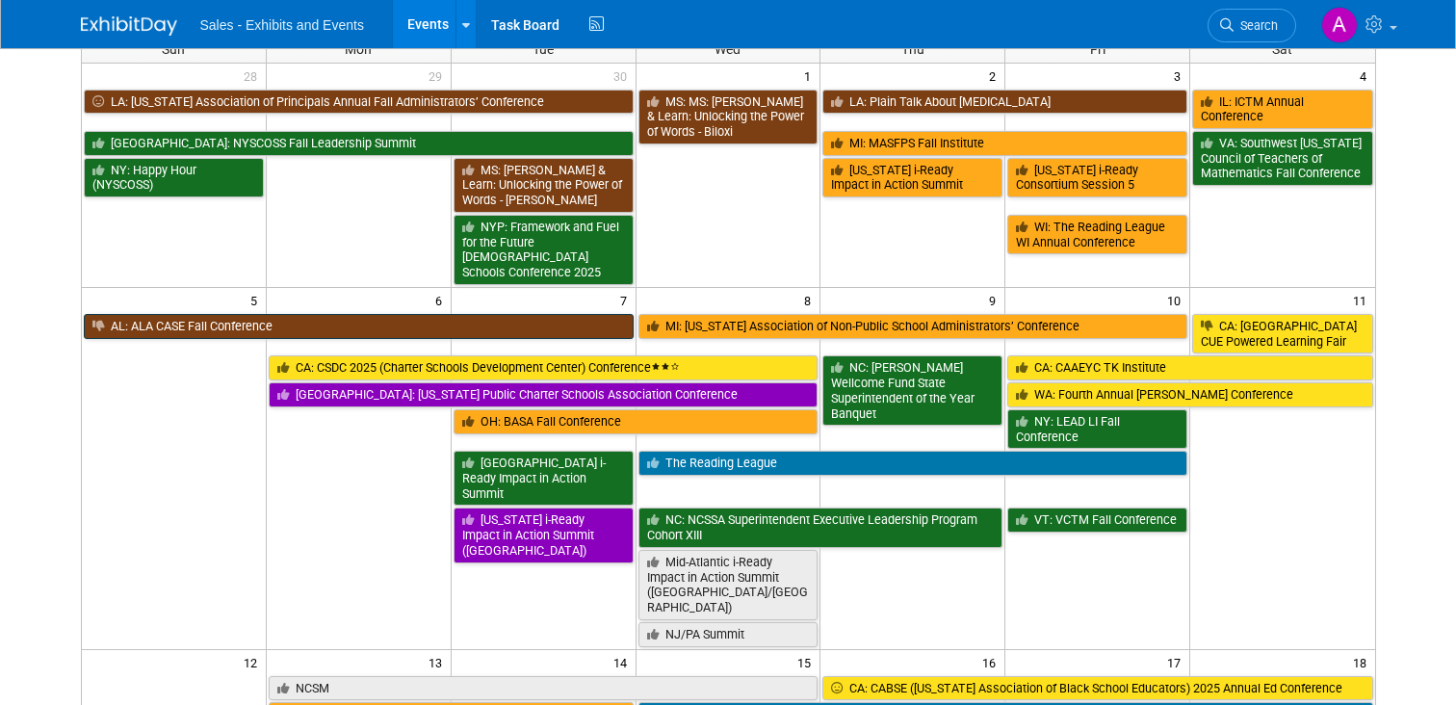
scroll to position [51, 0]
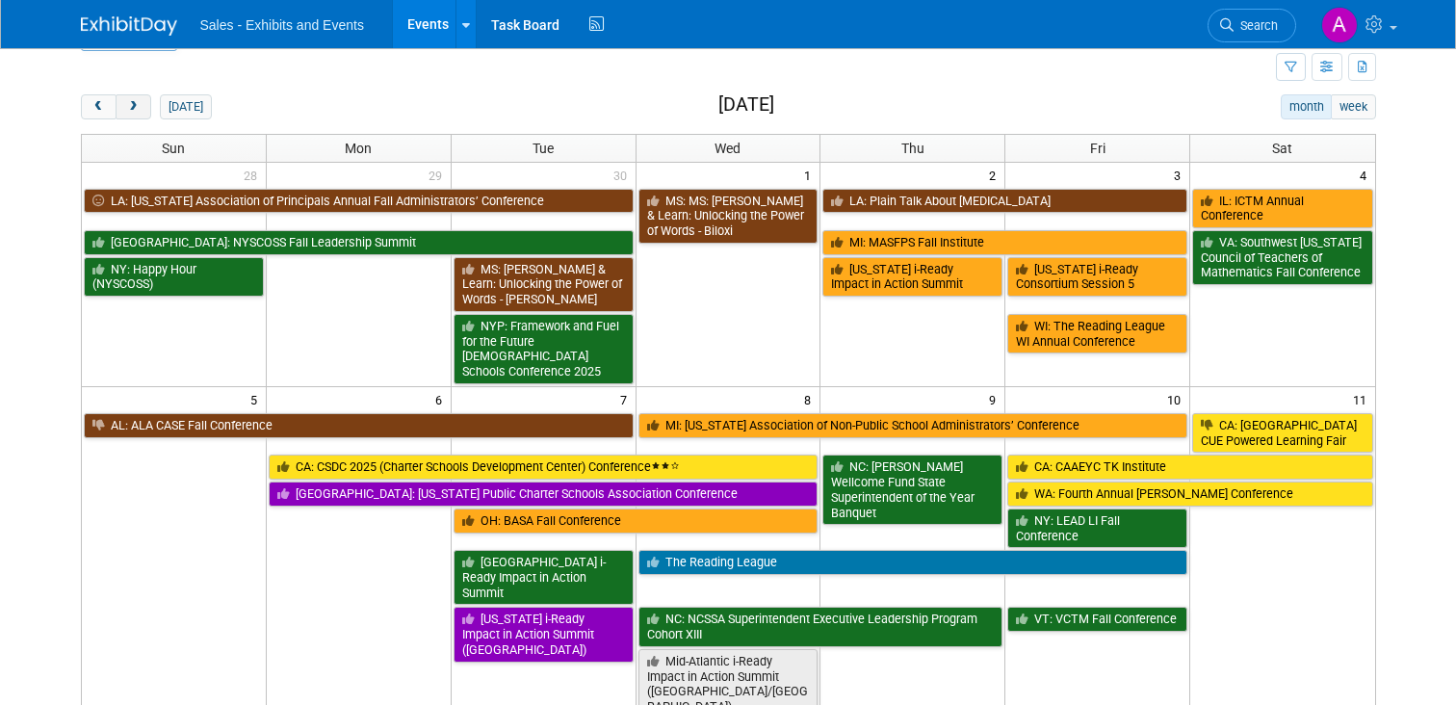
click at [130, 109] on span "next" at bounding box center [133, 107] width 14 height 13
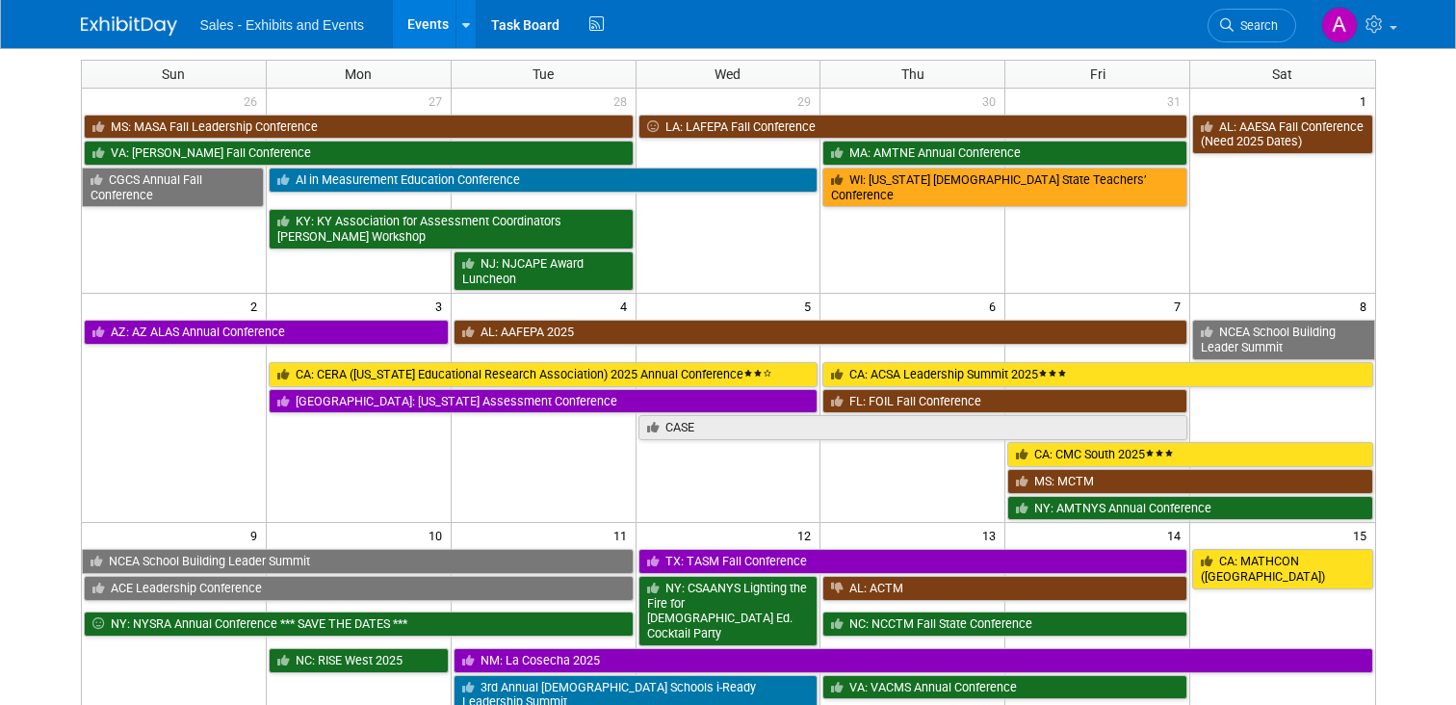
scroll to position [0, 0]
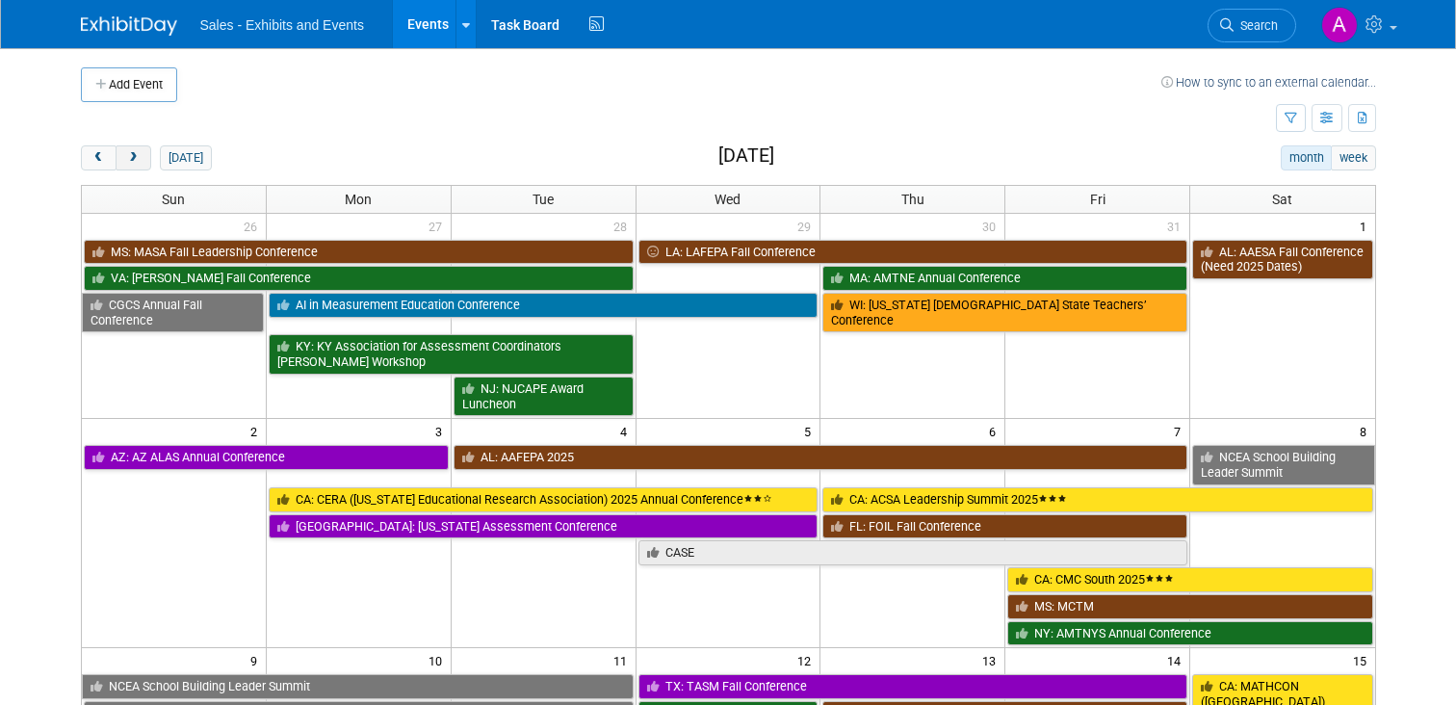
click at [128, 156] on span "next" at bounding box center [133, 158] width 14 height 13
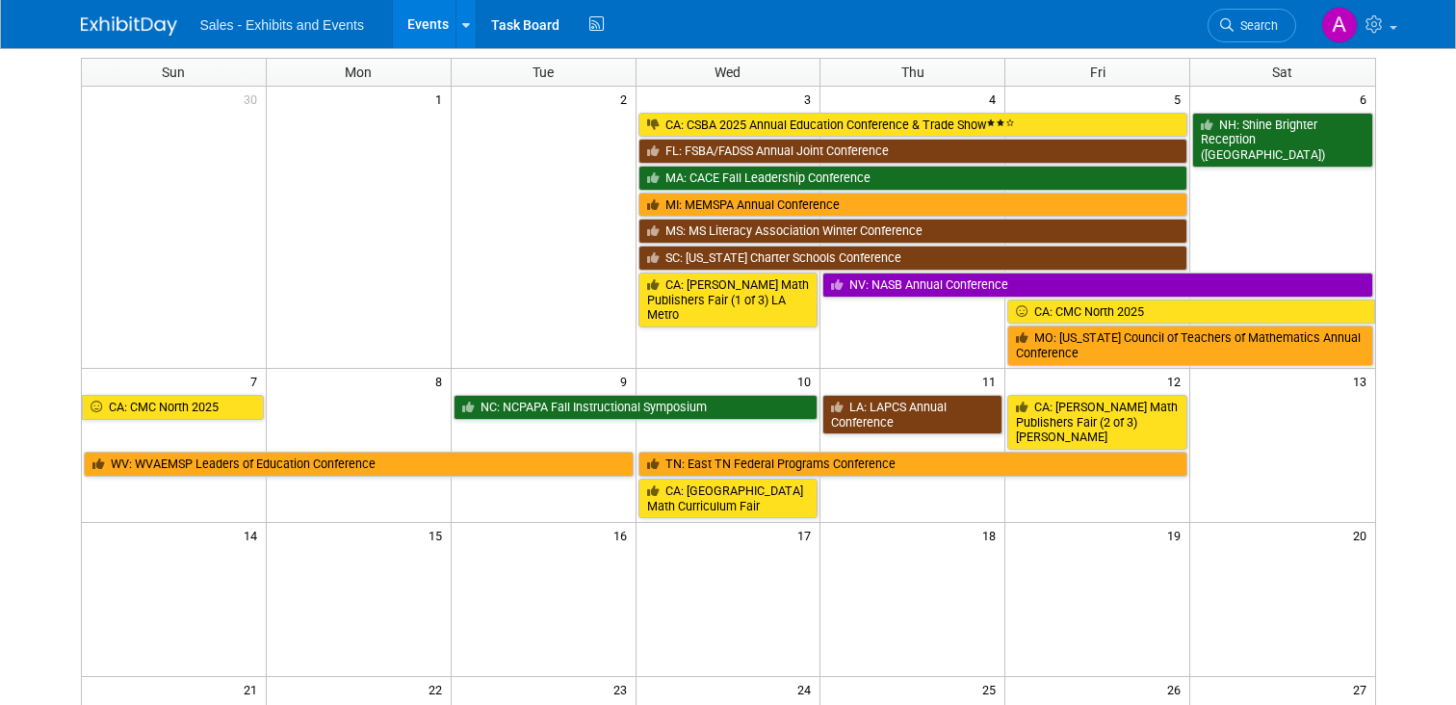
scroll to position [94, 0]
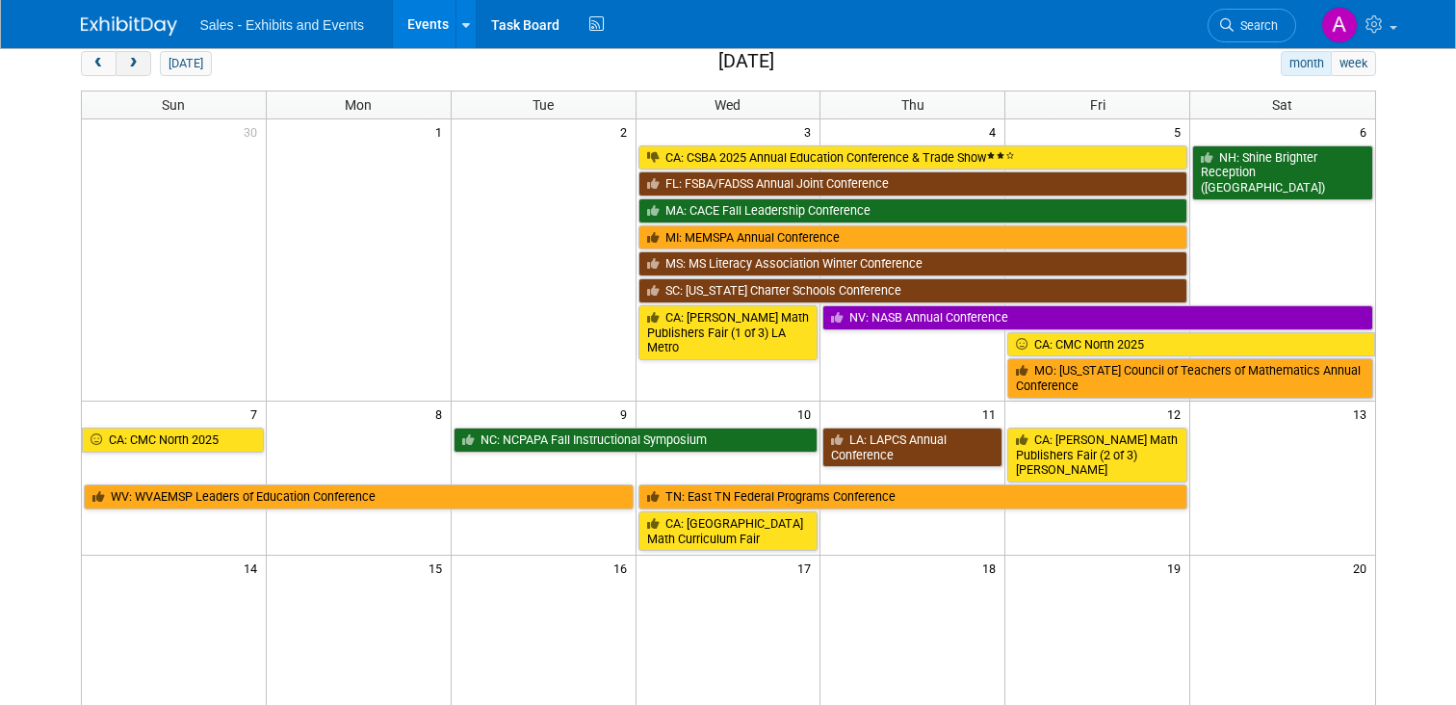
click at [135, 65] on span "next" at bounding box center [133, 64] width 14 height 13
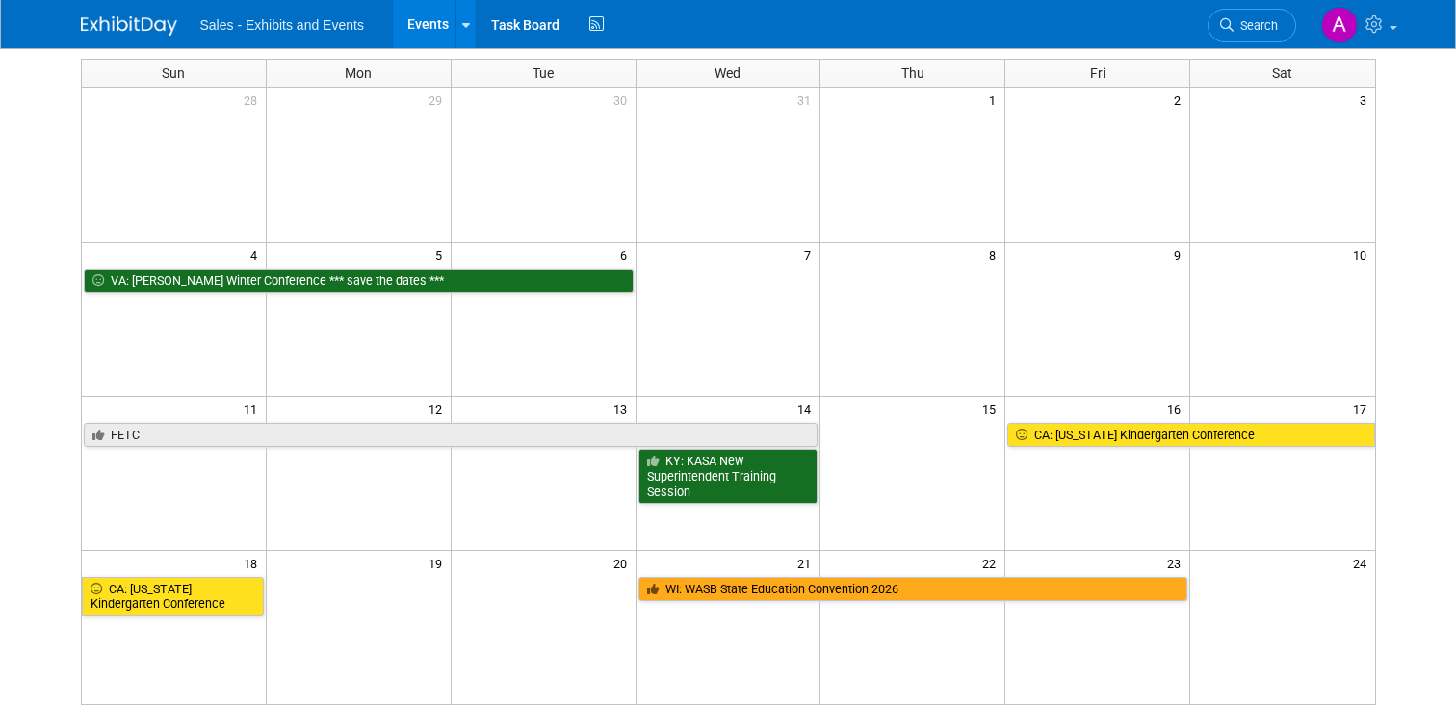
scroll to position [0, 0]
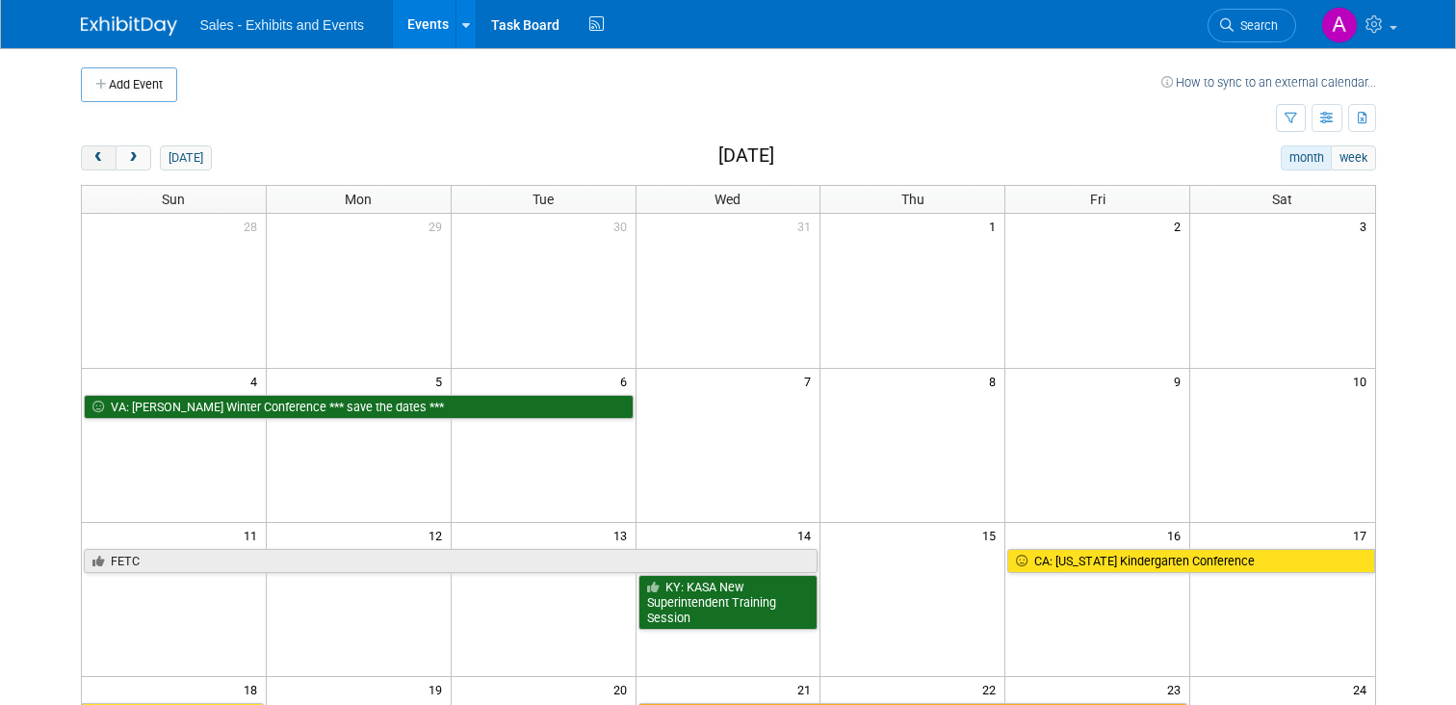
click at [87, 157] on button "prev" at bounding box center [99, 157] width 36 height 25
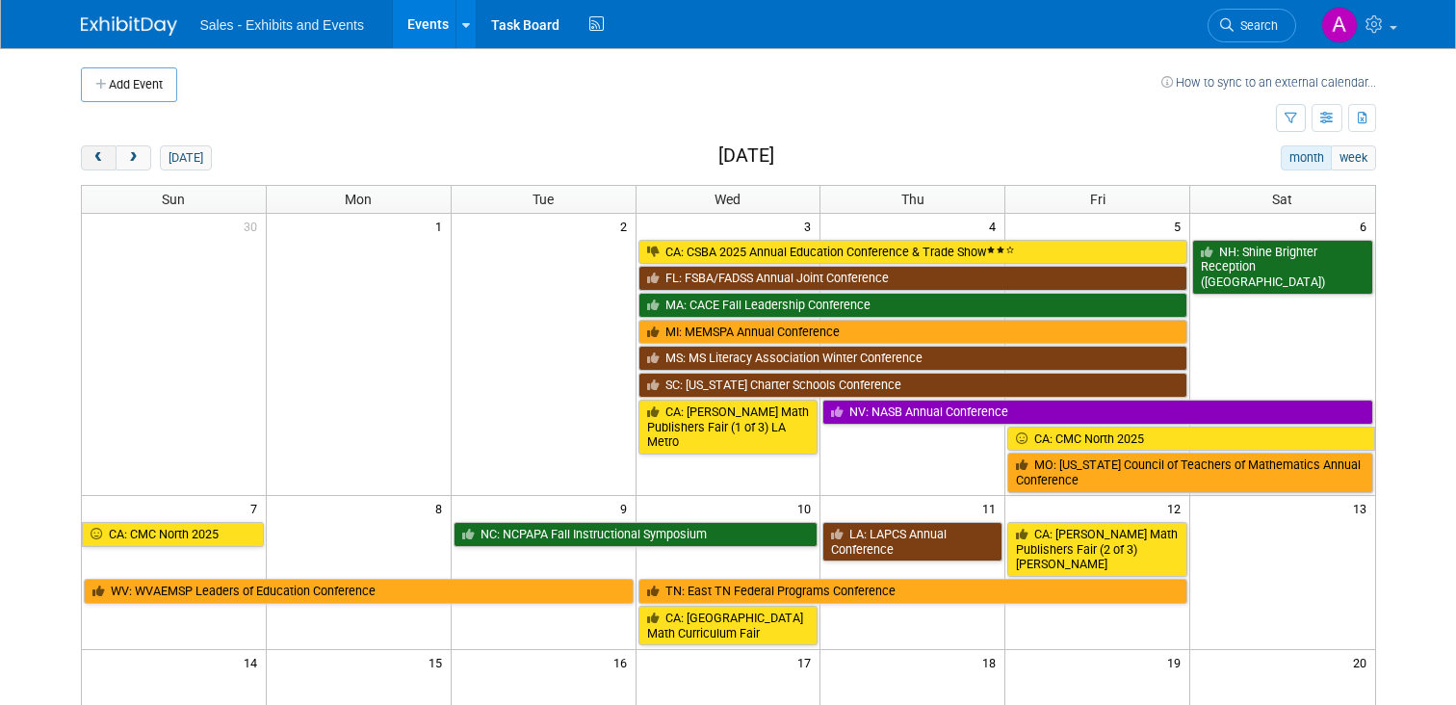
click at [87, 157] on button "prev" at bounding box center [99, 157] width 36 height 25
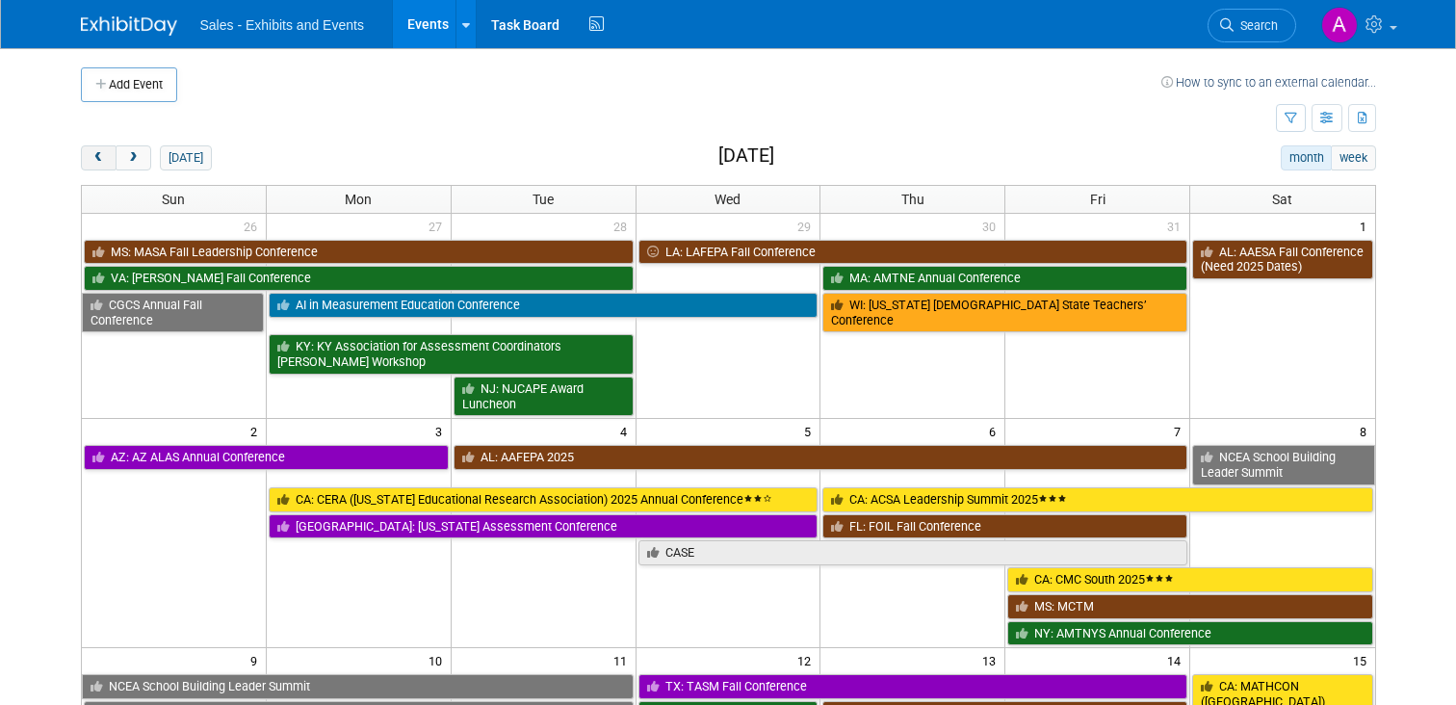
click at [87, 157] on button "prev" at bounding box center [99, 157] width 36 height 25
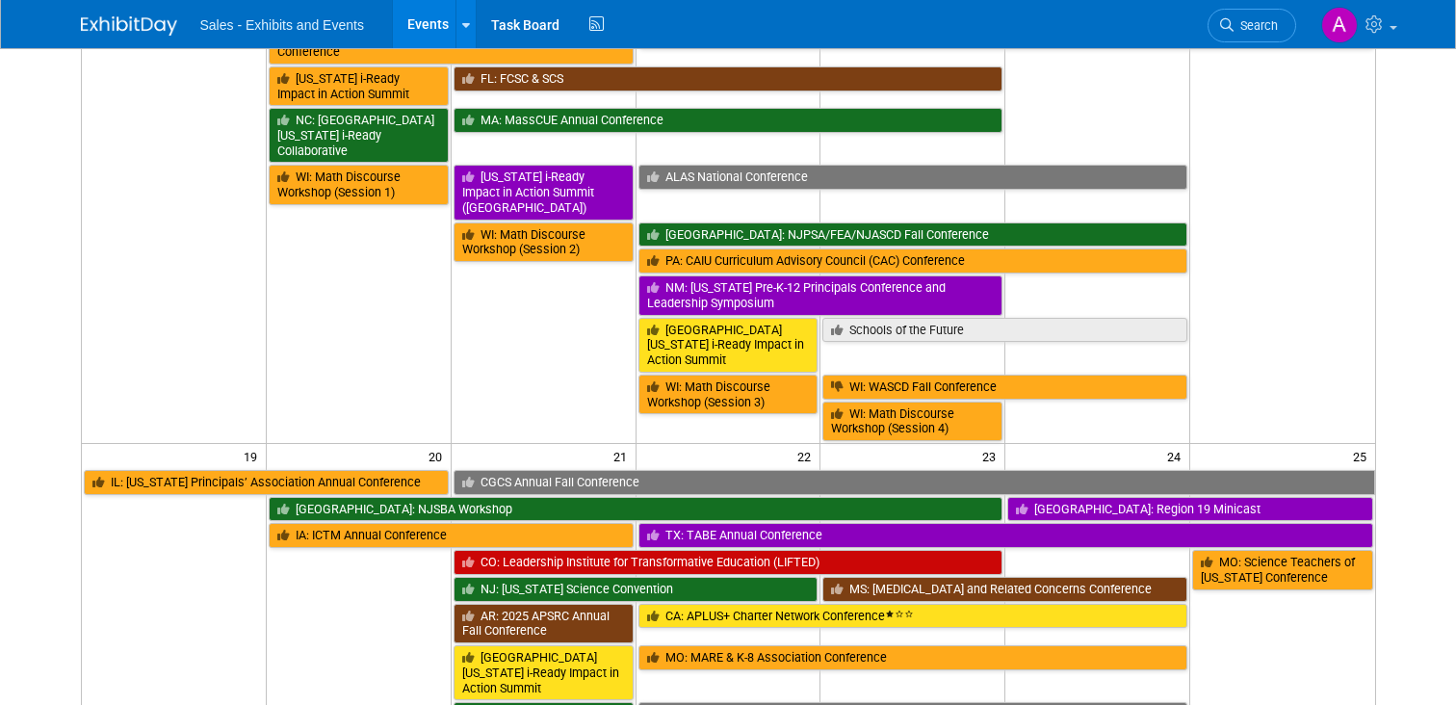
scroll to position [834, 0]
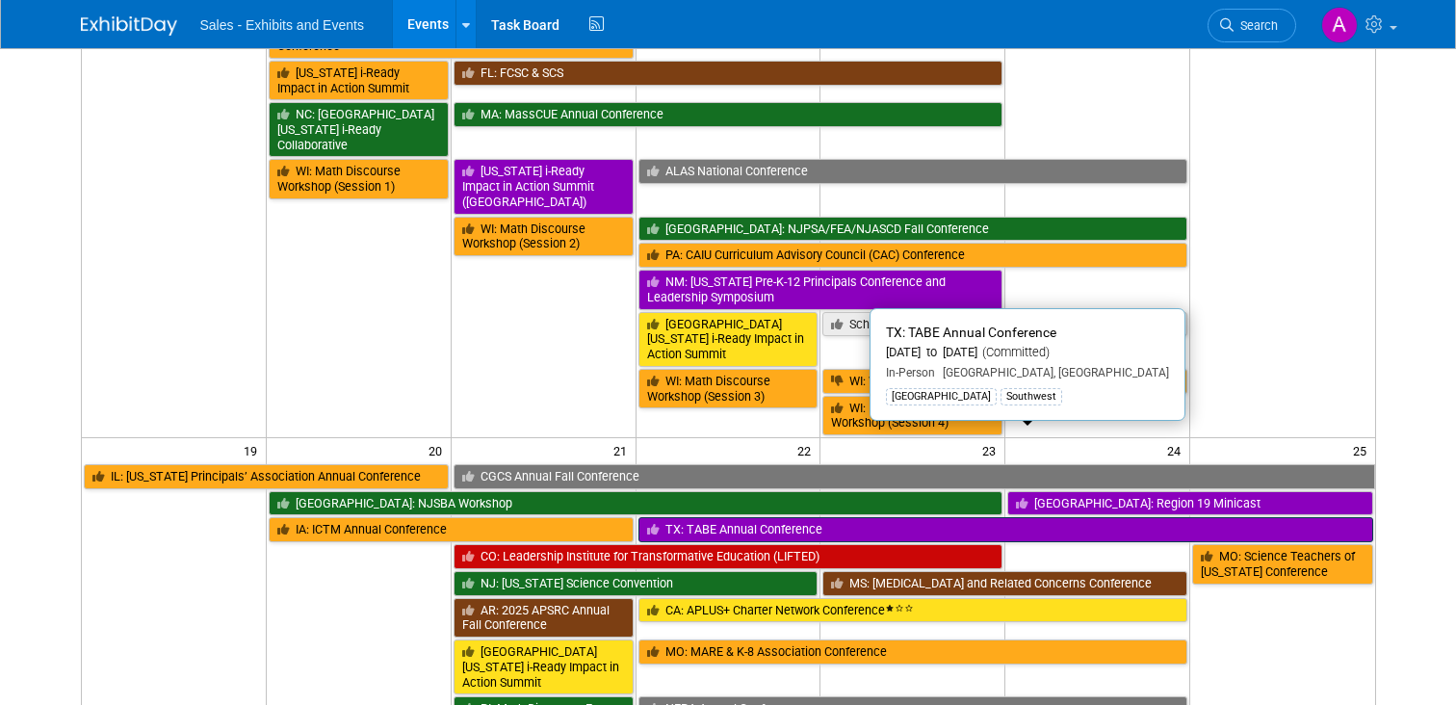
click at [768, 517] on link "TX: TABE Annual Conference" at bounding box center [1005, 529] width 735 height 25
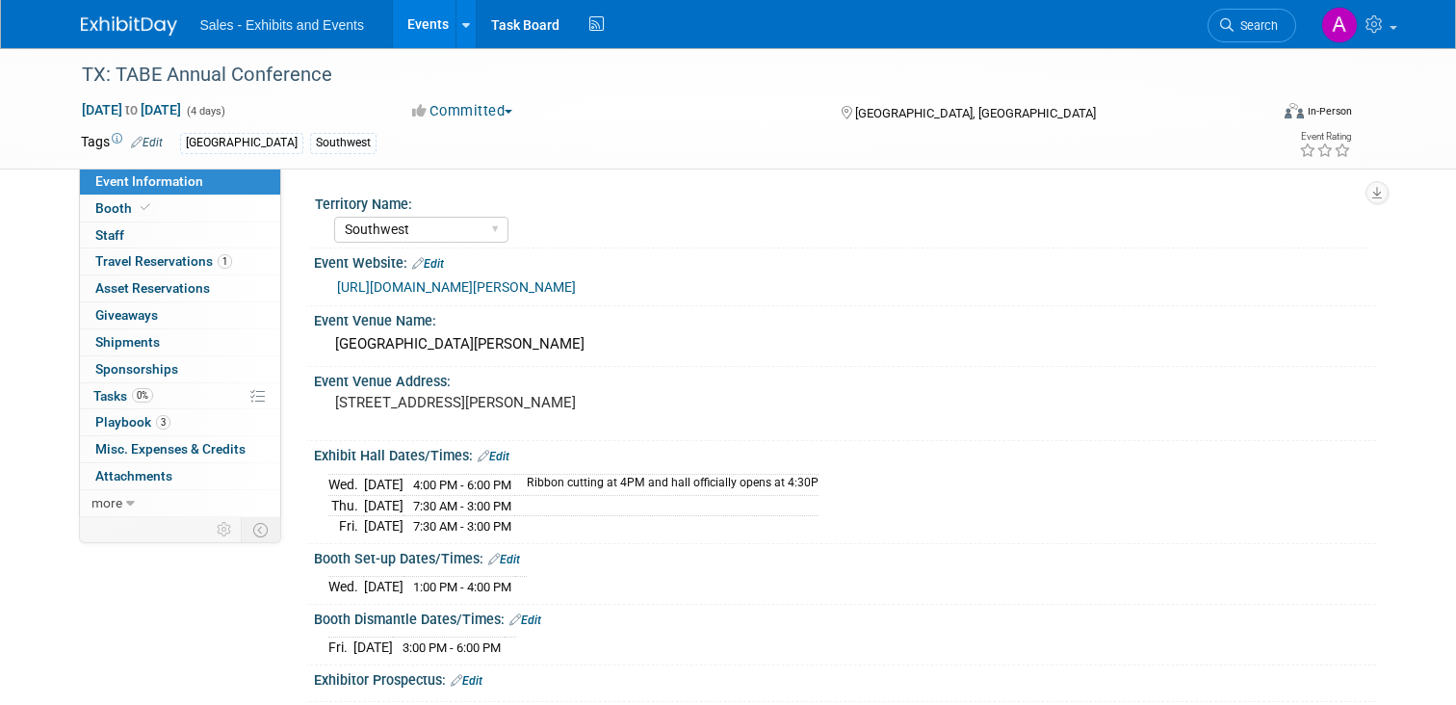
select select "Southwest"
click at [117, 211] on span "Booth" at bounding box center [124, 207] width 59 height 15
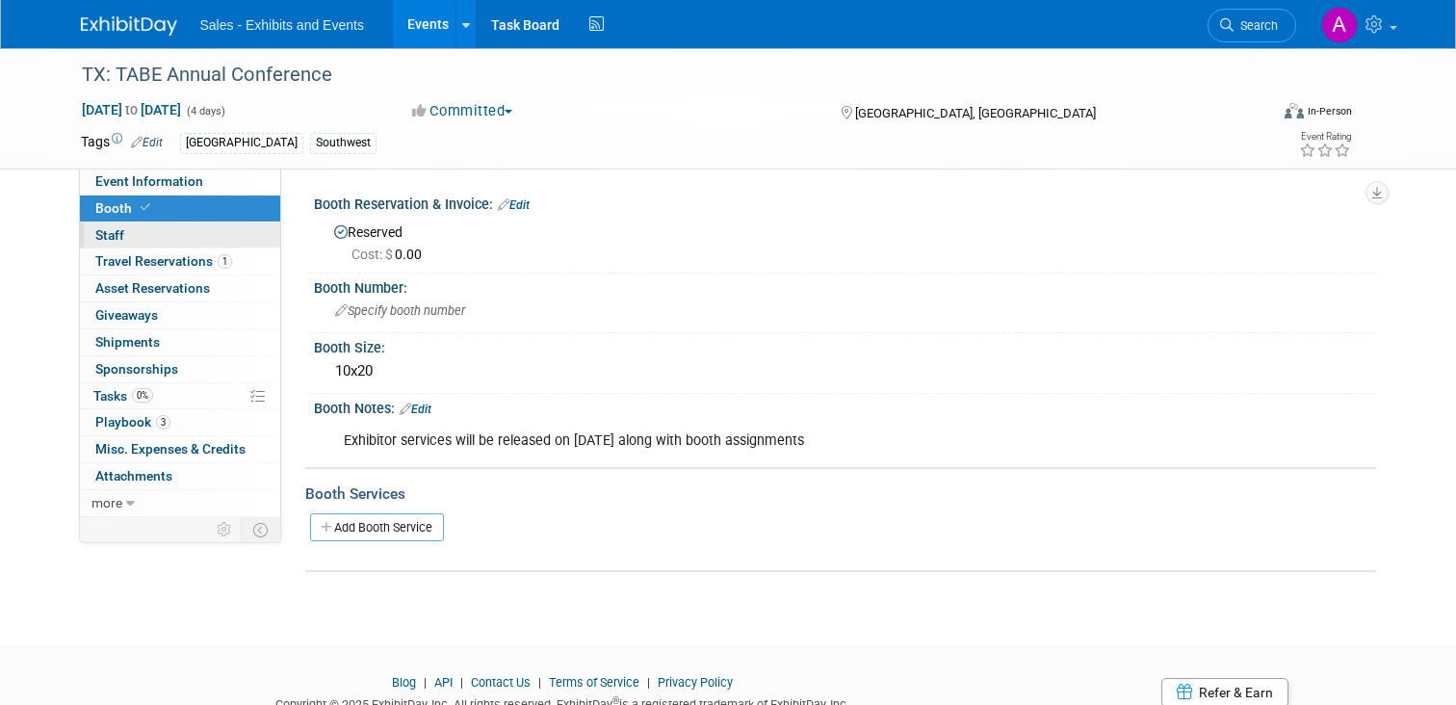
click at [111, 231] on span "Staff 0" at bounding box center [109, 234] width 29 height 15
